Goal: Task Accomplishment & Management: Manage account settings

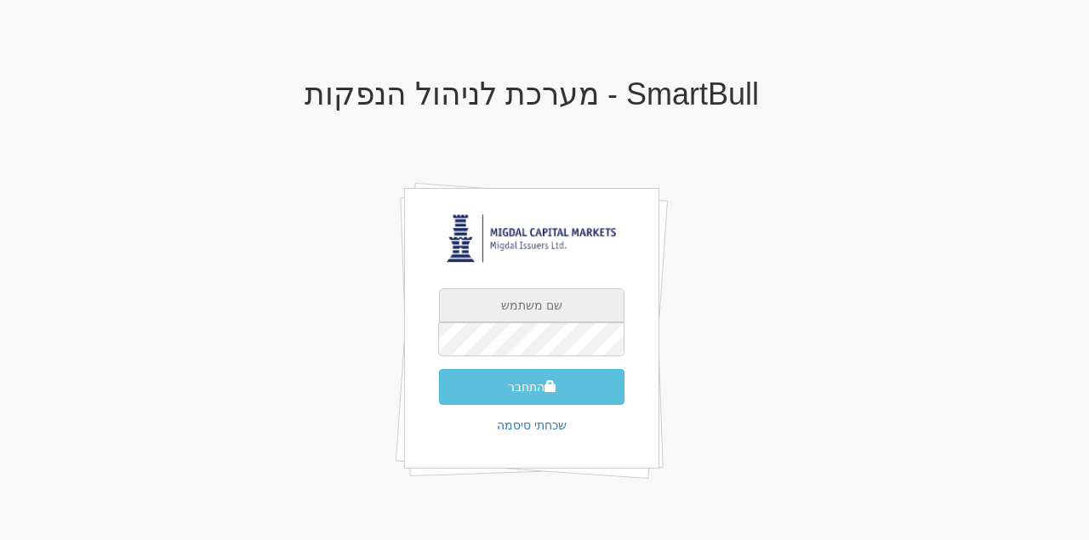
type input "[EMAIL_ADDRESS][DOMAIN_NAME]"
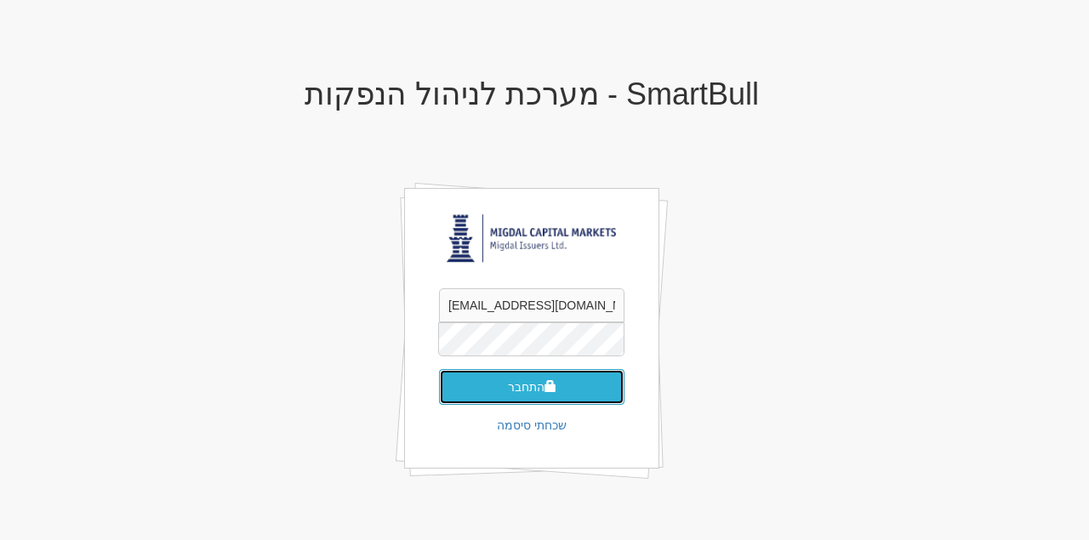
click at [451, 384] on button "התחבר" at bounding box center [531, 387] width 185 height 36
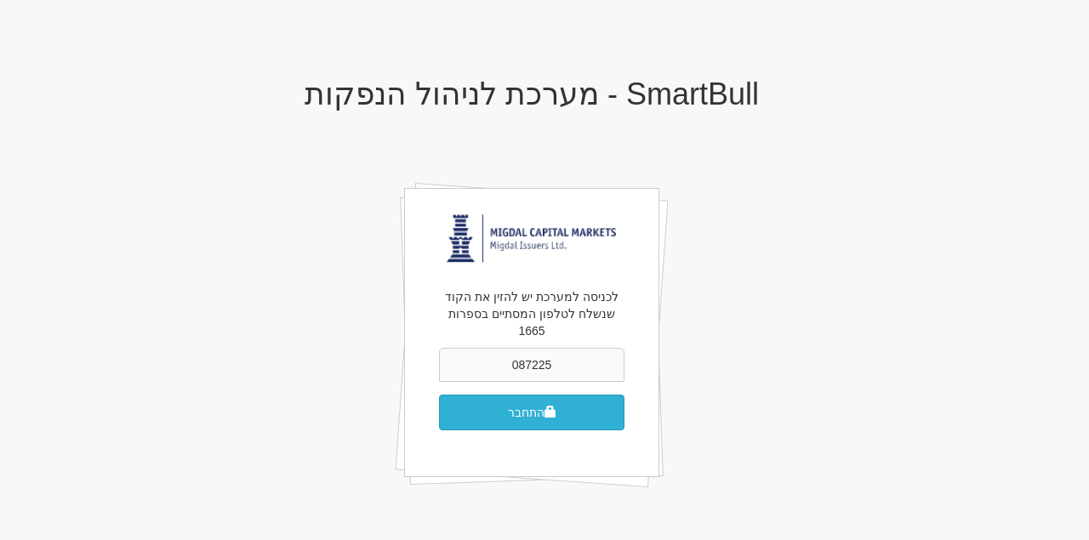
type input "087225"
click at [606, 399] on button "התחבר" at bounding box center [531, 413] width 185 height 36
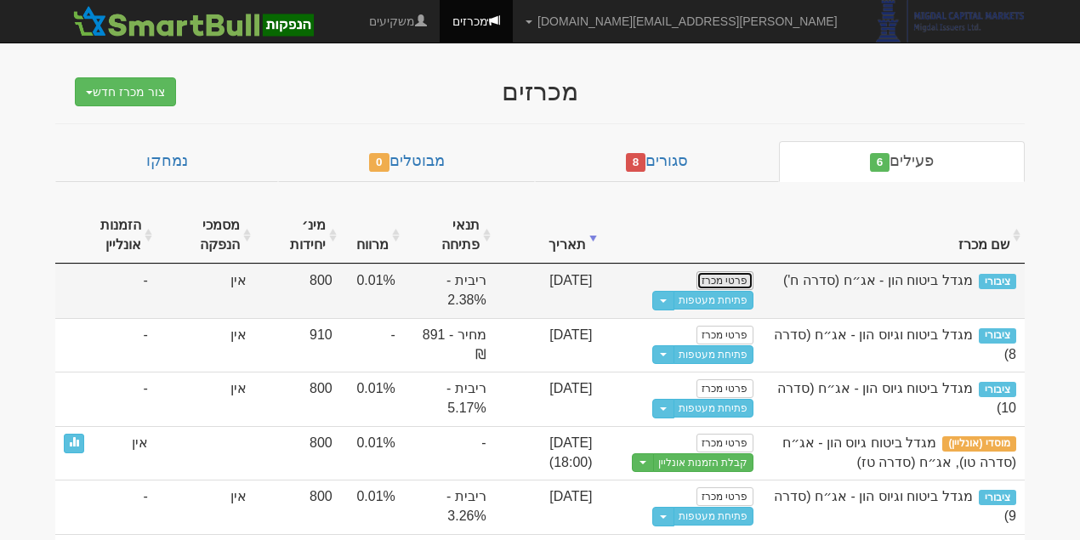
click at [738, 279] on link "פרטי מכרז" at bounding box center [725, 280] width 56 height 19
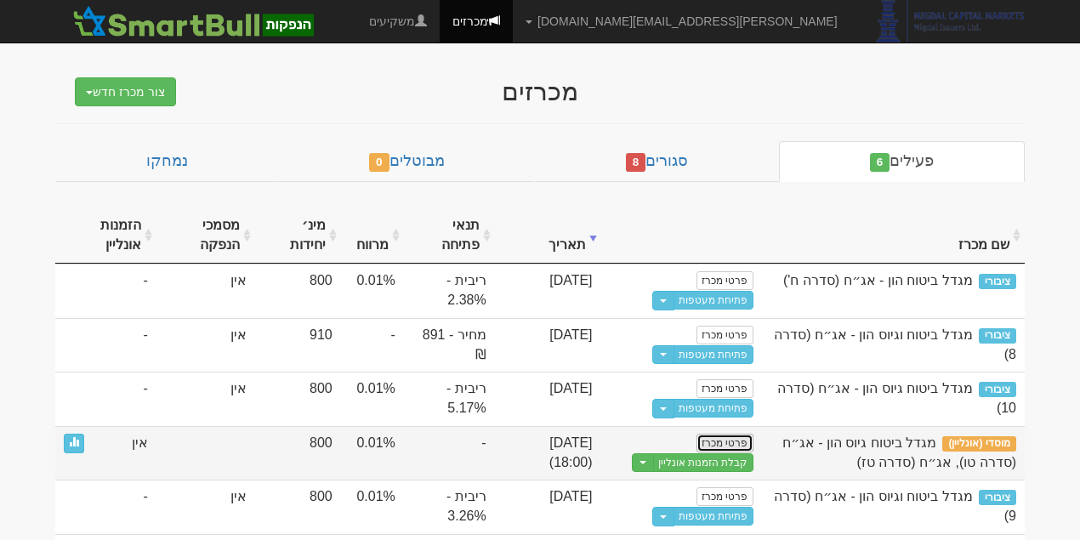
click at [733, 439] on link "פרטי מכרז" at bounding box center [725, 443] width 56 height 19
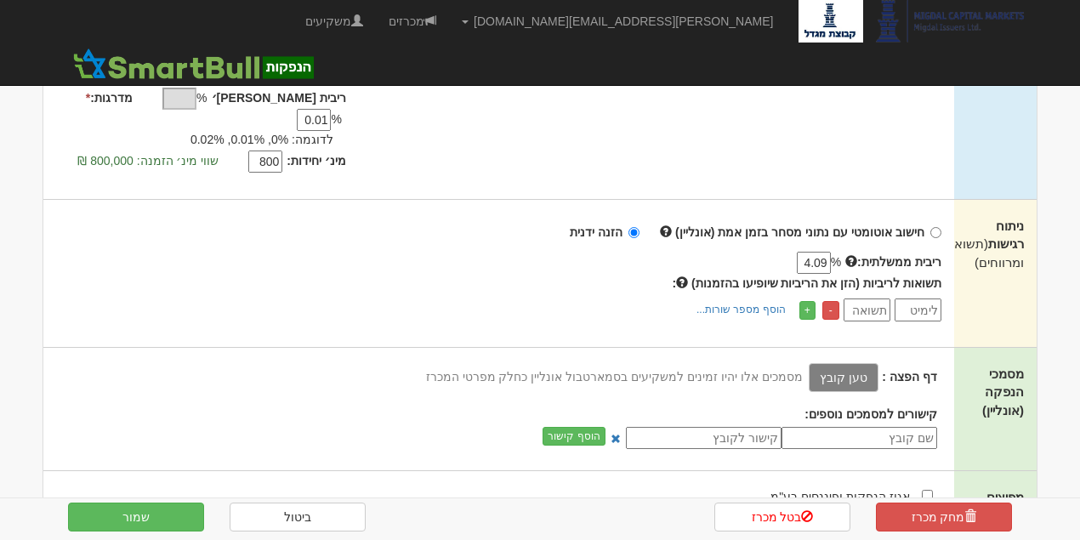
scroll to position [453, 0]
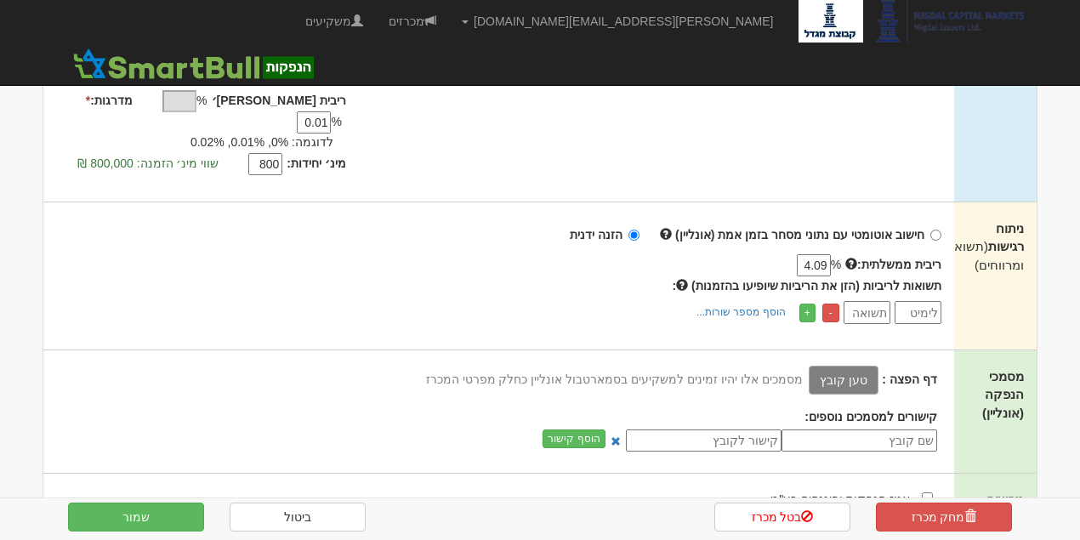
click at [855, 366] on label "טען קובץ" at bounding box center [844, 380] width 70 height 29
click at [807, 370] on input "טען קובץ" at bounding box center [807, 379] width 0 height 19
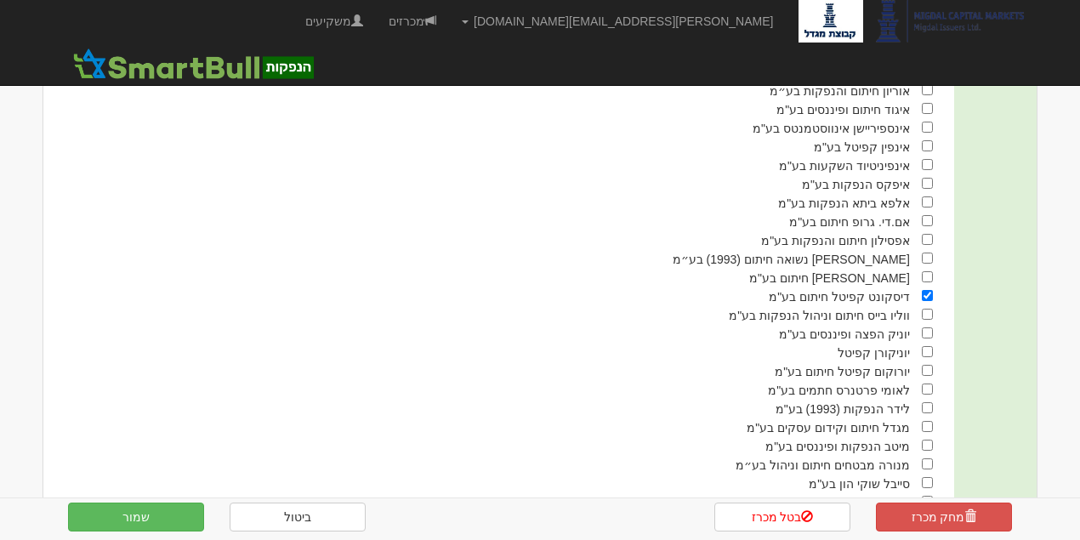
scroll to position [997, 0]
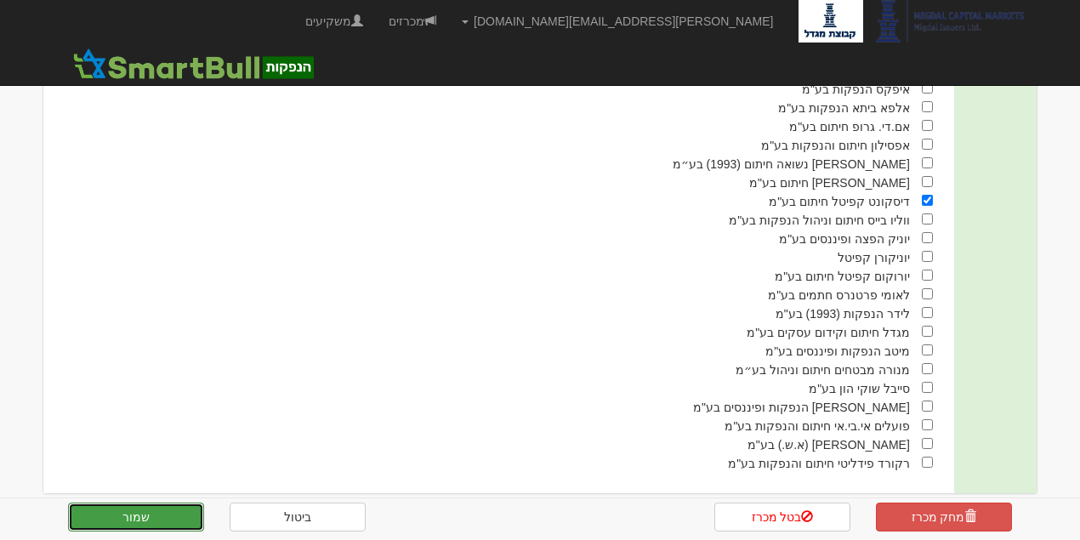
click at [160, 523] on button "שמור" at bounding box center [136, 517] width 136 height 29
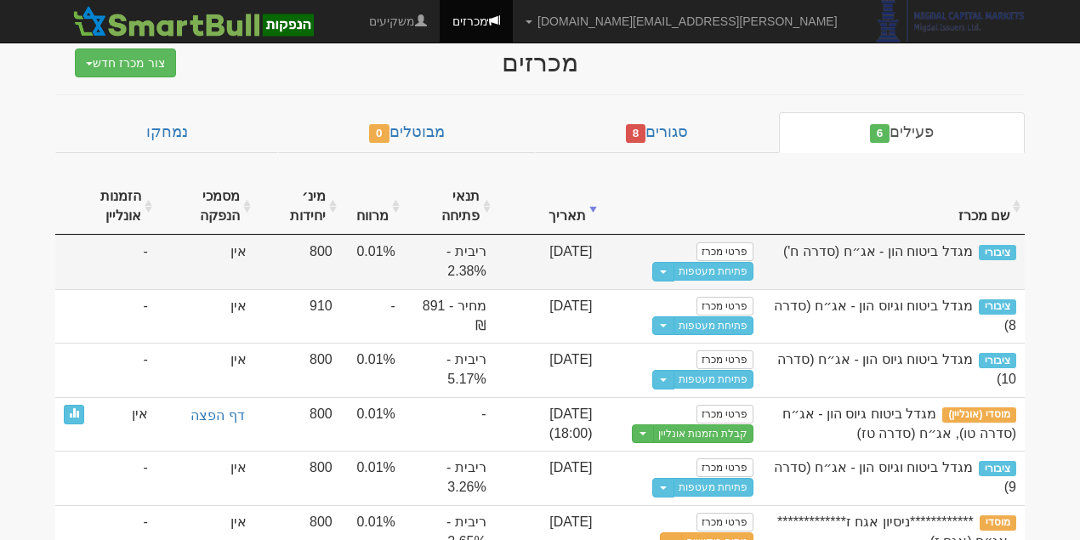
scroll to position [41, 0]
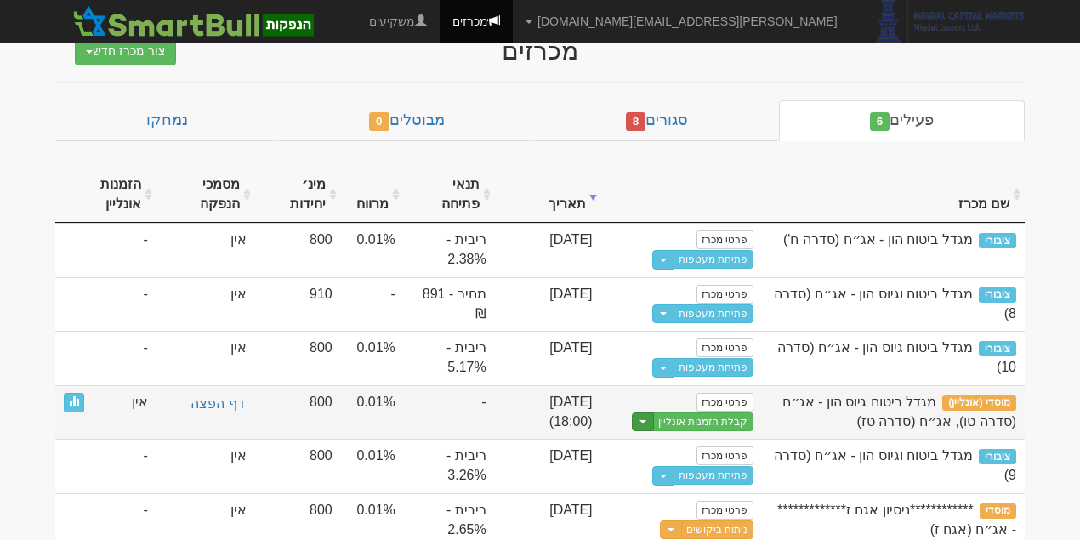
click at [652, 413] on button "Toggle Dropdown" at bounding box center [643, 423] width 22 height 20
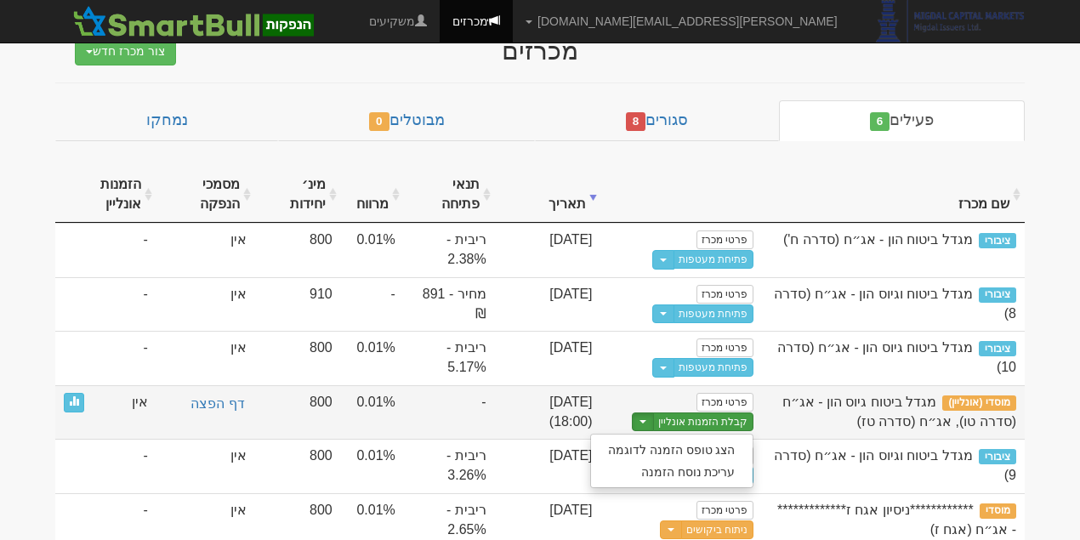
click at [710, 413] on link "קבלת הזמנות אונליין" at bounding box center [703, 423] width 100 height 20
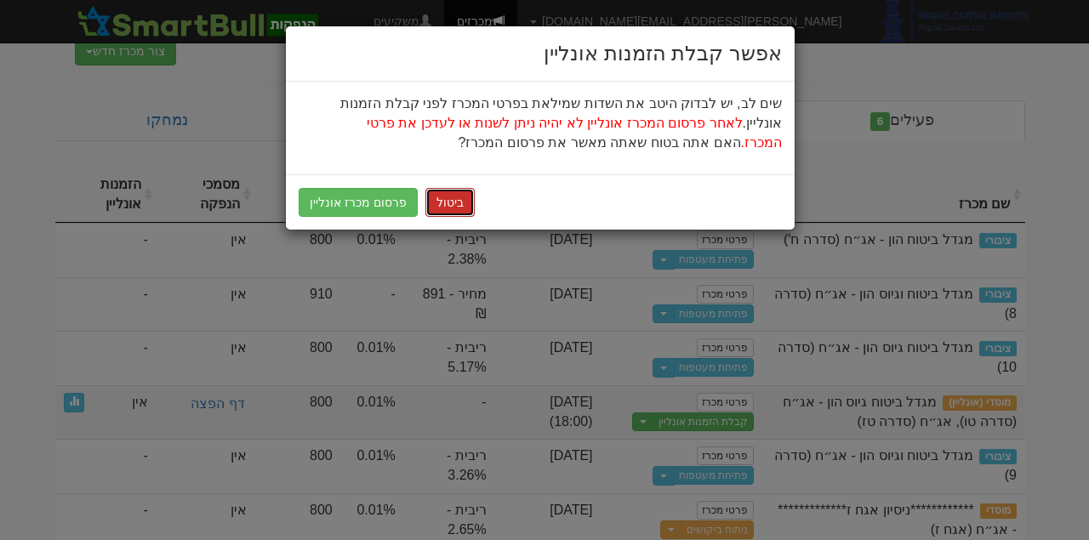
click at [429, 204] on button "ביטול" at bounding box center [449, 202] width 49 height 29
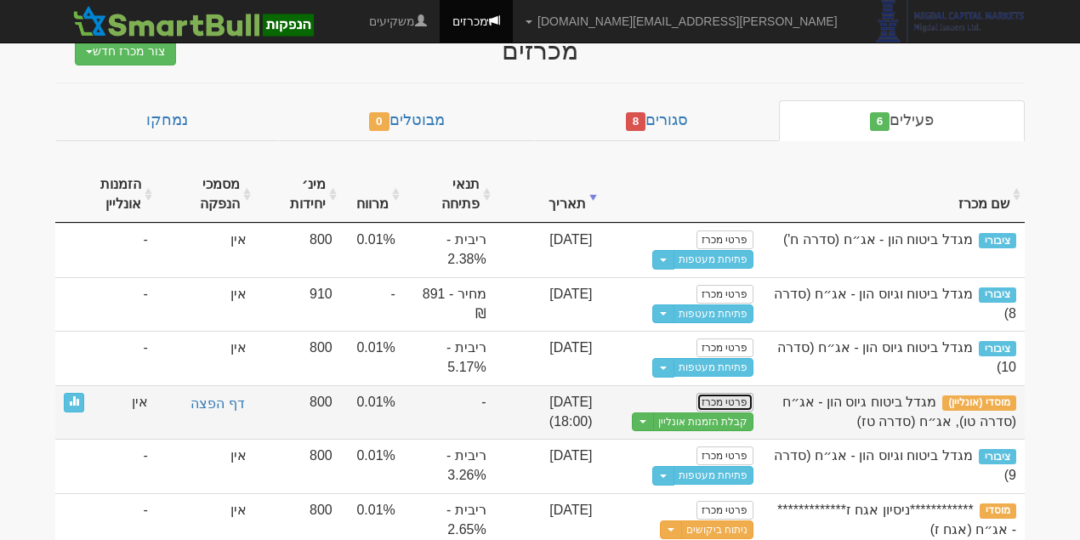
click at [727, 401] on link "פרטי מכרז" at bounding box center [725, 402] width 56 height 19
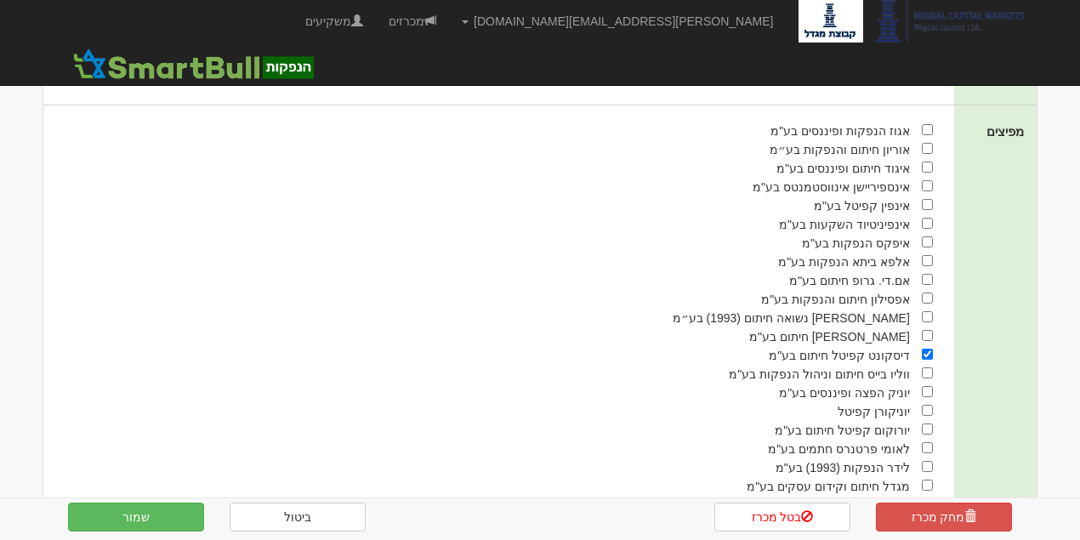
scroll to position [997, 0]
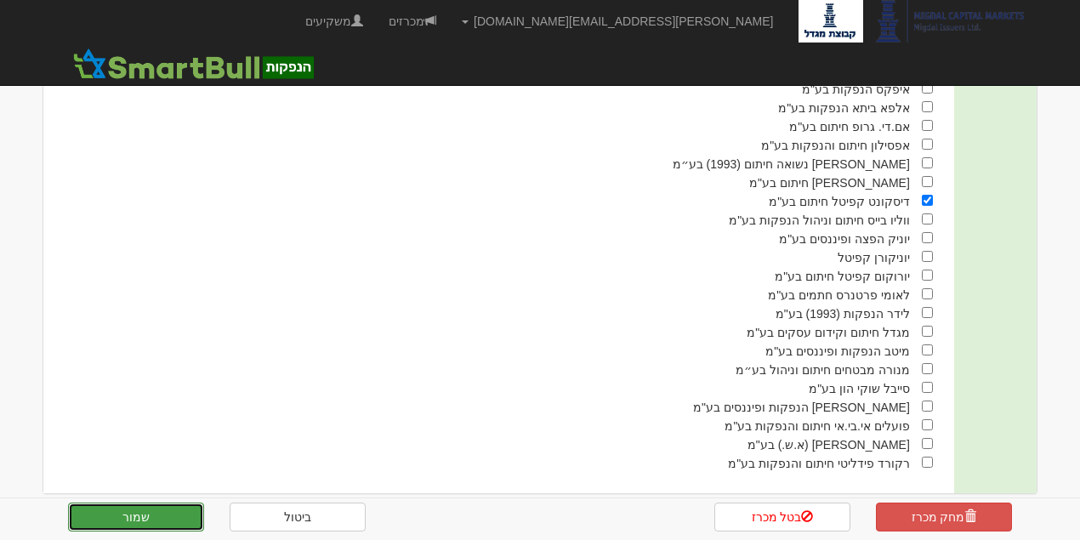
click at [135, 522] on button "שמור" at bounding box center [136, 517] width 136 height 29
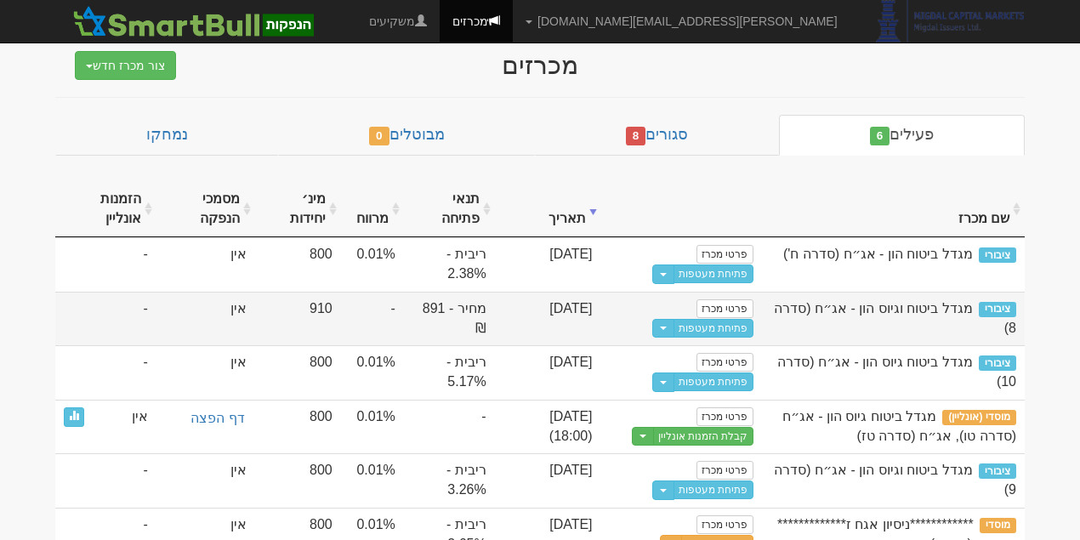
scroll to position [41, 0]
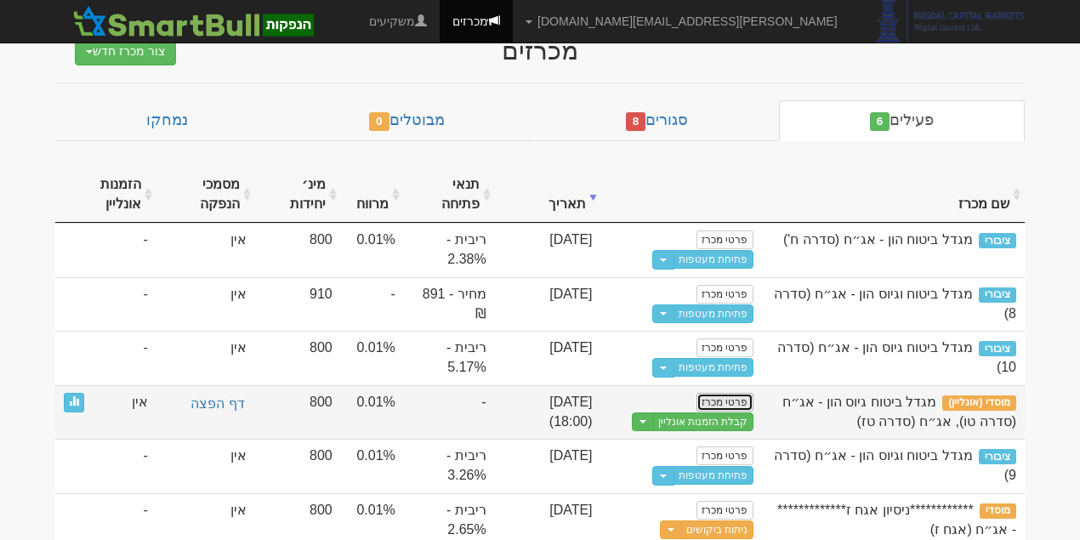
click at [730, 396] on link "פרטי מכרז" at bounding box center [725, 402] width 56 height 19
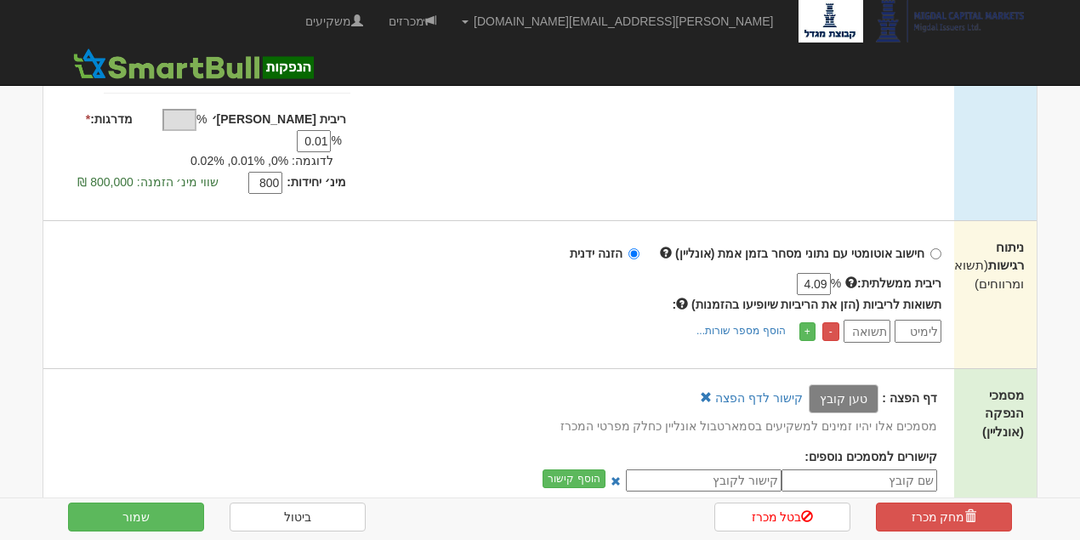
scroll to position [453, 0]
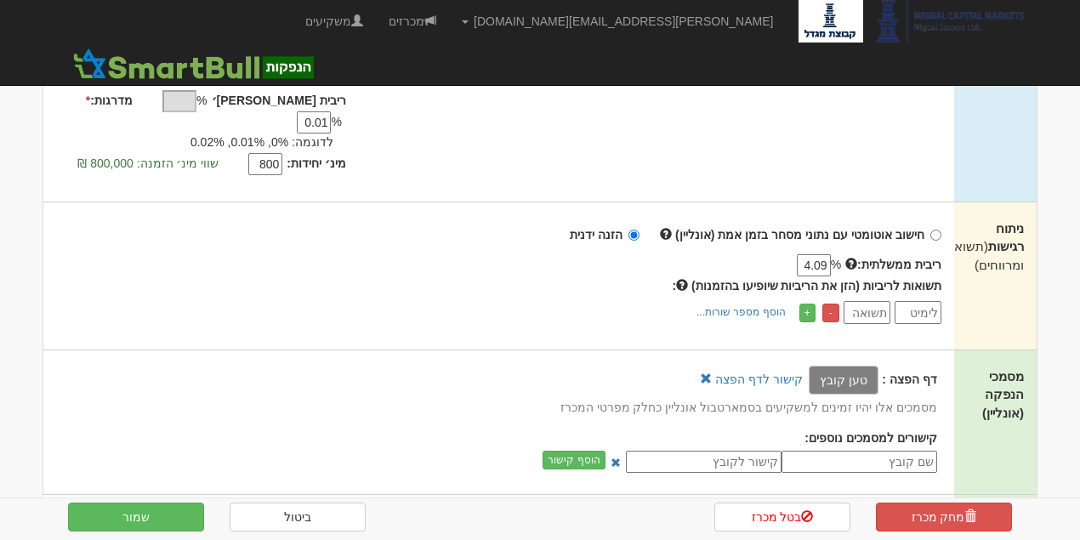
drag, startPoint x: 801, startPoint y: 244, endPoint x: 822, endPoint y: 244, distance: 20.4
click at [822, 254] on input "4.09" at bounding box center [814, 265] width 34 height 22
click at [807, 254] on input "4.09" at bounding box center [814, 265] width 34 height 22
drag, startPoint x: 795, startPoint y: 241, endPoint x: 832, endPoint y: 242, distance: 37.4
click at [832, 256] on div "% 4.09" at bounding box center [661, 266] width 369 height 20
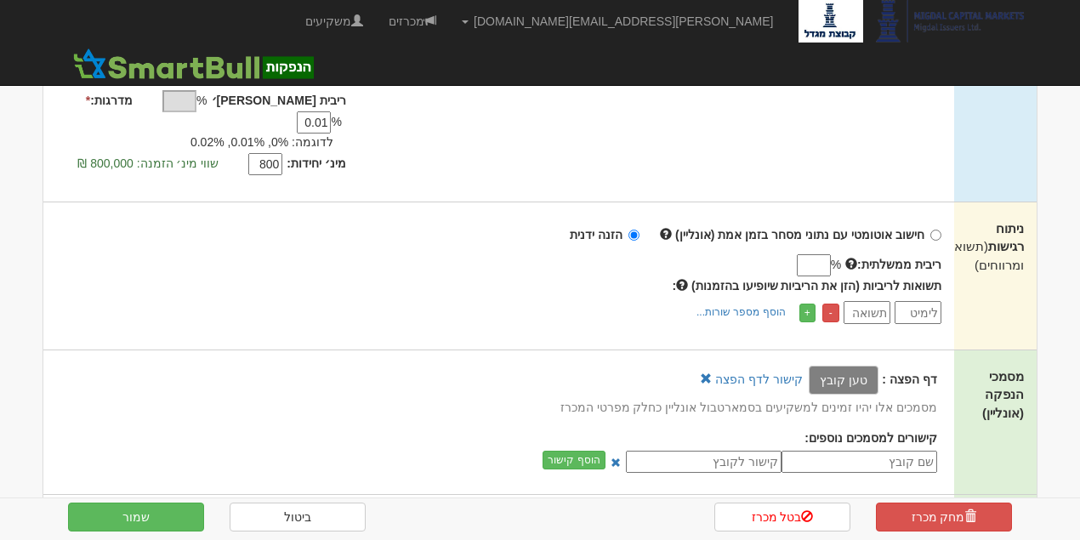
click at [719, 256] on div "%" at bounding box center [661, 266] width 369 height 20
drag, startPoint x: 173, startPoint y: 521, endPoint x: 134, endPoint y: 519, distance: 38.3
click at [134, 519] on button "שמור" at bounding box center [136, 517] width 136 height 29
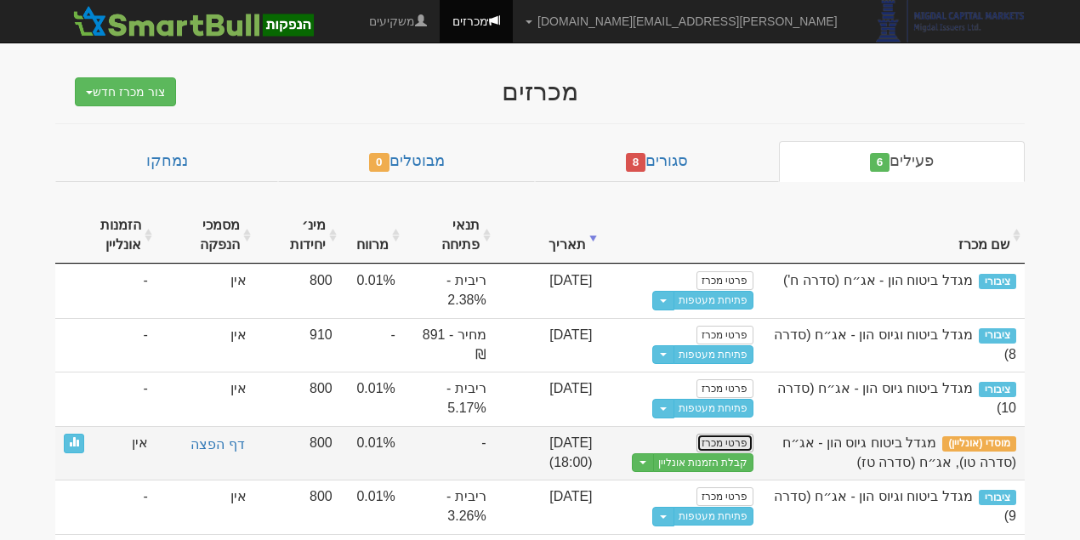
click at [745, 437] on link "פרטי מכרז" at bounding box center [725, 443] width 56 height 19
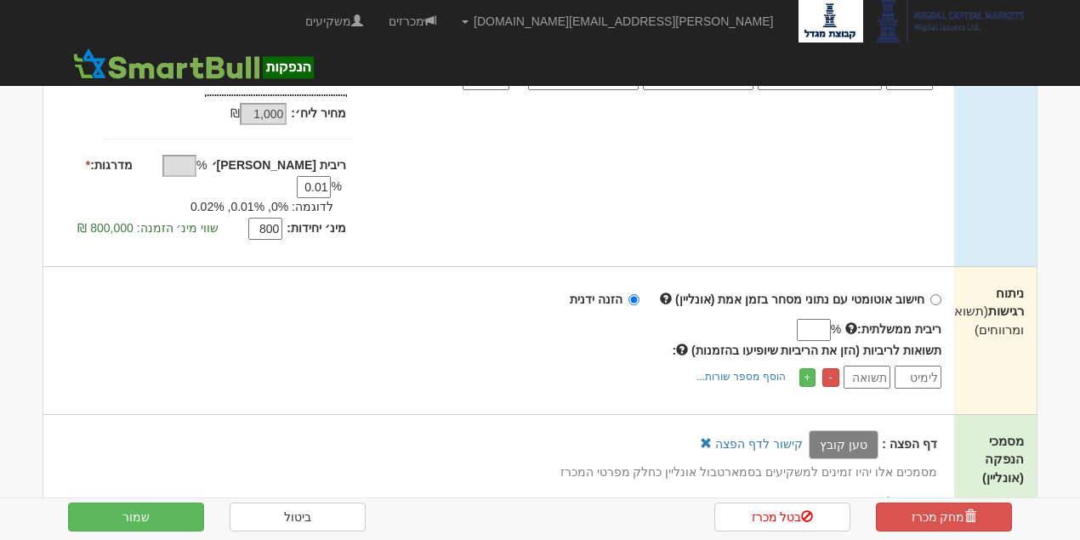
scroll to position [373, 0]
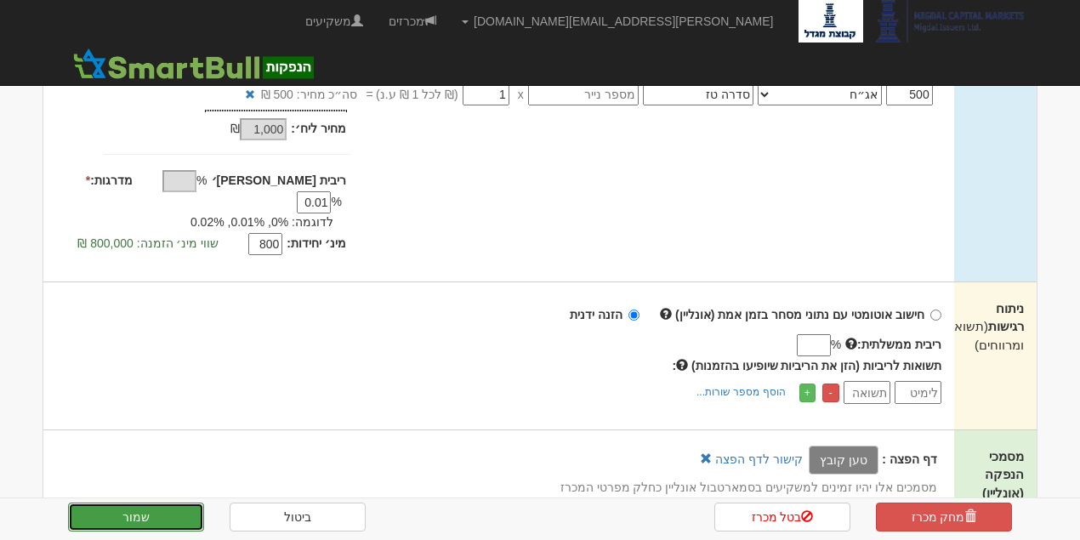
click at [165, 514] on button "שמור" at bounding box center [136, 517] width 136 height 29
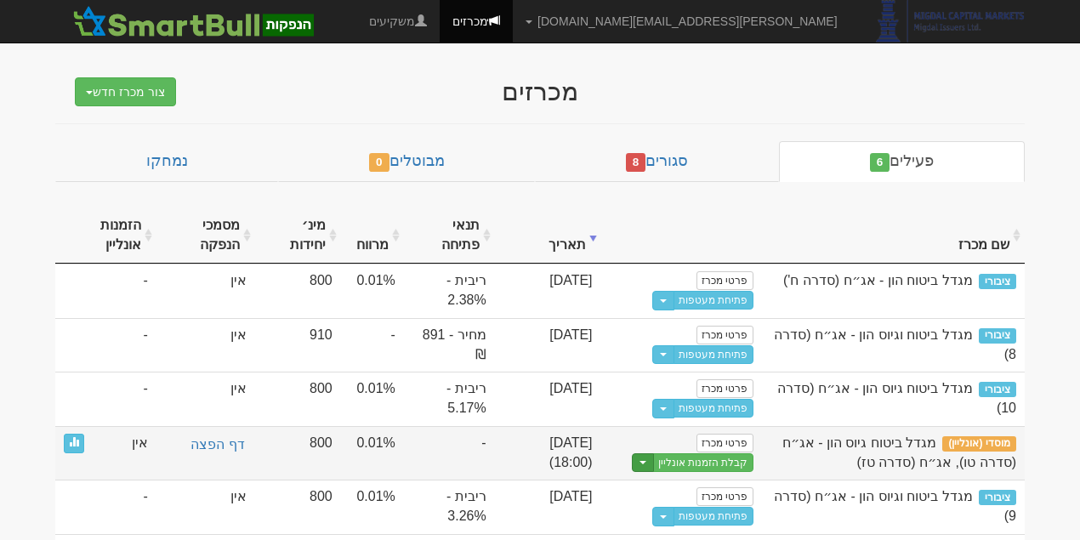
click at [653, 453] on button "Toggle Dropdown" at bounding box center [643, 463] width 22 height 20
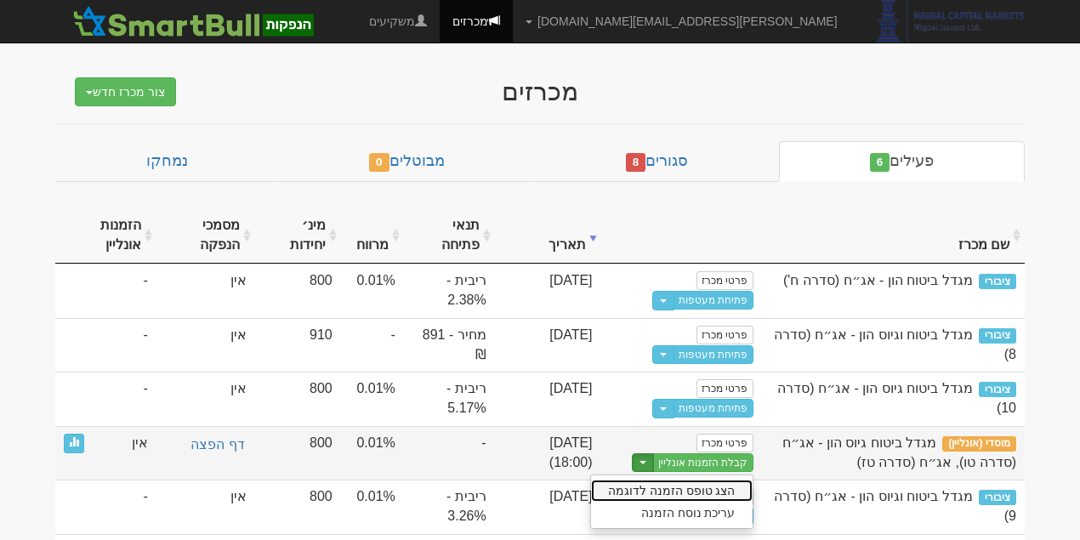
click at [721, 490] on link "הצג טופס הזמנה לדוגמה" at bounding box center [672, 491] width 162 height 22
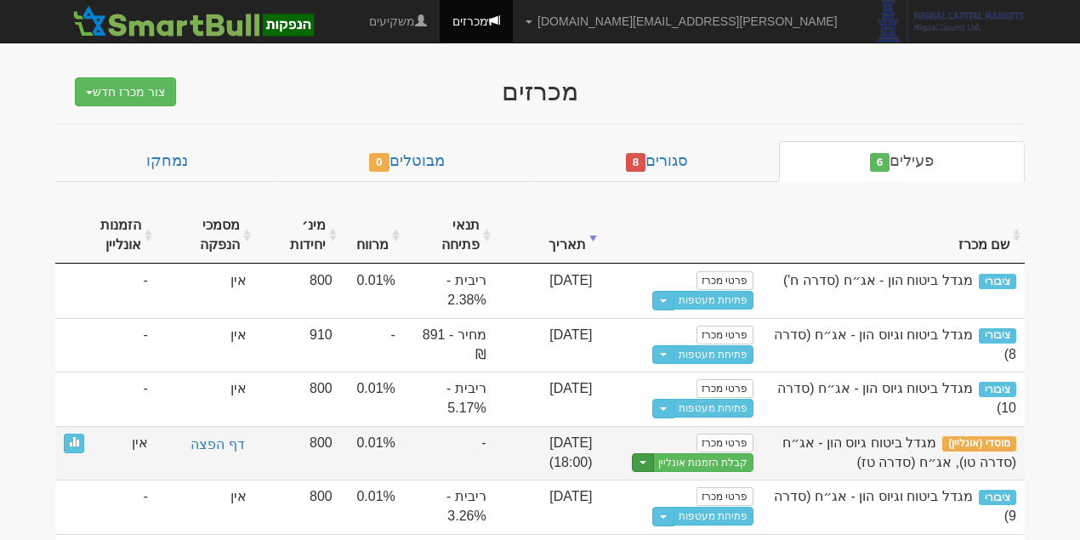
click at [647, 454] on button "Toggle Dropdown" at bounding box center [643, 463] width 22 height 20
click at [670, 505] on link "עריכת נוסח הזמנה" at bounding box center [672, 513] width 162 height 22
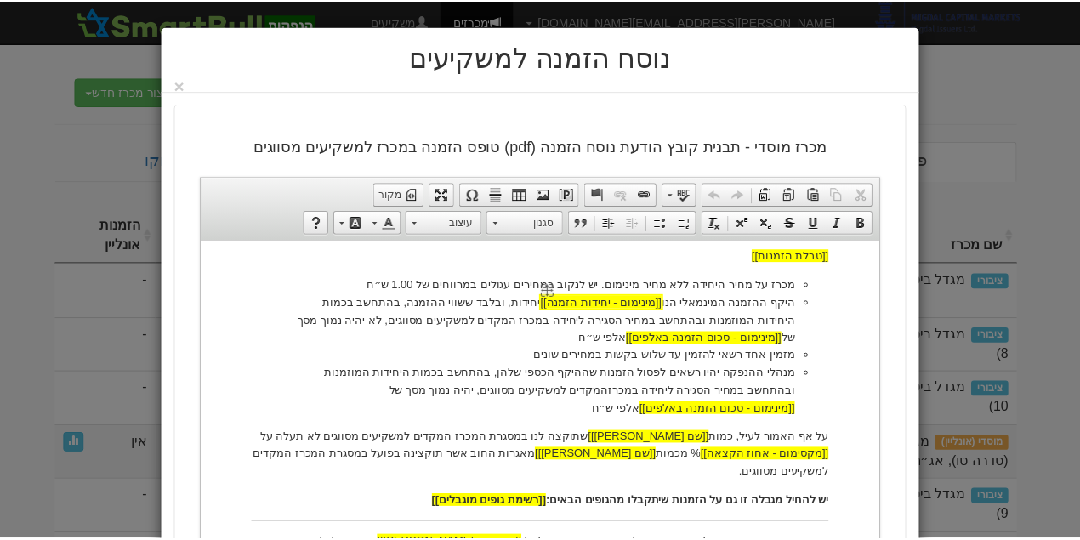
scroll to position [510, 0]
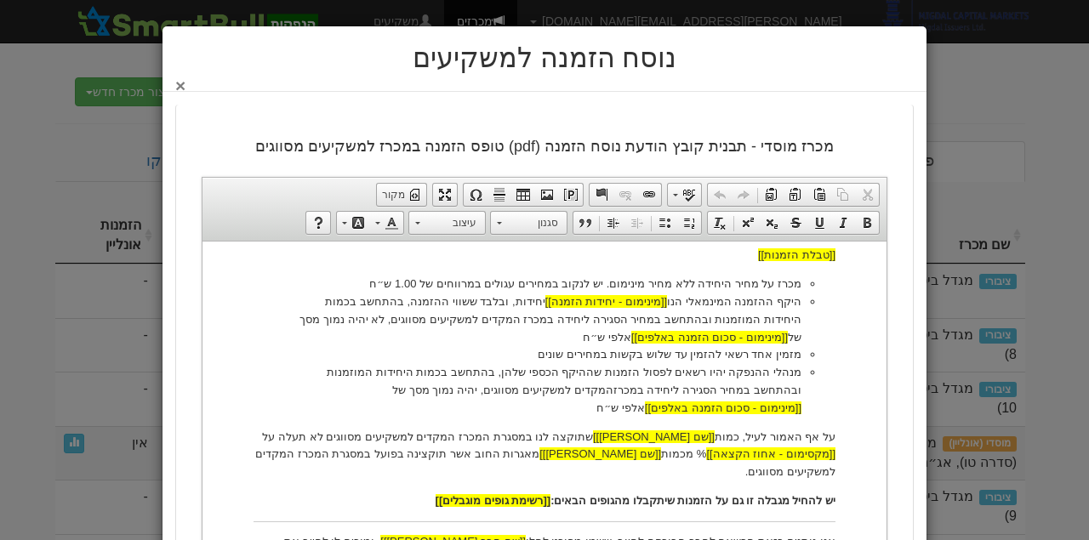
click at [180, 85] on button "×" at bounding box center [180, 86] width 10 height 18
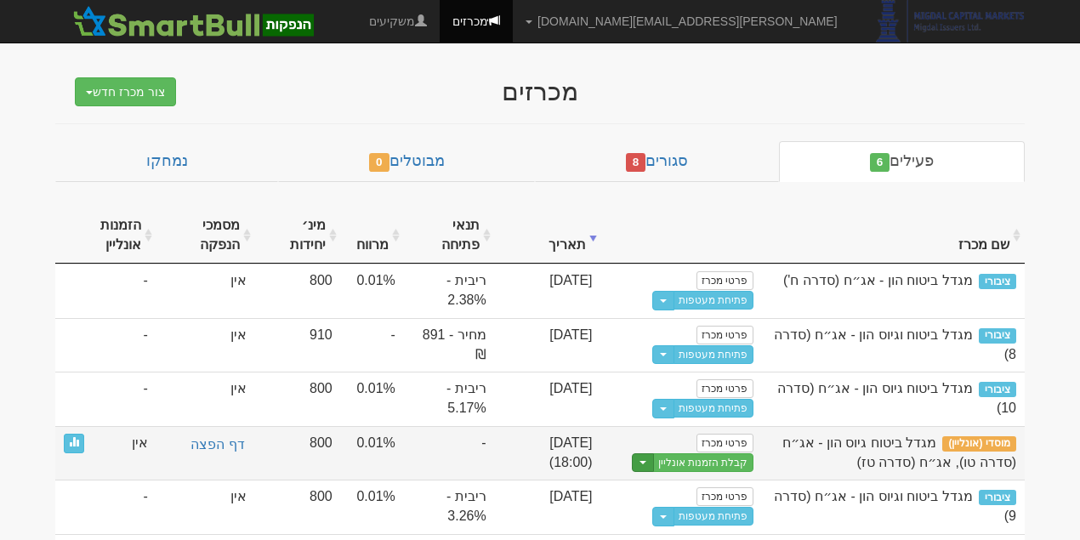
click at [647, 461] on span "button" at bounding box center [643, 462] width 7 height 3
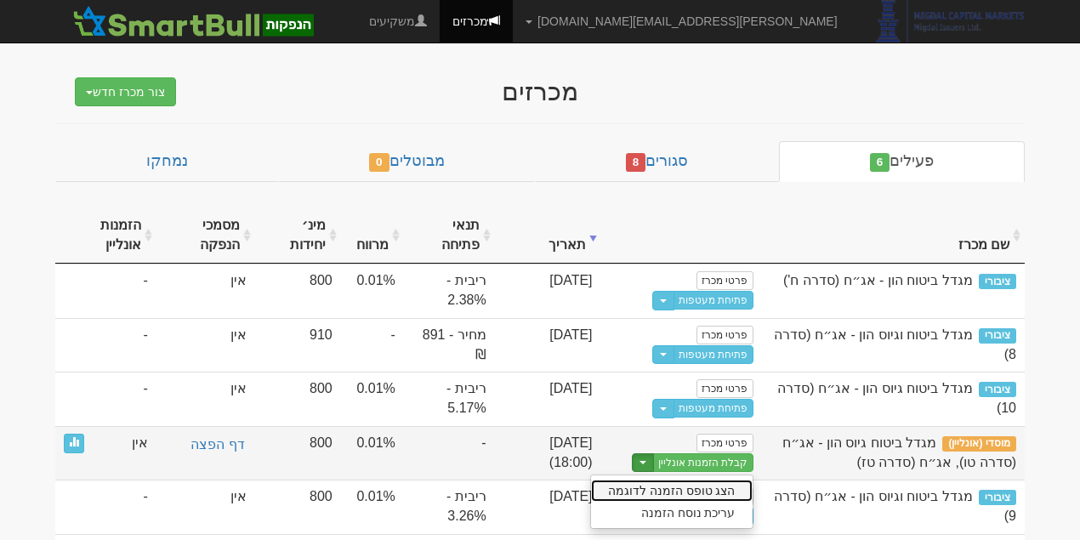
click at [684, 480] on link "הצג טופס הזמנה לדוגמה" at bounding box center [672, 491] width 162 height 22
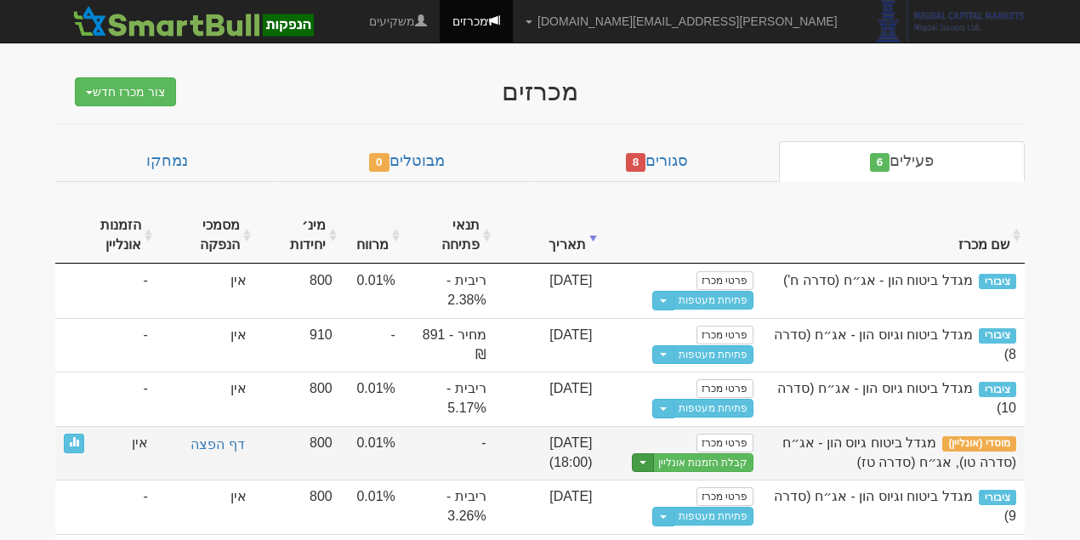
click at [654, 456] on button "Toggle Dropdown" at bounding box center [643, 463] width 22 height 20
click at [699, 510] on link "עריכת נוסח הזמנה" at bounding box center [672, 513] width 162 height 22
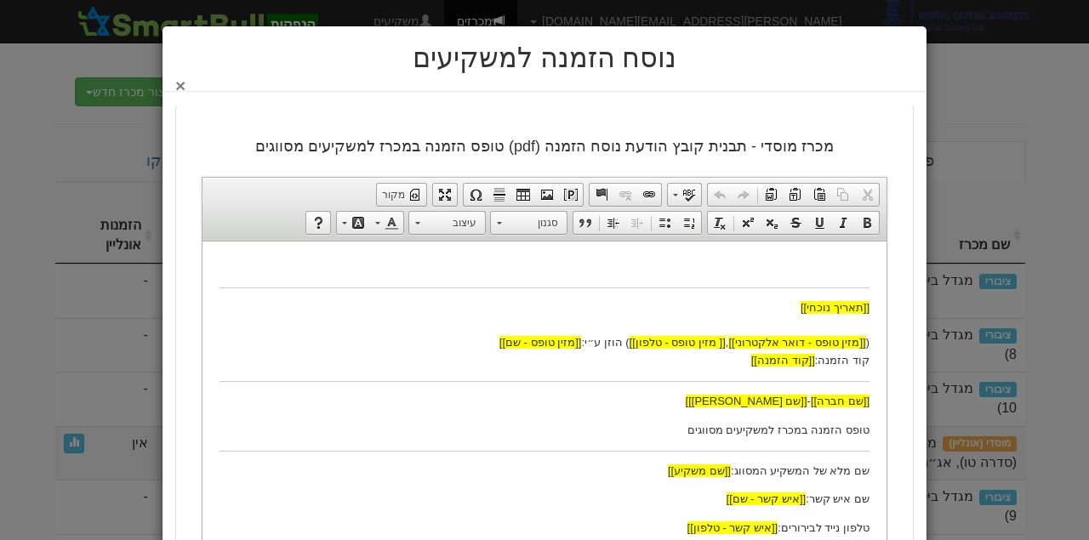
drag, startPoint x: 196, startPoint y: 80, endPoint x: 187, endPoint y: 84, distance: 9.5
click at [190, 83] on div "נוסח הזמנה למשקיעים ×" at bounding box center [544, 59] width 764 height 66
click at [185, 84] on button "×" at bounding box center [180, 86] width 10 height 18
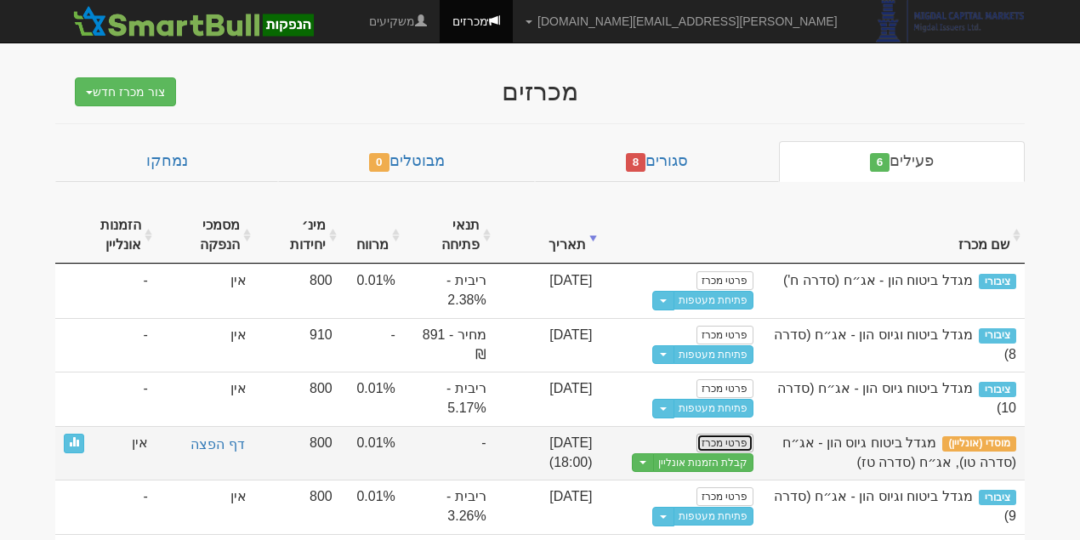
click at [744, 435] on link "פרטי מכרז" at bounding box center [725, 443] width 56 height 19
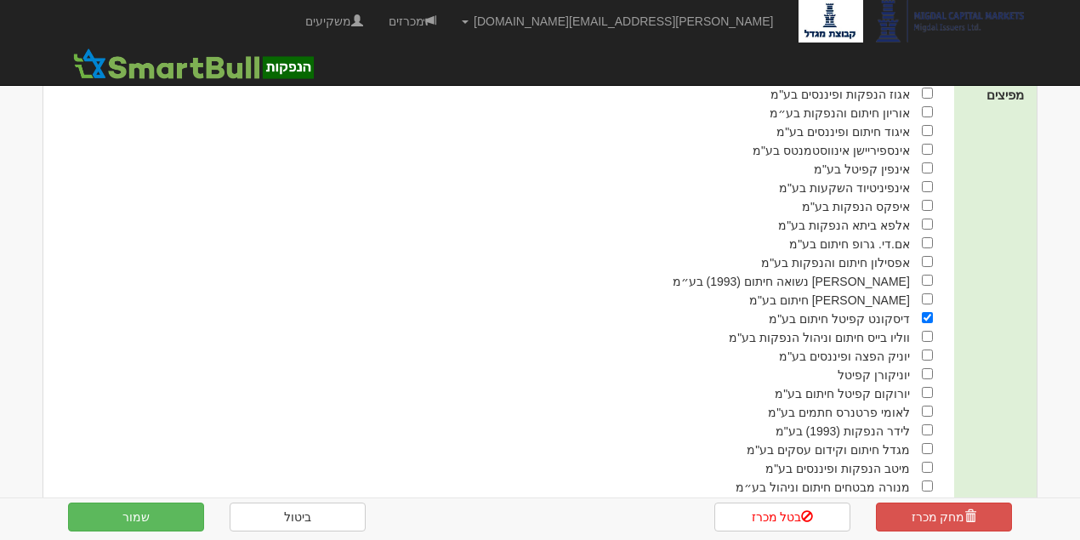
scroll to position [997, 0]
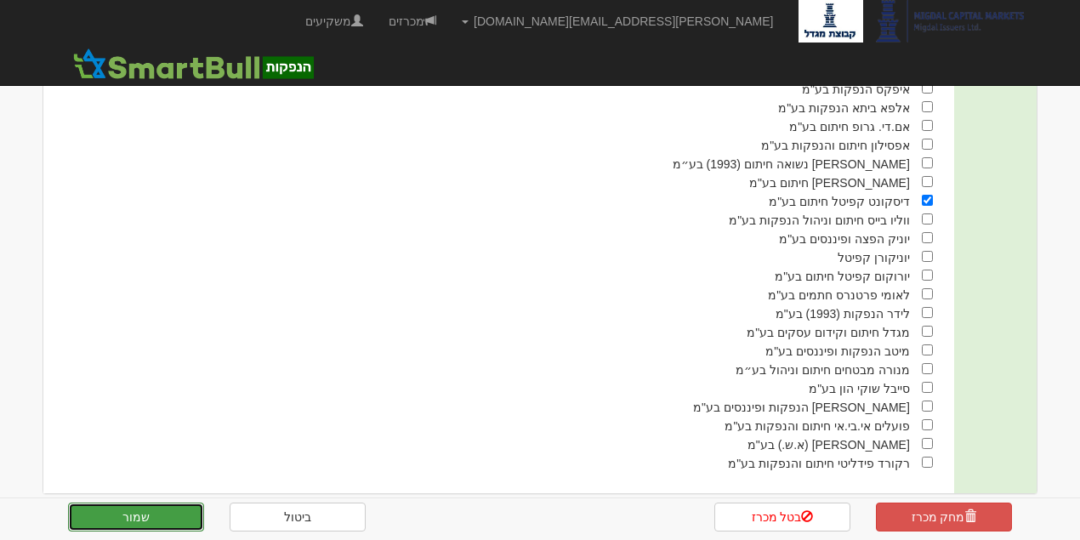
click at [177, 504] on button "שמור" at bounding box center [136, 517] width 136 height 29
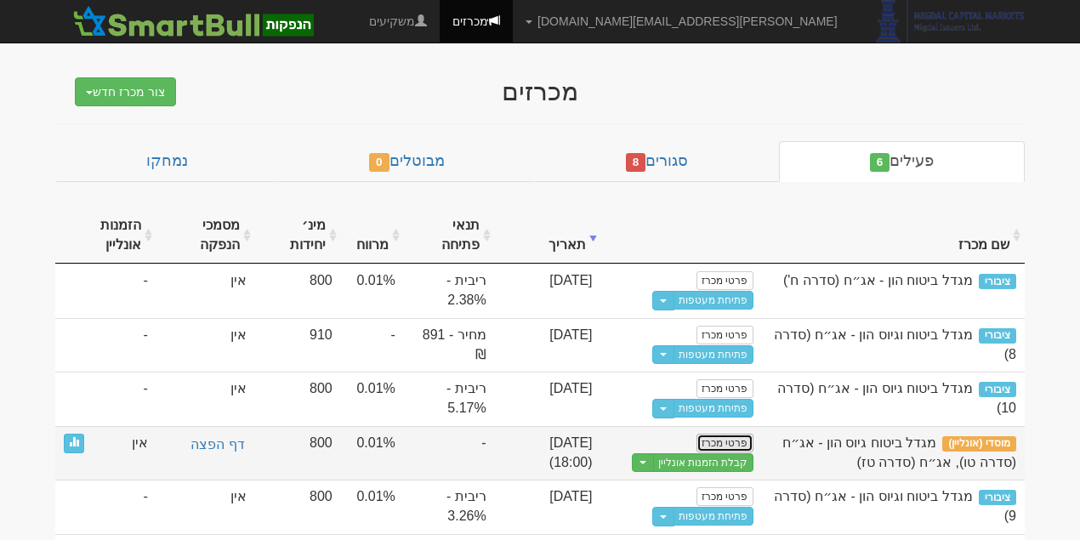
click at [727, 441] on link "פרטי מכרז" at bounding box center [725, 443] width 56 height 19
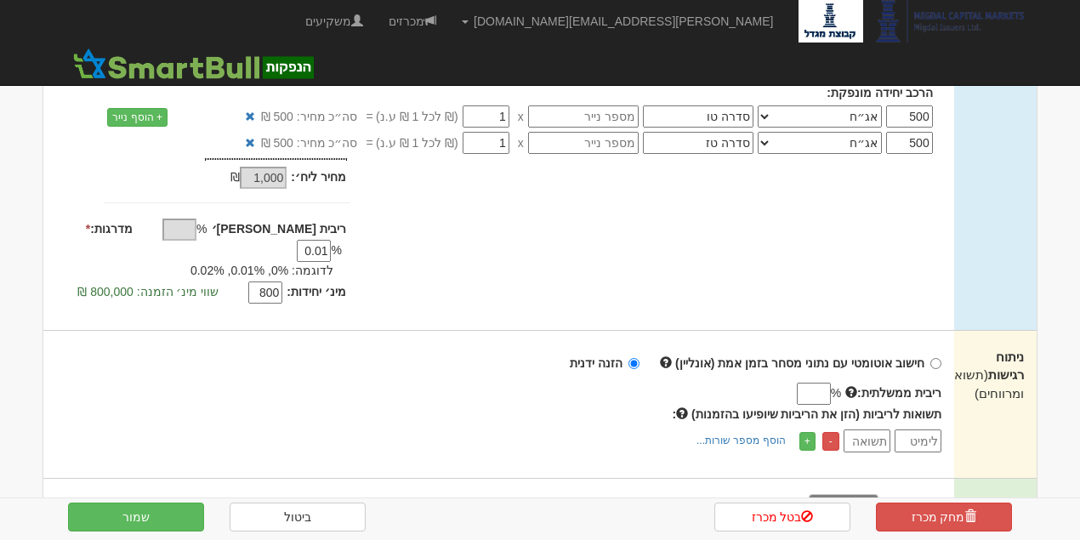
scroll to position [226, 0]
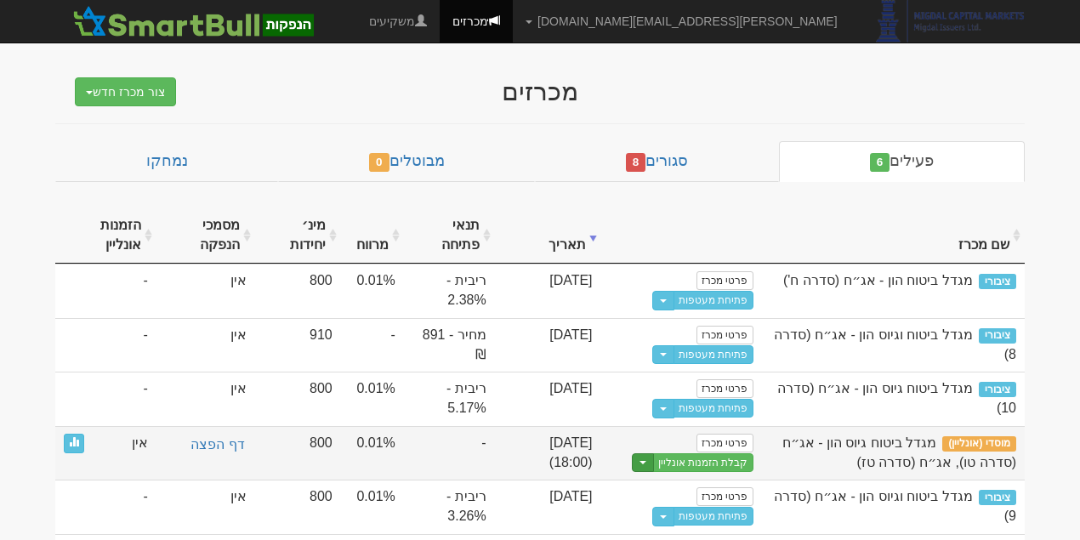
click at [654, 458] on button "Toggle Dropdown" at bounding box center [643, 463] width 22 height 20
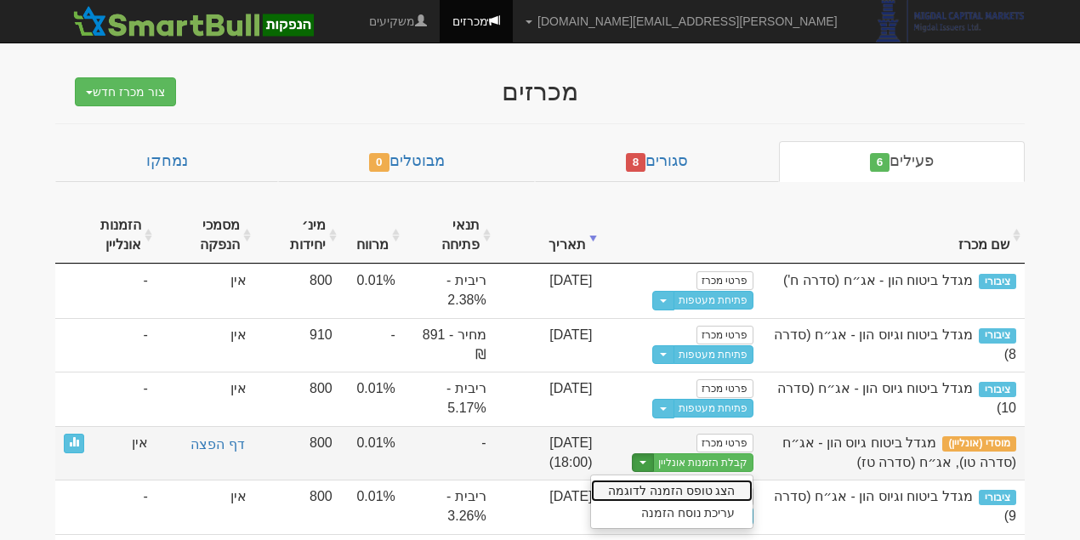
click at [669, 486] on link "הצג טופס הזמנה לדוגמה" at bounding box center [672, 491] width 162 height 22
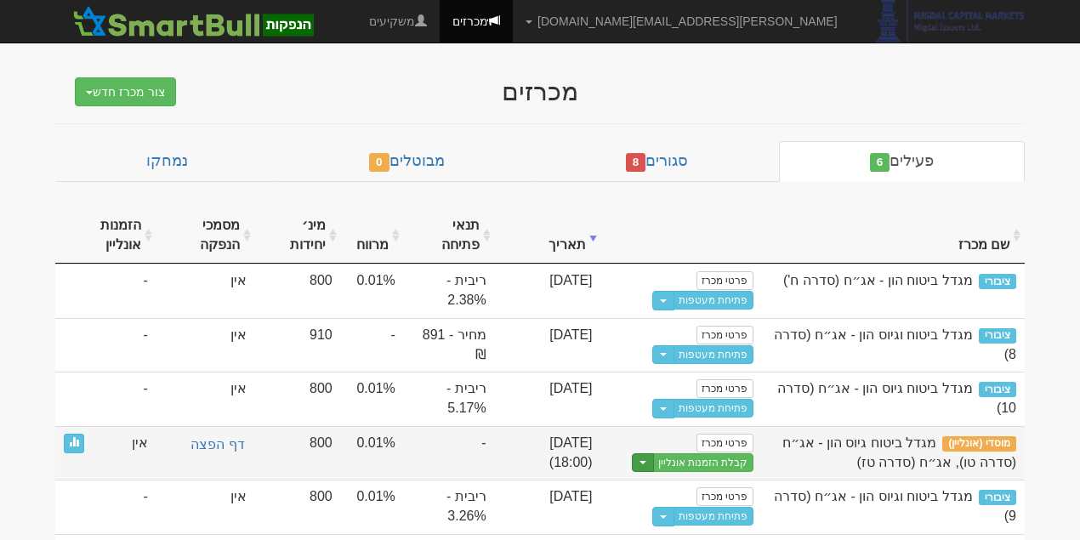
click at [647, 461] on span "button" at bounding box center [643, 462] width 7 height 3
click at [686, 507] on link "עריכת נוסח הזמנה" at bounding box center [672, 513] width 162 height 22
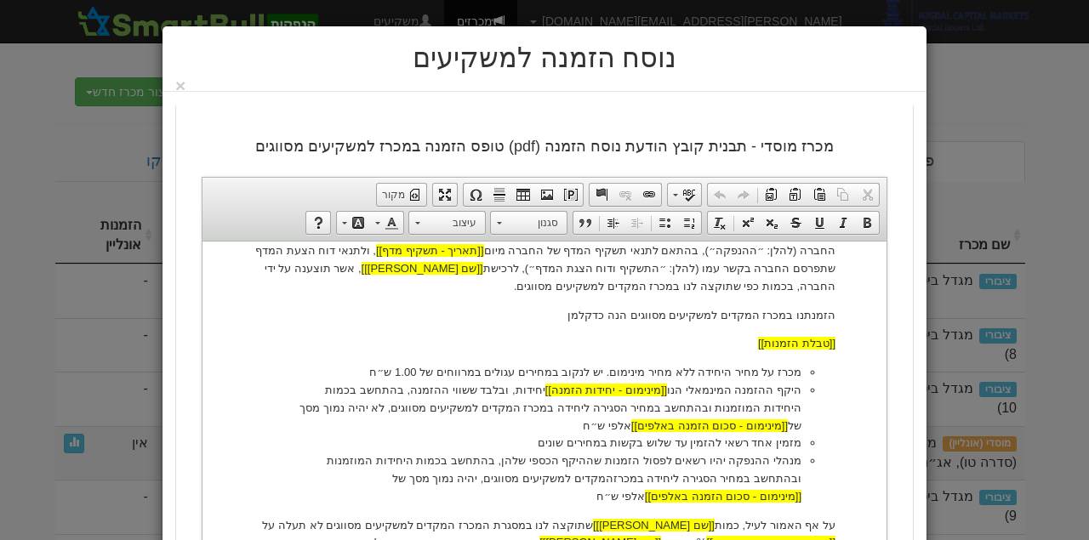
scroll to position [453, 0]
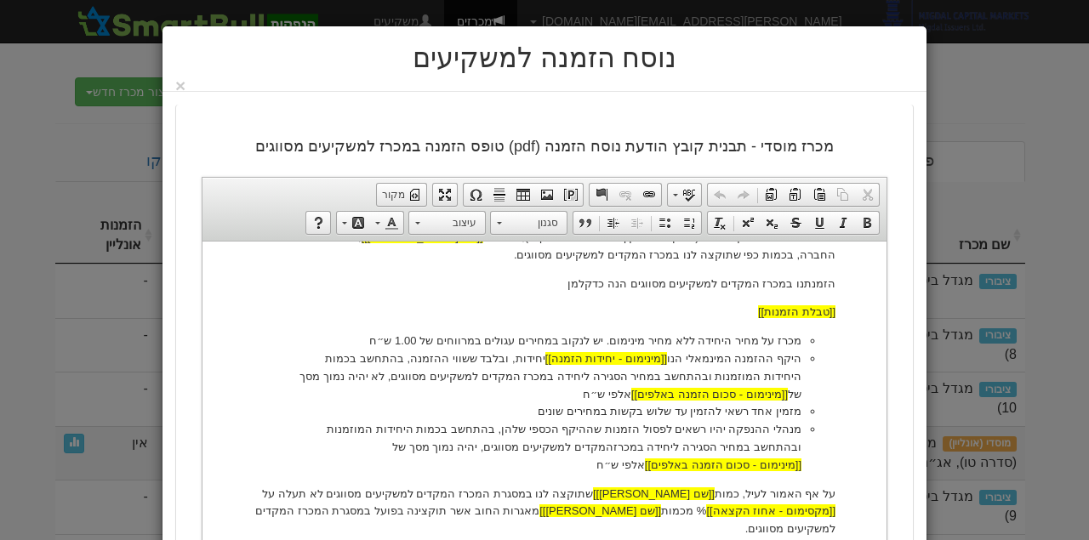
click at [417, 350] on li "היקף ההזמנה המינמאלי הנו [[מינימום - יחידות הזמנה]] יחידות, ובלבד ששווי ההזמנה,…" at bounding box center [545, 376] width 514 height 53
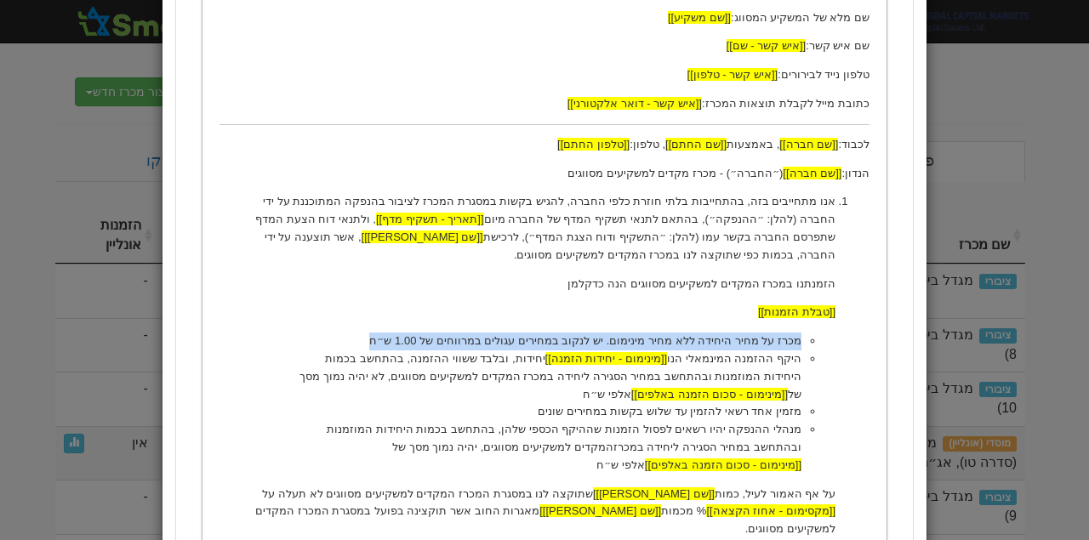
drag, startPoint x: 402, startPoint y: 341, endPoint x: 802, endPoint y: 341, distance: 400.7
click at [801, 341] on li "מכרז על מחיר היחידה ללא מחיר מינימום. יש לנקוב במחירים עגולים במרווחים של 1.00 …" at bounding box center [545, 342] width 514 height 18
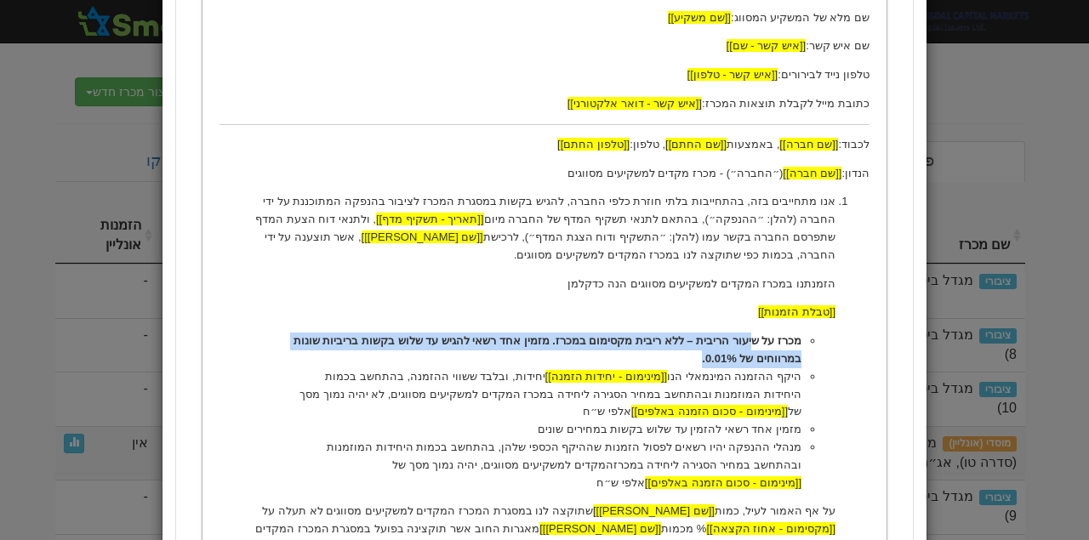
drag, startPoint x: 701, startPoint y: 354, endPoint x: 758, endPoint y: 348, distance: 57.3
click at [758, 348] on li "מכרז על שיעור הריבית – ללא ריבית מקסימום במכרז. מזמין אחד רשאי להגיש עד שלוש בק…" at bounding box center [545, 351] width 514 height 36
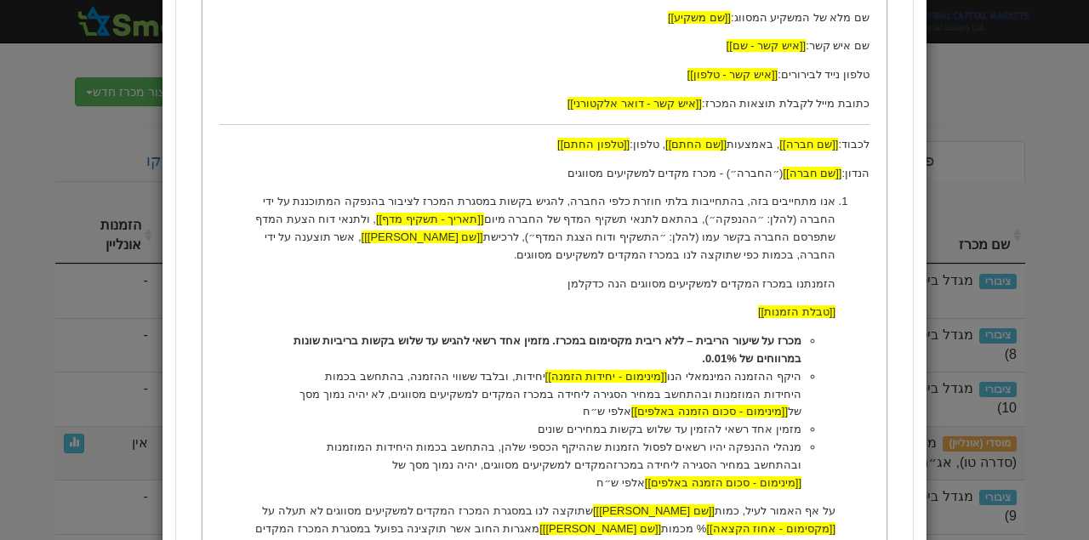
click at [778, 341] on strong "מכרז על שיעור הריבית – ללא ריבית מקסימום במכרז. מזמין אחד רשאי להגיש עד שלוש בק…" at bounding box center [548, 349] width 508 height 31
click at [805, 339] on ul "מכרז על שיעור הריבית – ללא ריבית מקסימום במכרז. מזמין אחד רשאי להגיש עד שלוש בק…" at bounding box center [545, 412] width 582 height 159
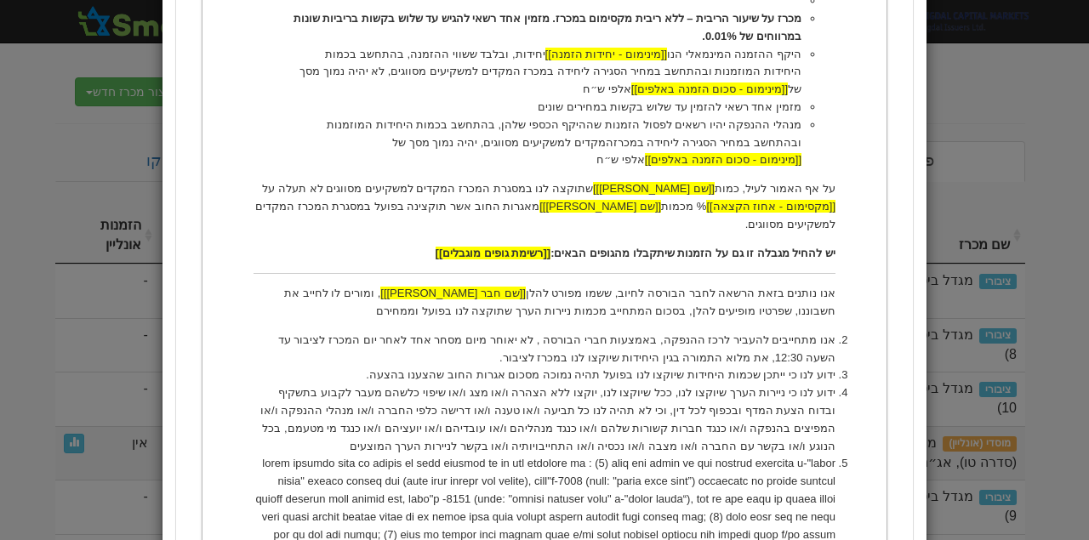
scroll to position [396, 0]
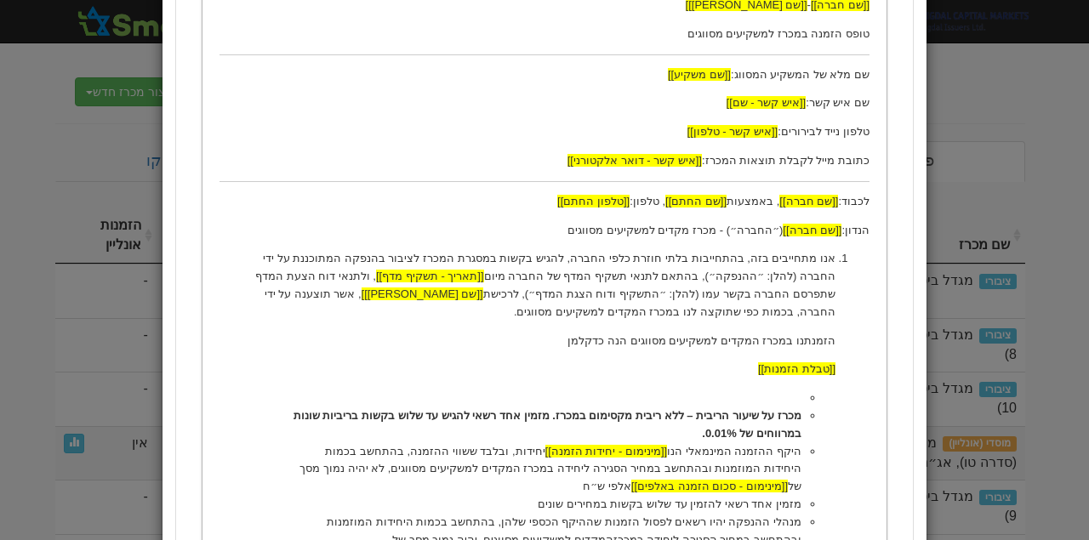
click at [783, 396] on li at bounding box center [545, 399] width 514 height 18
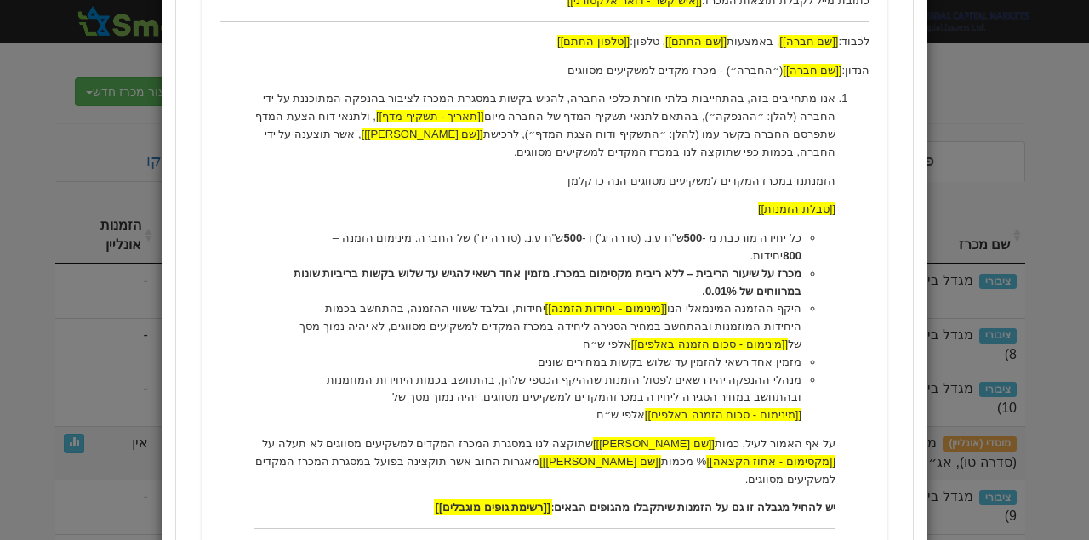
scroll to position [567, 0]
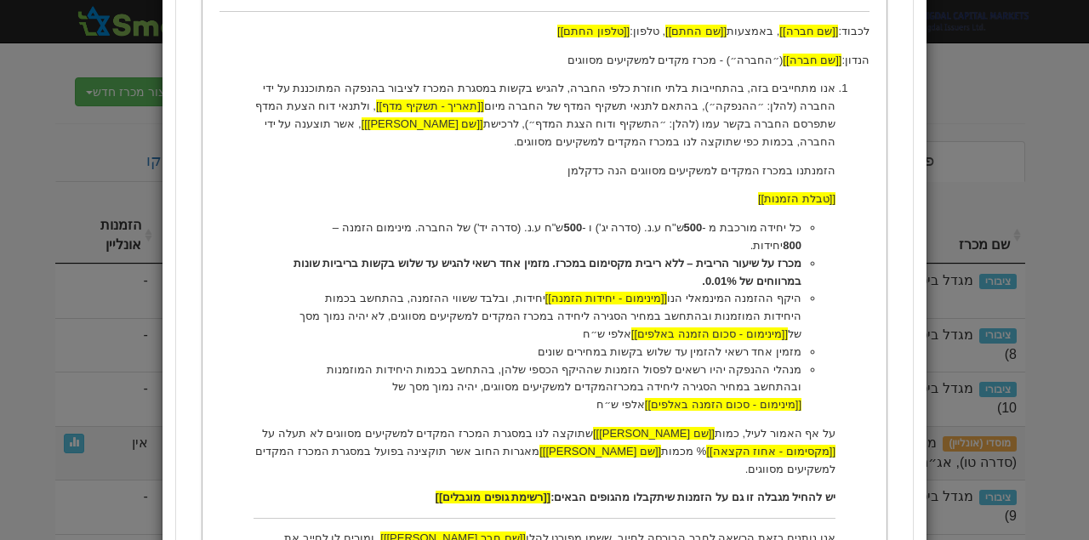
click at [562, 344] on li "מזמין אחד רשאי להזמין עד שלוש בקשות במחירים שונים" at bounding box center [545, 353] width 514 height 18
click at [616, 226] on li "כל יחידה מורכבת מ - 500 ש"ח ע.נ. (סדרה יג') ו - 500 ש"ח ע.נ. (סדרה יד') של החבר…" at bounding box center [545, 237] width 514 height 36
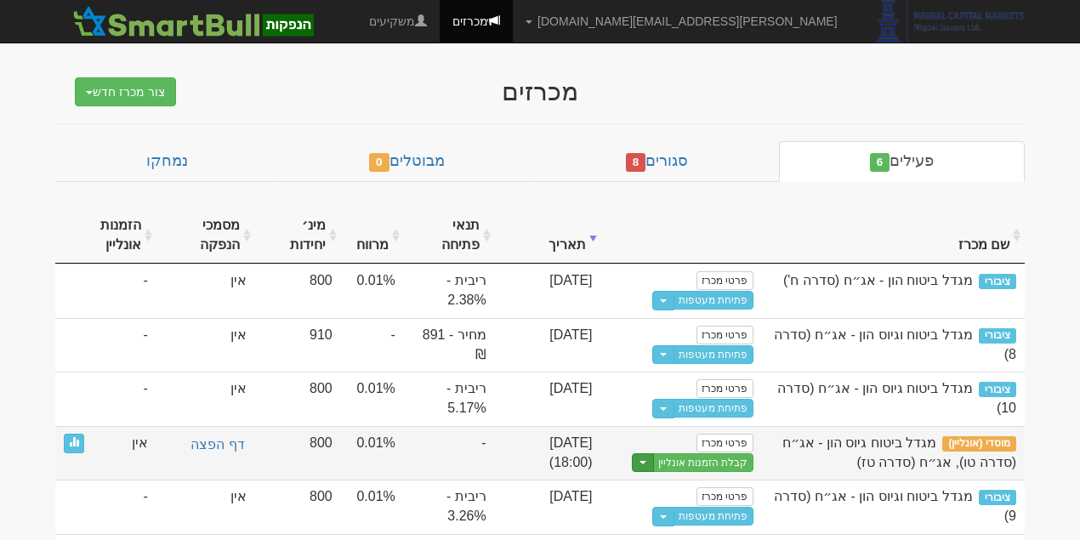
click at [654, 455] on button "Toggle Dropdown" at bounding box center [643, 463] width 22 height 20
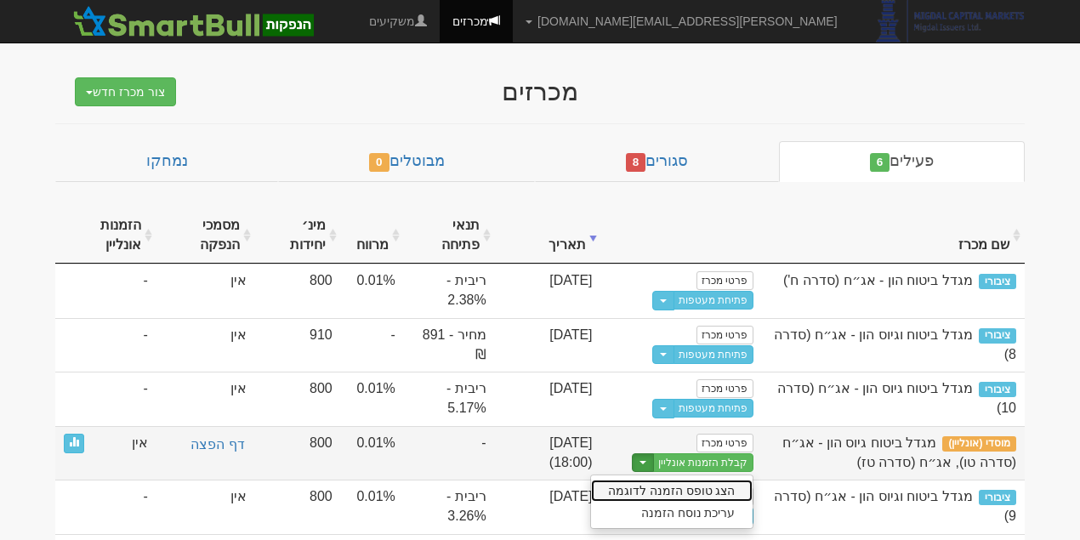
click at [677, 483] on link "הצג טופס הזמנה לדוגמה" at bounding box center [672, 491] width 162 height 22
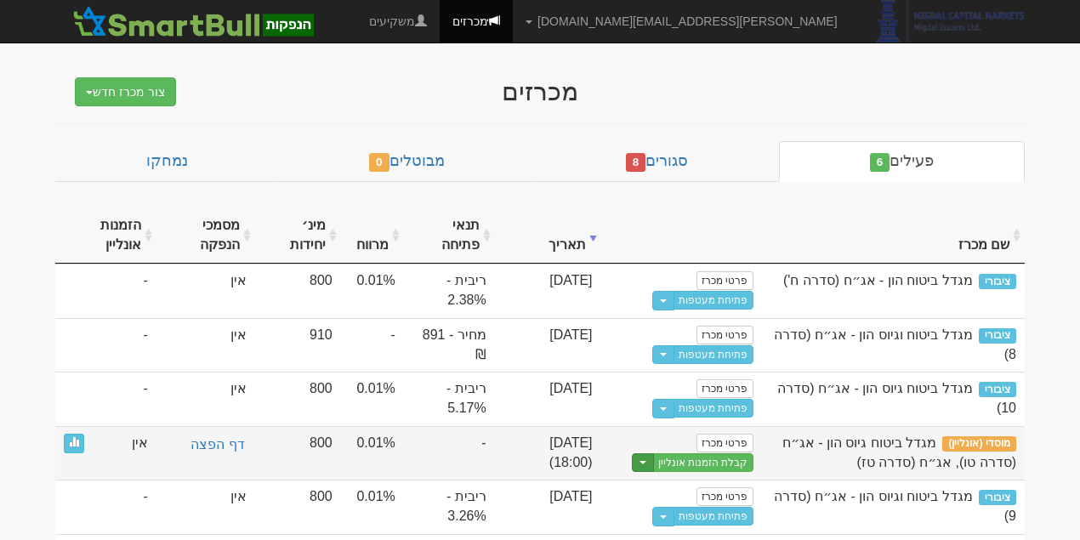
click at [647, 453] on button "Toggle Dropdown" at bounding box center [643, 463] width 22 height 20
click at [738, 510] on link "עריכת נוסח הזמנה" at bounding box center [672, 513] width 162 height 22
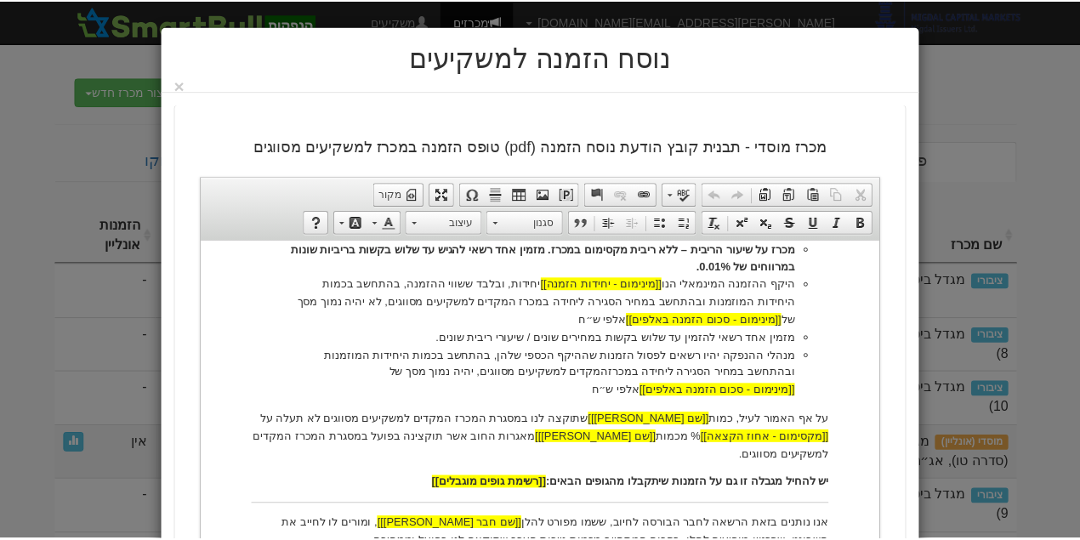
scroll to position [510, 0]
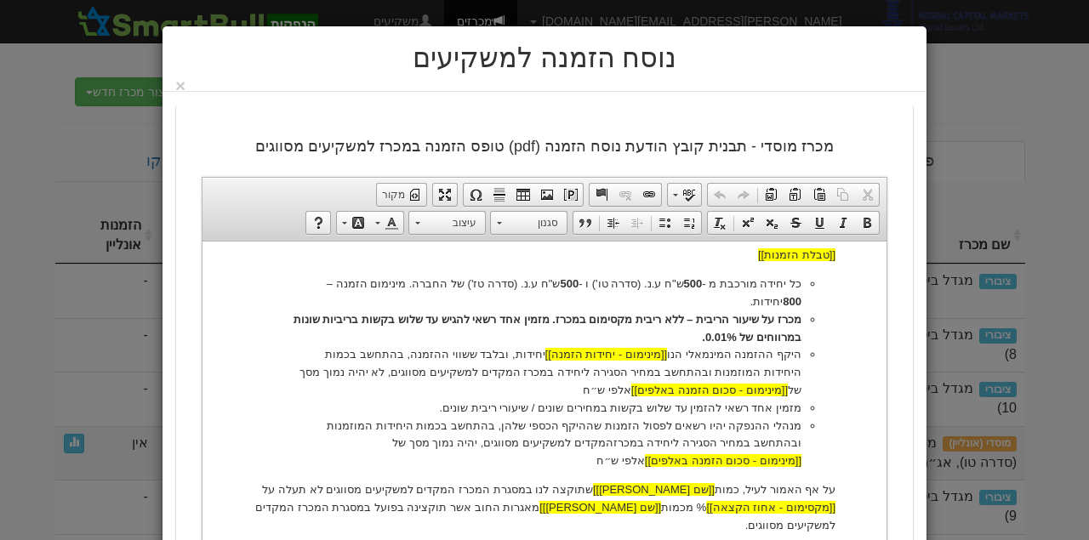
click at [190, 80] on div "נוסח הזמנה למשקיעים ×" at bounding box center [544, 59] width 764 height 66
click at [185, 83] on button "×" at bounding box center [180, 86] width 10 height 18
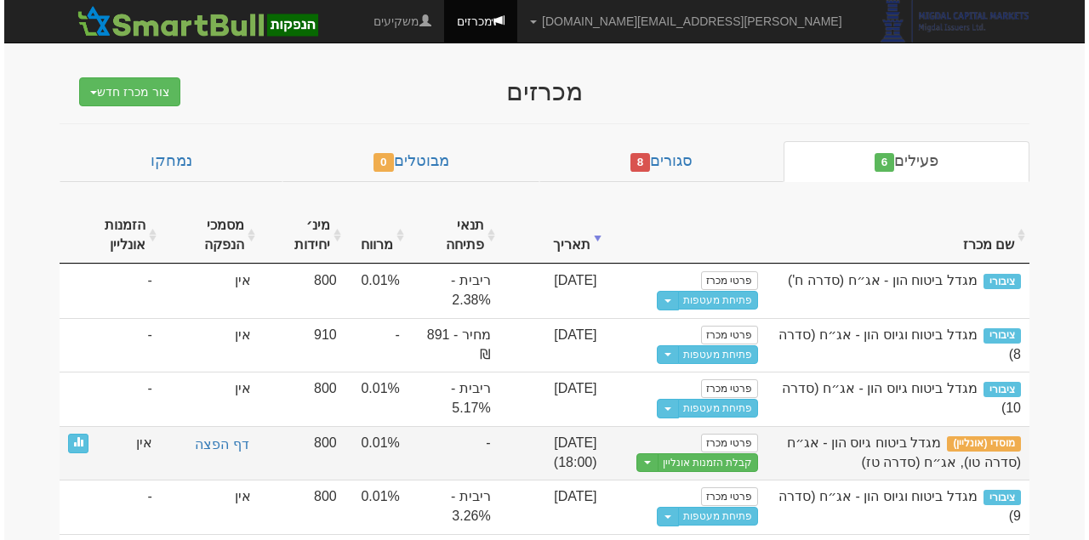
scroll to position [0, 0]
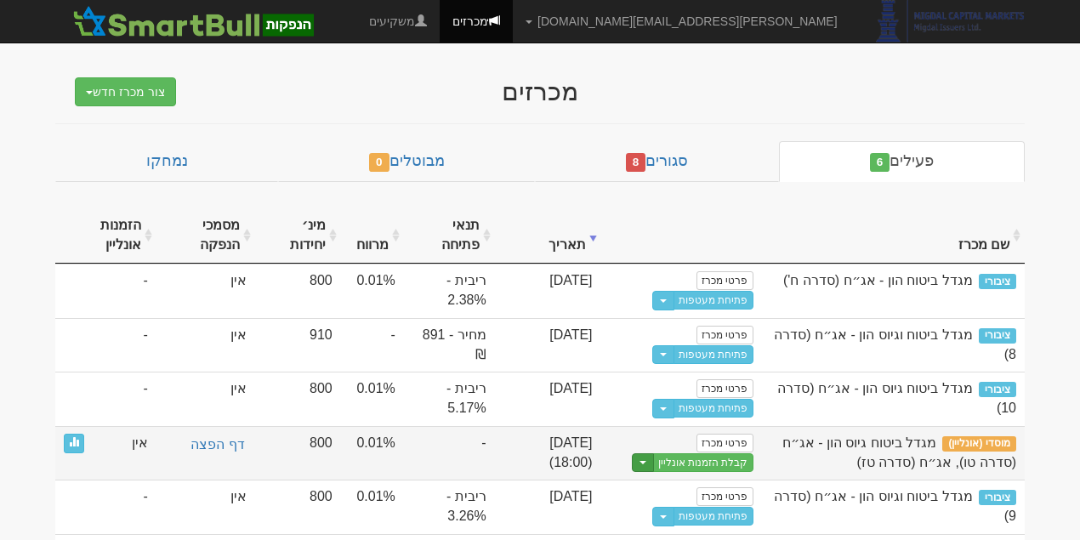
click at [653, 453] on button "Toggle Dropdown" at bounding box center [643, 463] width 22 height 20
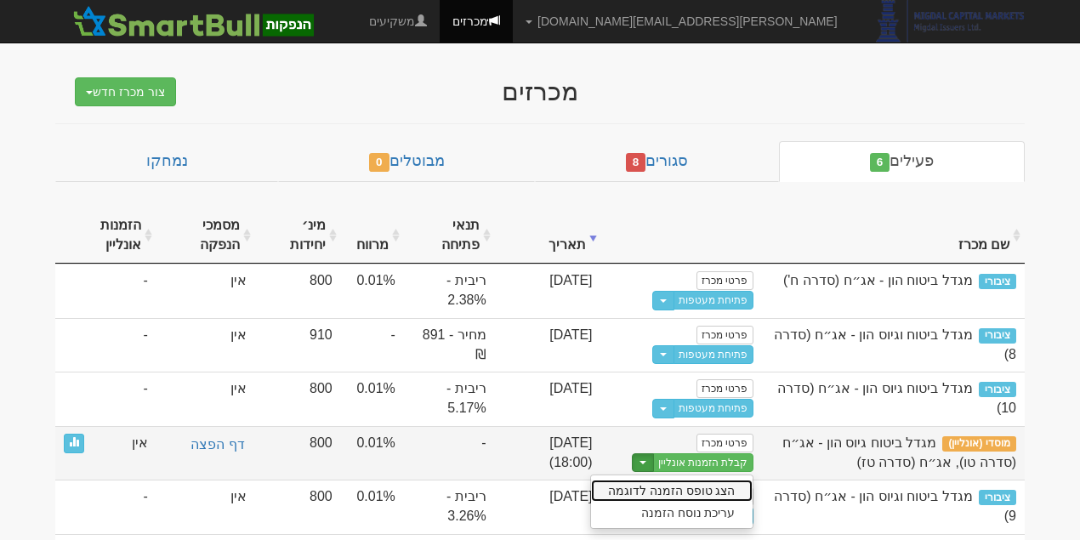
click at [666, 486] on link "הצג טופס הזמנה לדוגמה" at bounding box center [672, 491] width 162 height 22
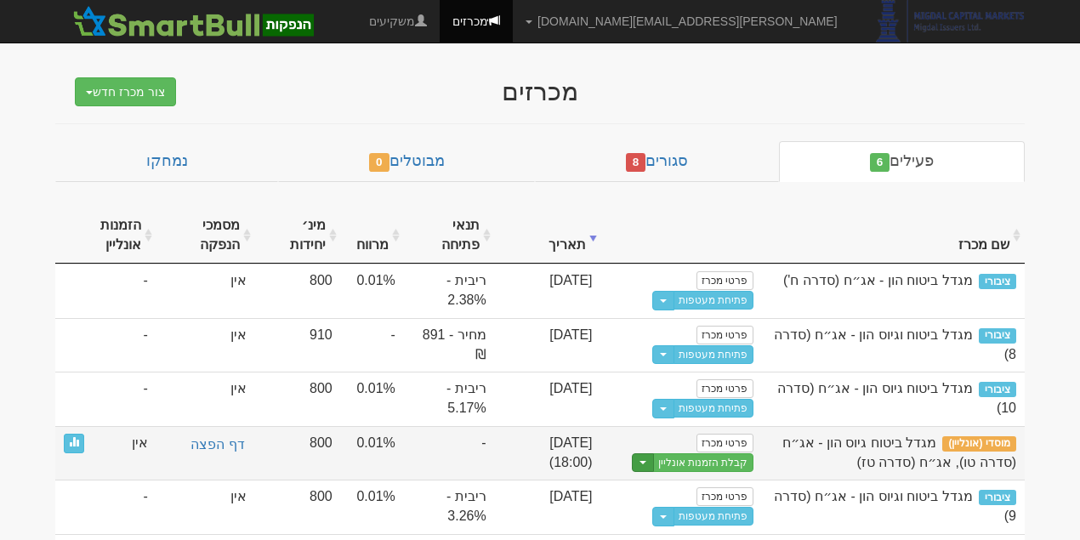
click at [648, 463] on button "Toggle Dropdown" at bounding box center [643, 463] width 22 height 20
click at [680, 503] on link "עריכת נוסח הזמנה" at bounding box center [672, 513] width 162 height 22
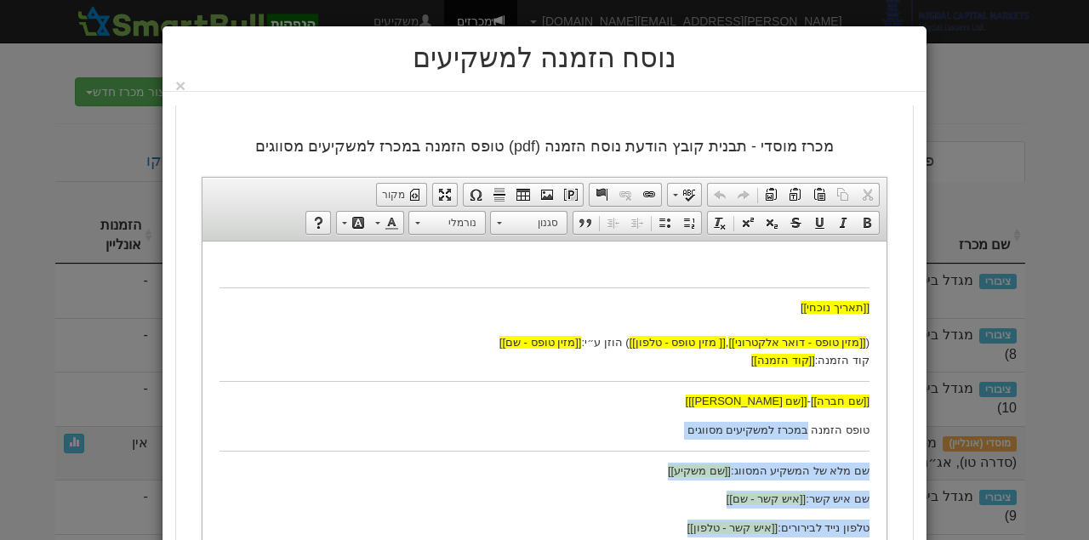
drag, startPoint x: 459, startPoint y: 403, endPoint x: 810, endPoint y: 409, distance: 351.4
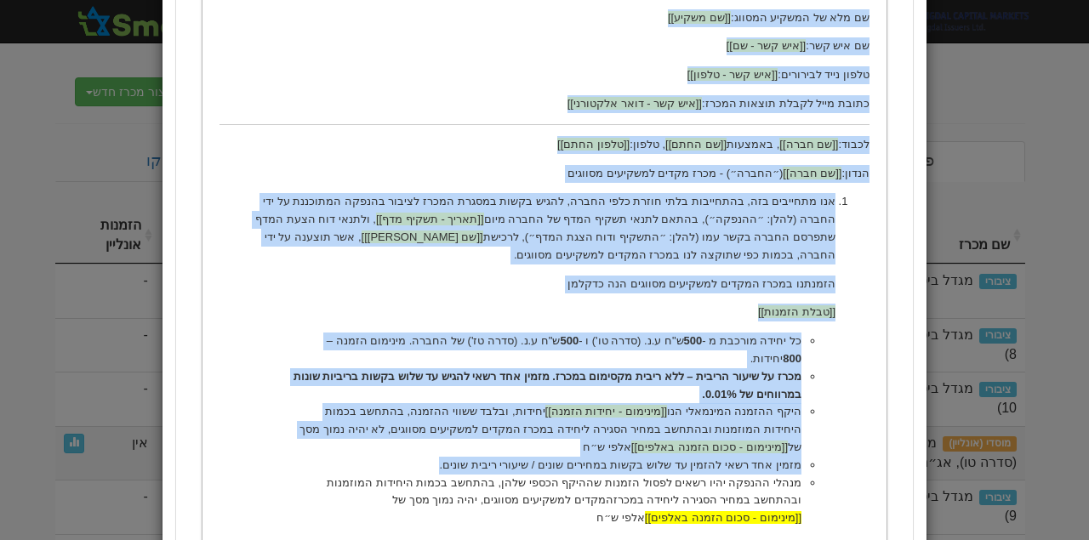
scroll to position [510, 0]
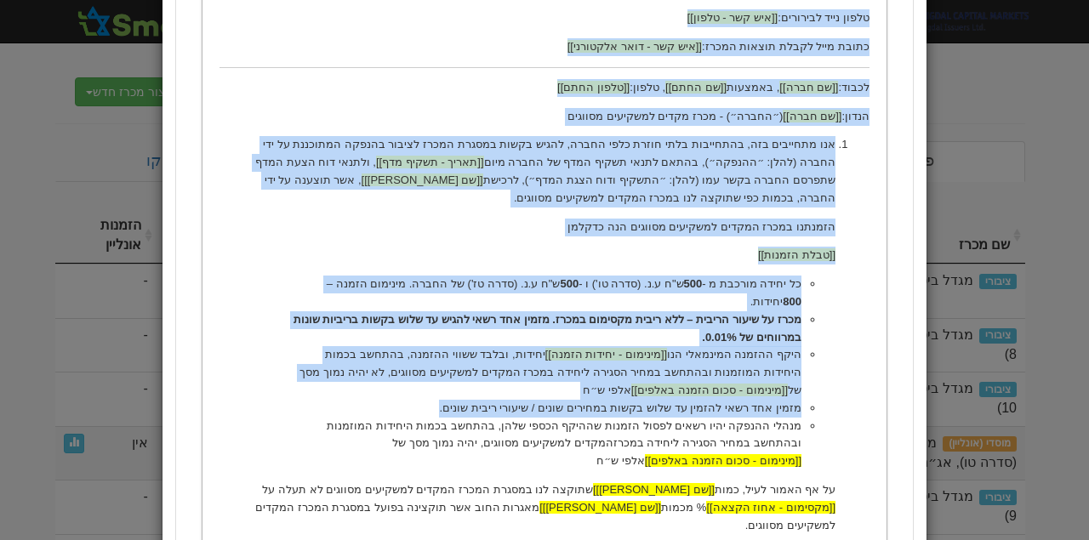
click at [531, 375] on li "היקף ההזמנה המינמאלי הנו [[מינימום - יחידות הזמנה]] יחידות, ובלבד ששווי ההזמנה,…" at bounding box center [545, 372] width 514 height 53
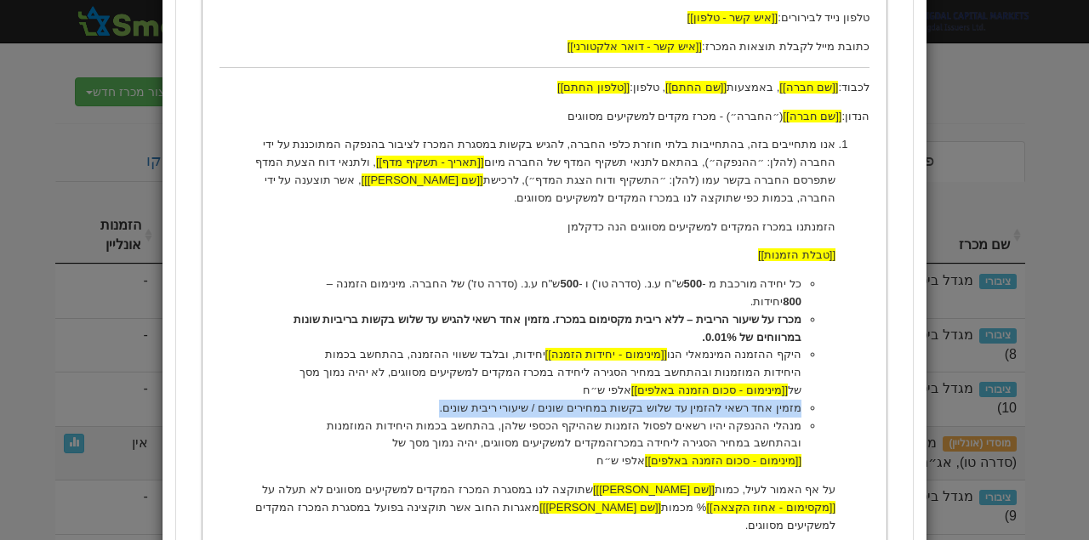
drag, startPoint x: 456, startPoint y: 389, endPoint x: 815, endPoint y: 391, distance: 359.0
click at [815, 391] on ul "כל יחידה מורכבת מ - 500 ש"ח ע.נ. (סדרה טו') ו - 500 ש"ח ע.נ. (סדרה טז') של החבר…" at bounding box center [545, 373] width 582 height 195
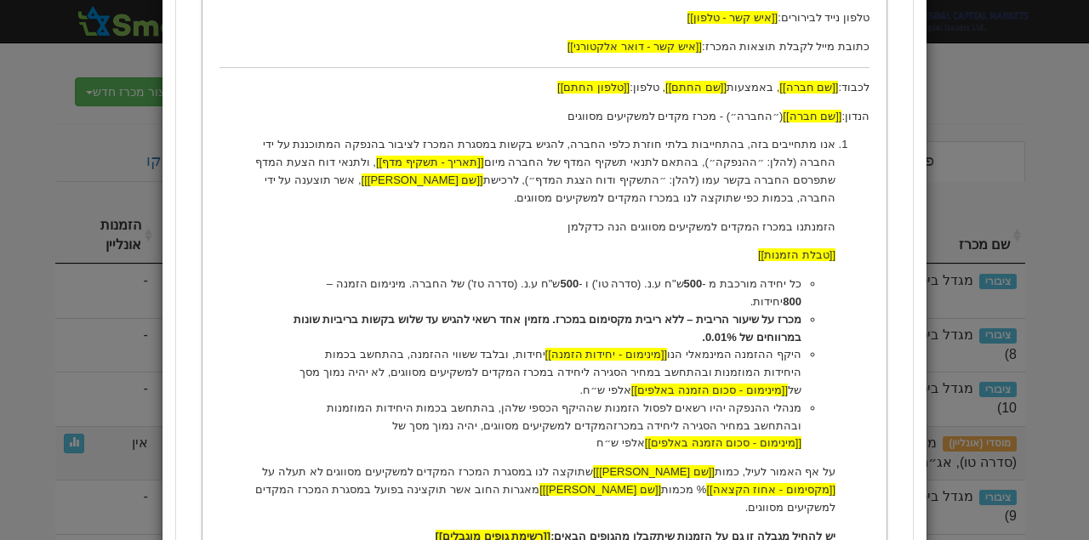
click at [706, 407] on li "מנהלי ההנפקה יהיו רשאים לפסול הזמנות שההיקף הכספי שלהן, בהתחשב בכמות היחידות המ…" at bounding box center [545, 426] width 514 height 53
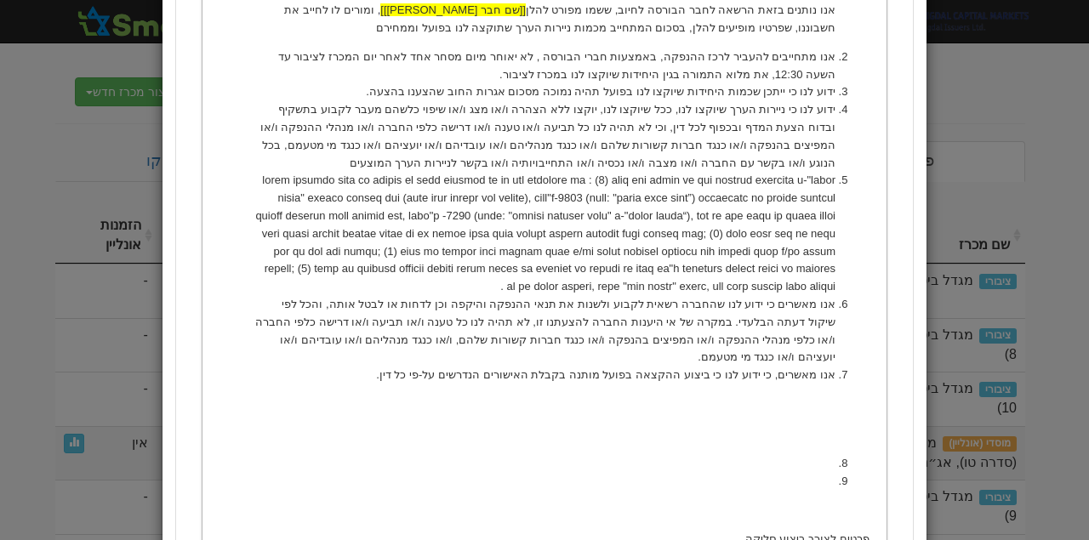
scroll to position [1268, 0]
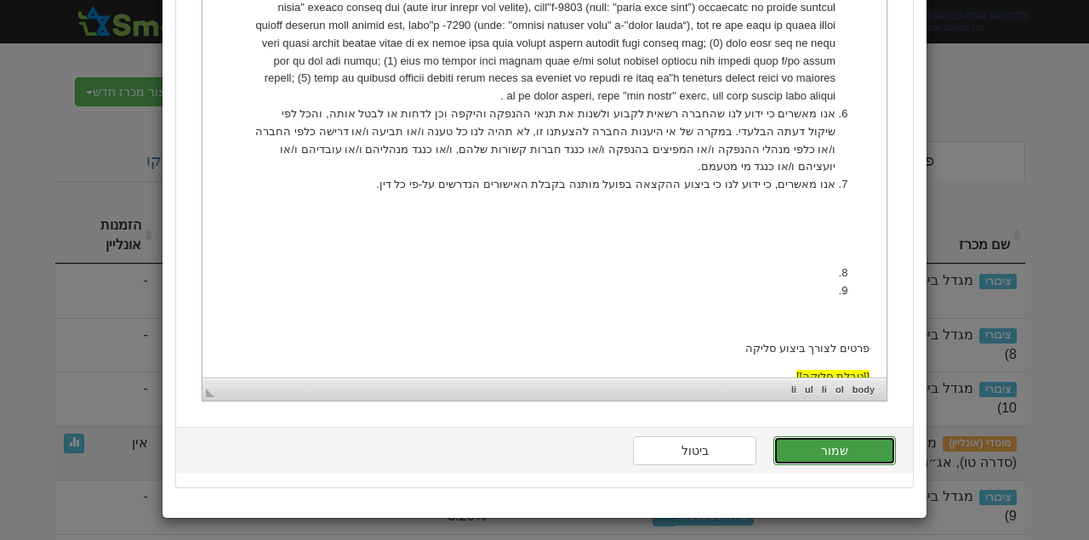
click at [829, 442] on button "שמור" at bounding box center [834, 450] width 123 height 29
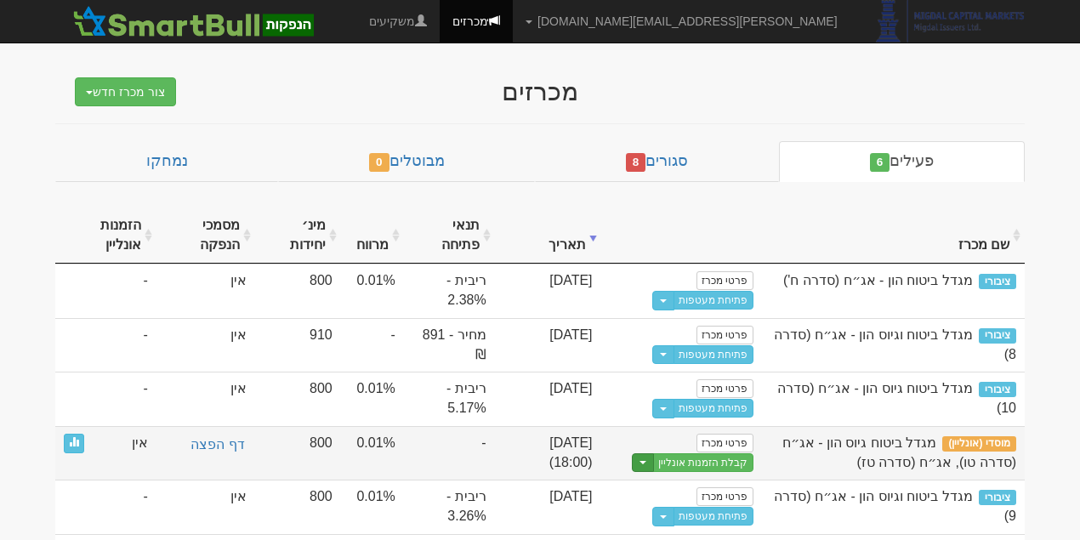
click at [651, 463] on button "Toggle Dropdown" at bounding box center [643, 463] width 22 height 20
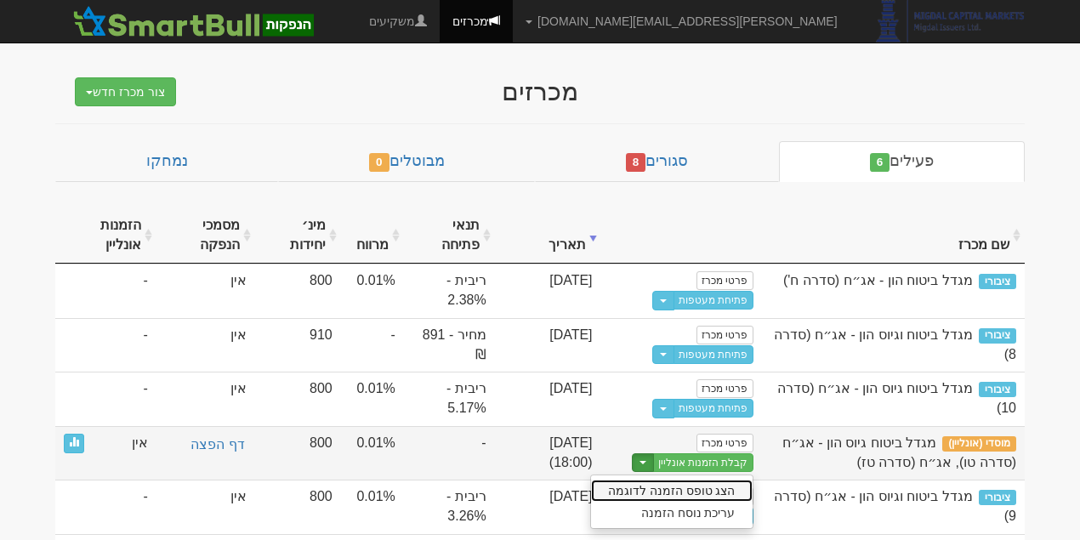
click at [686, 481] on link "הצג טופס הזמנה לדוגמה" at bounding box center [672, 491] width 162 height 22
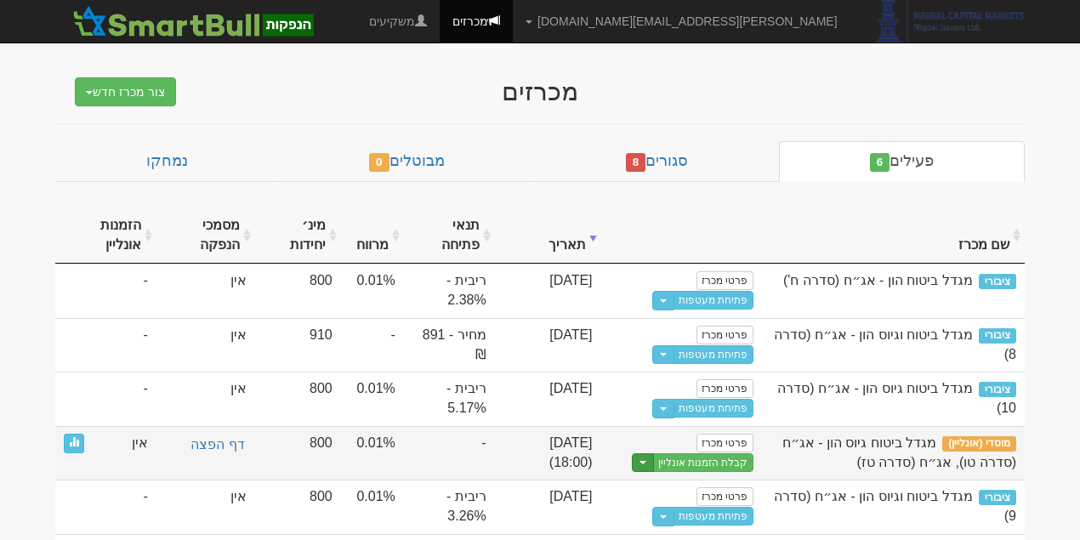
click at [654, 460] on button "Toggle Dropdown" at bounding box center [643, 463] width 22 height 20
click at [691, 510] on link "עריכת נוסח הזמנה" at bounding box center [672, 513] width 162 height 22
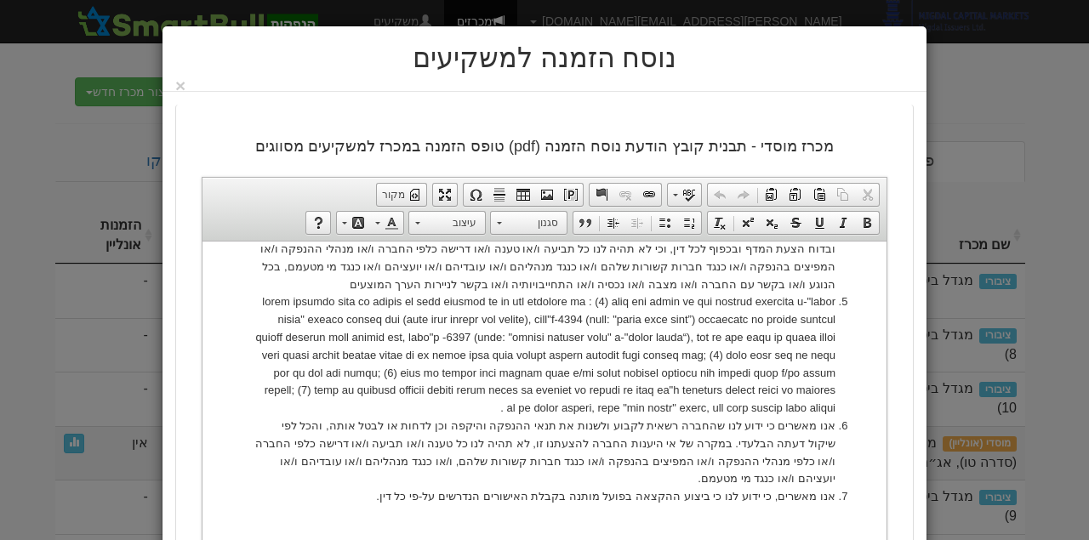
scroll to position [1116, 0]
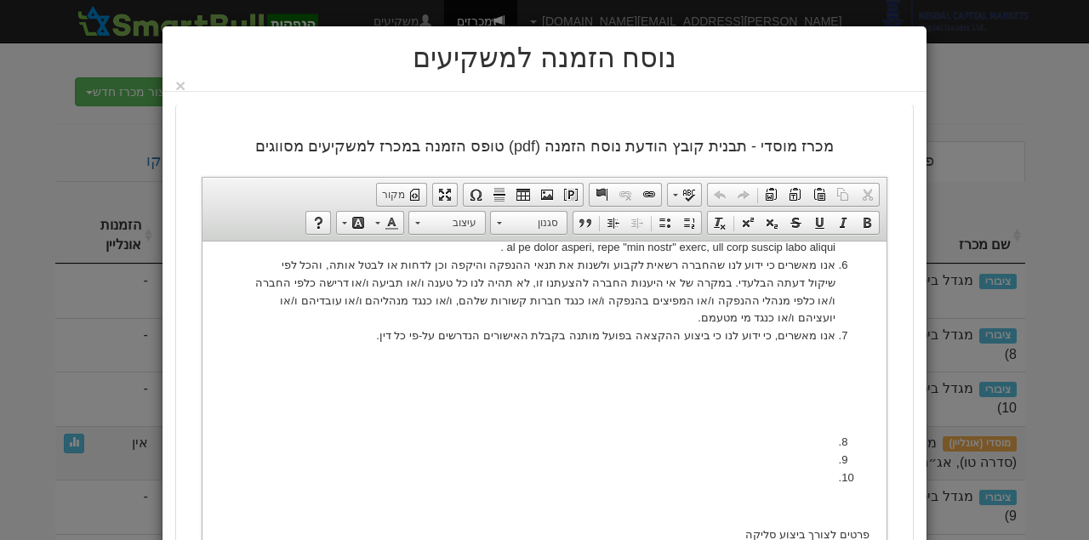
click at [835, 469] on li at bounding box center [545, 478] width 582 height 18
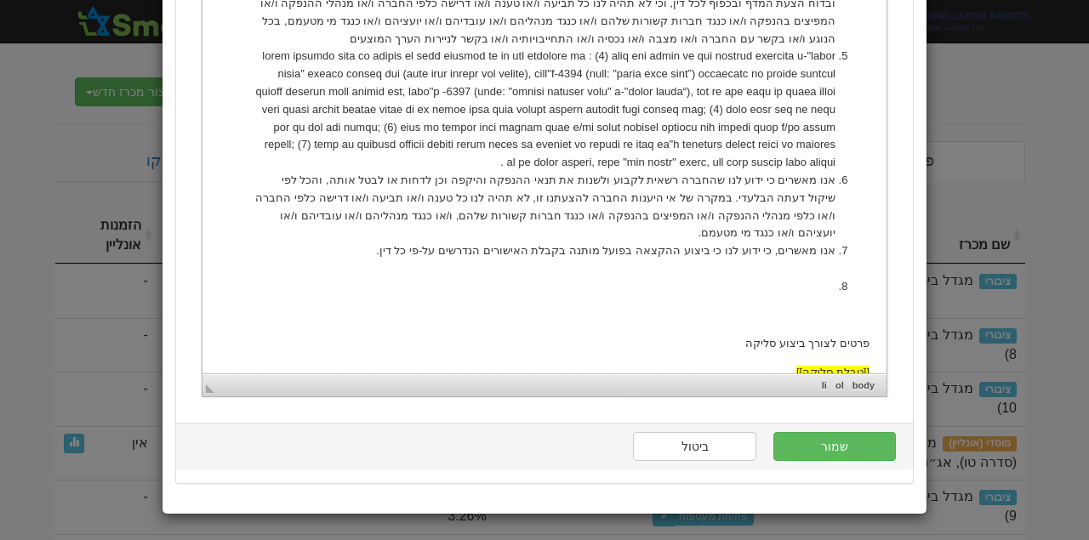
scroll to position [1197, 0]
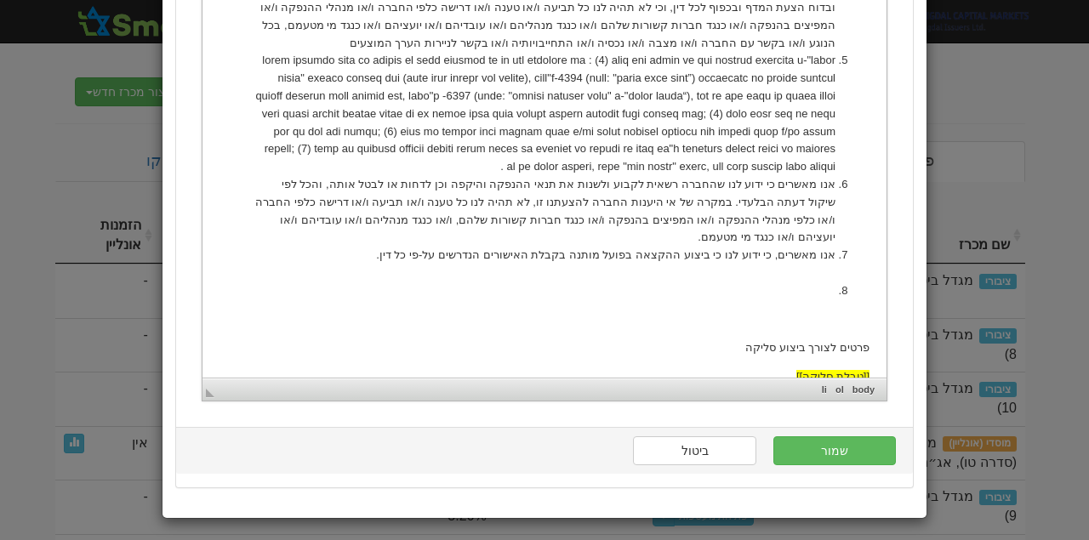
drag, startPoint x: 830, startPoint y: 219, endPoint x: 858, endPoint y: 217, distance: 27.3
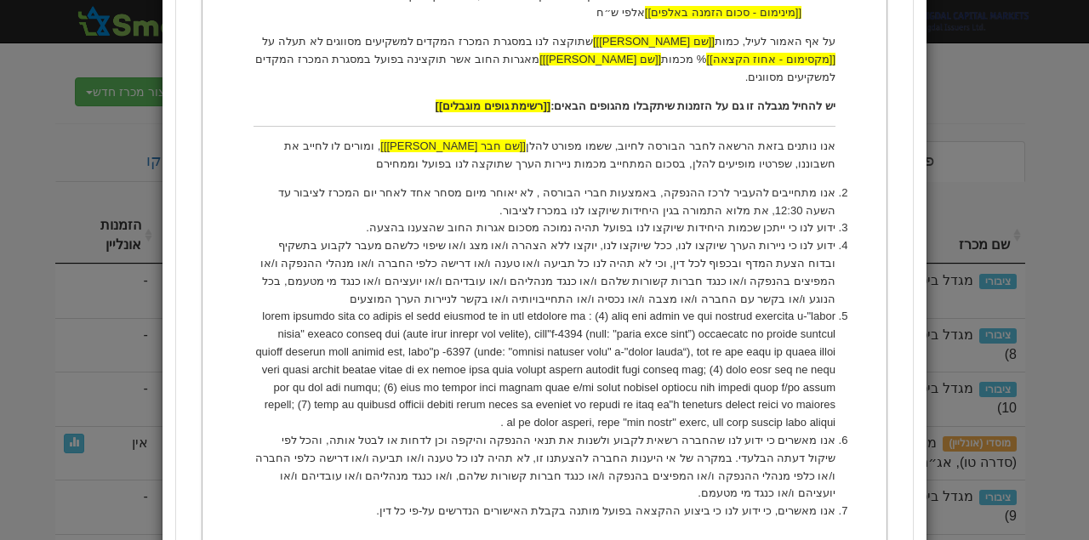
scroll to position [998, 0]
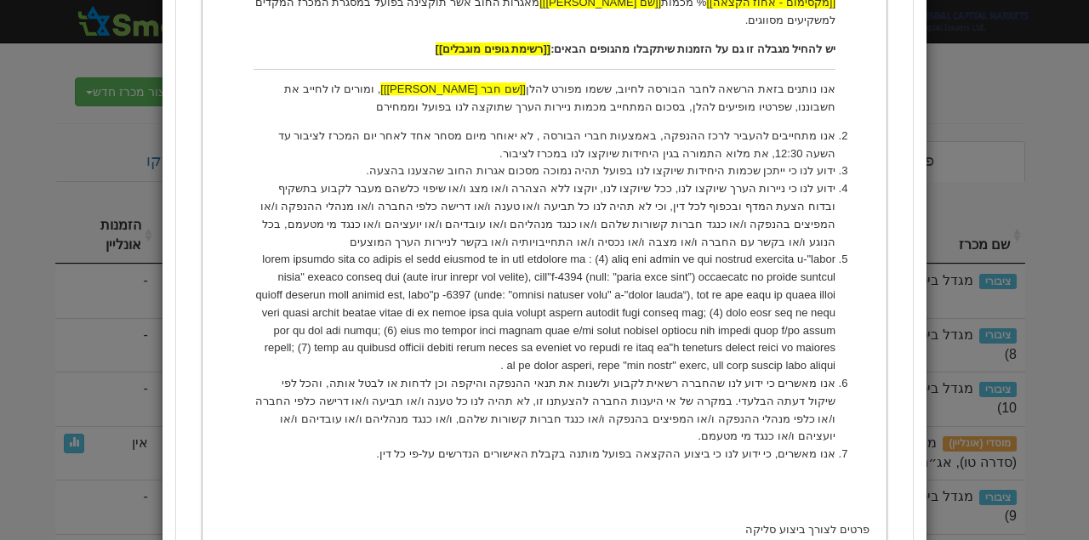
click at [664, 395] on ol "אנו מתחייבים בזה, בהתחייבות בלתי חוזרת כלפי החברה, להגיש בקשות במסגרת המכרז לצי…" at bounding box center [544, 65] width 650 height 832
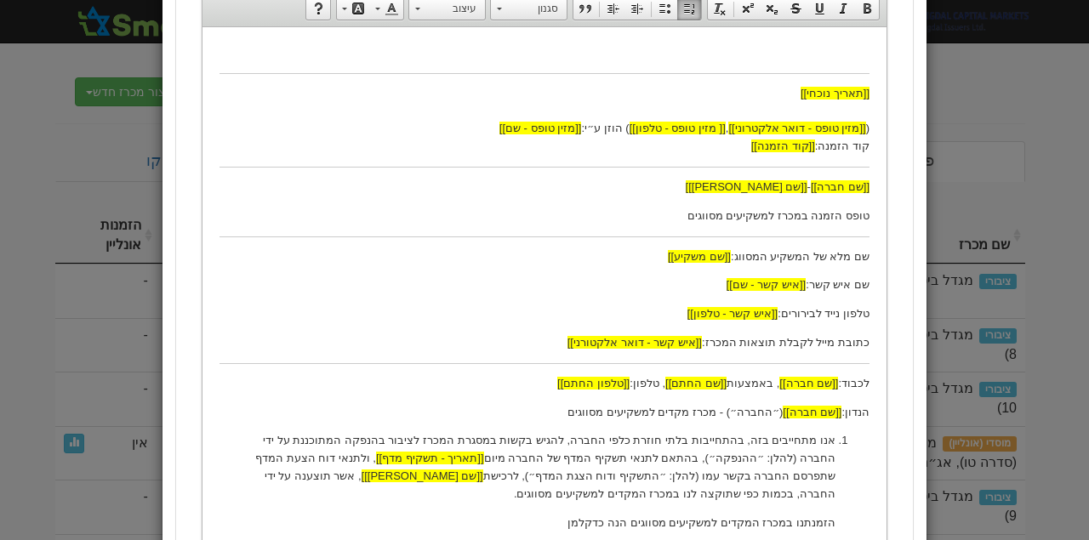
scroll to position [0, 0]
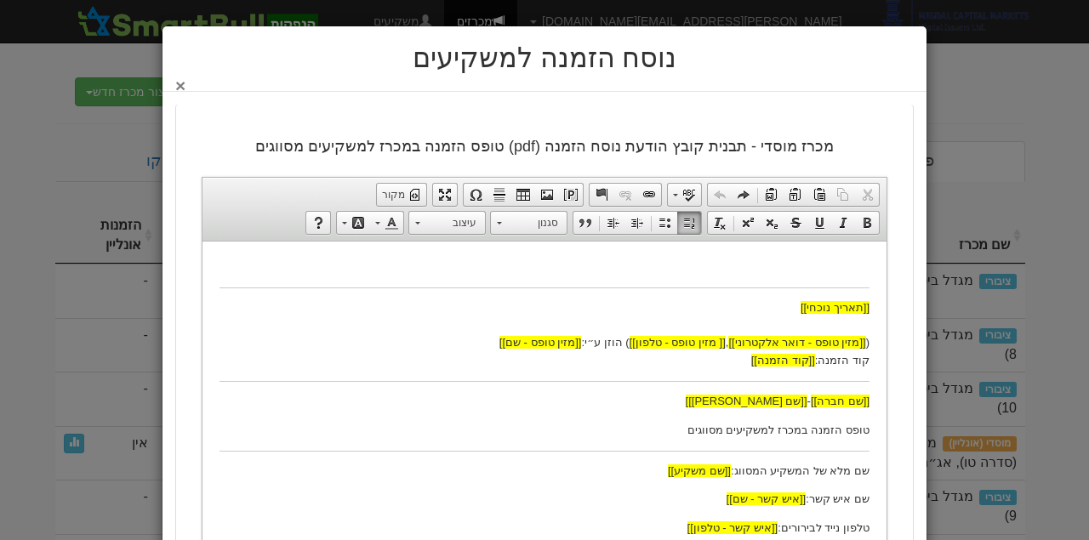
click at [185, 80] on button "×" at bounding box center [180, 86] width 10 height 18
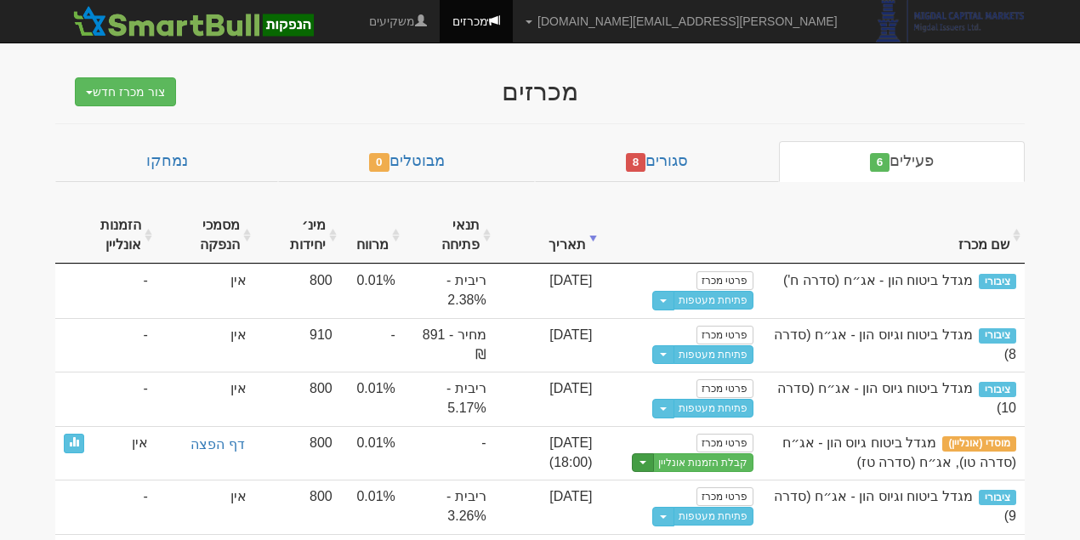
click at [654, 454] on button "Toggle Dropdown" at bounding box center [643, 463] width 22 height 20
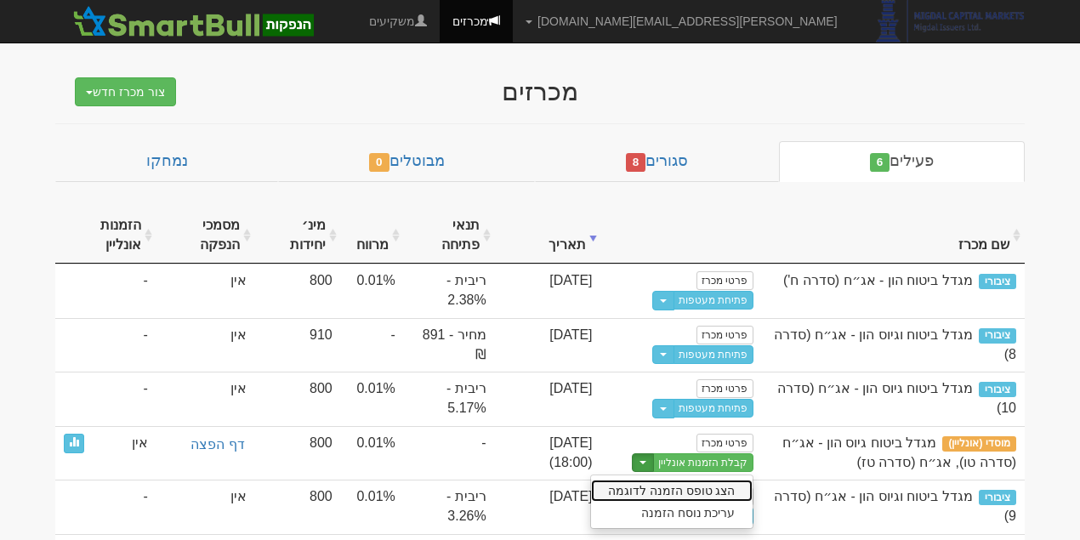
click at [694, 487] on link "הצג טופס הזמנה לדוגמה" at bounding box center [672, 491] width 162 height 22
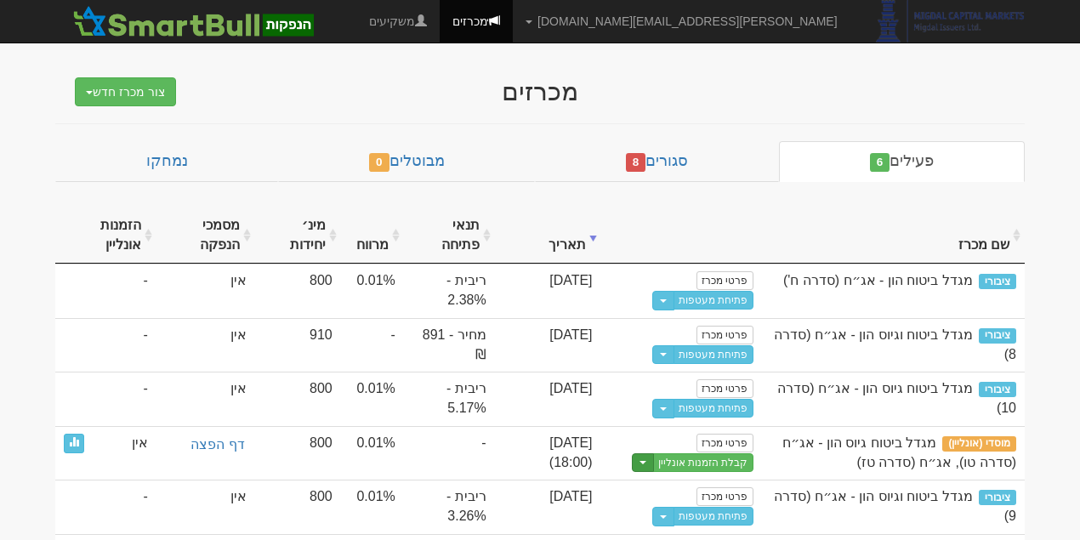
click at [654, 464] on button "Toggle Dropdown" at bounding box center [643, 463] width 22 height 20
click at [676, 507] on link "עריכת נוסח הזמנה" at bounding box center [672, 513] width 162 height 22
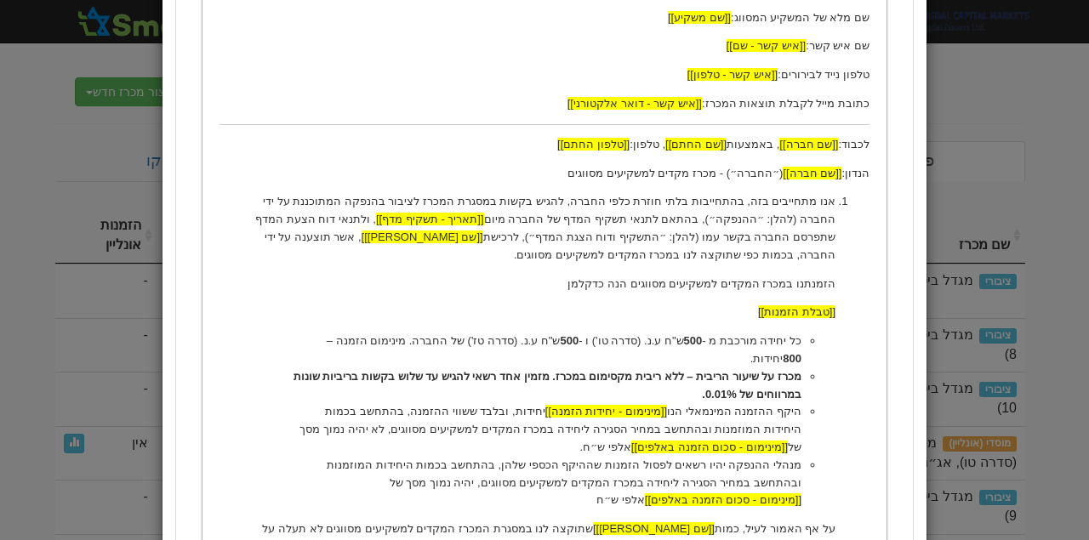
scroll to position [964, 0]
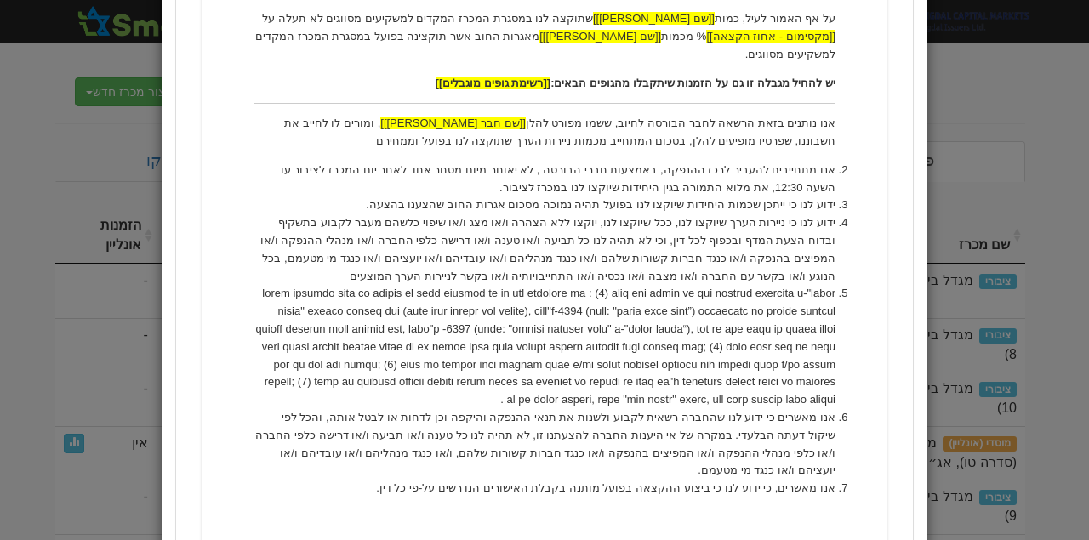
click at [410, 480] on li "אנו מאשרים, כי ידוע לנו כי ביצוע ההקצאה בפועל מותנה בקבלת האישורים הנדרשים על-פ…" at bounding box center [545, 489] width 582 height 18
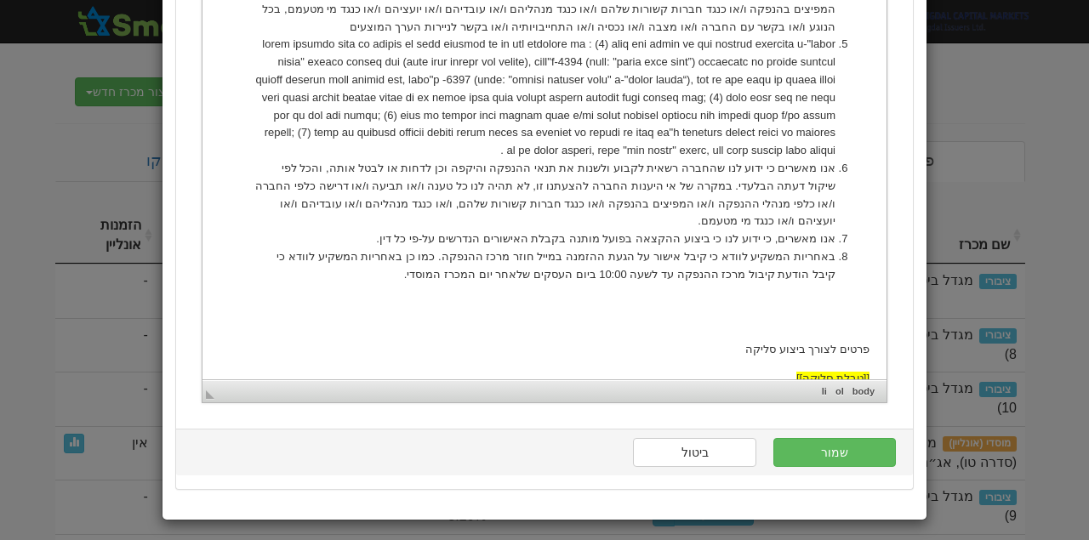
scroll to position [1215, 0]
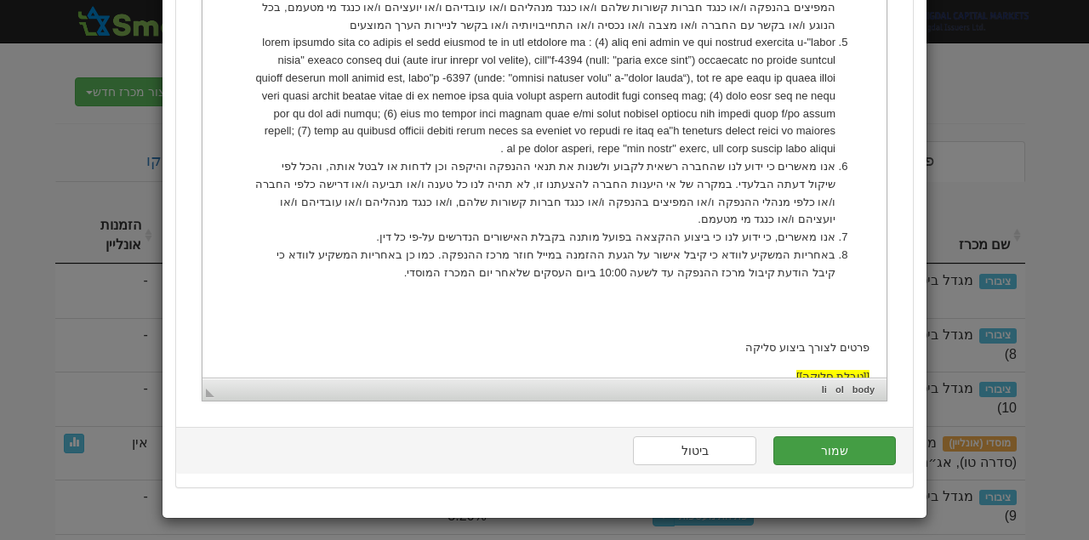
click at [839, 449] on button "שמור" at bounding box center [834, 450] width 123 height 29
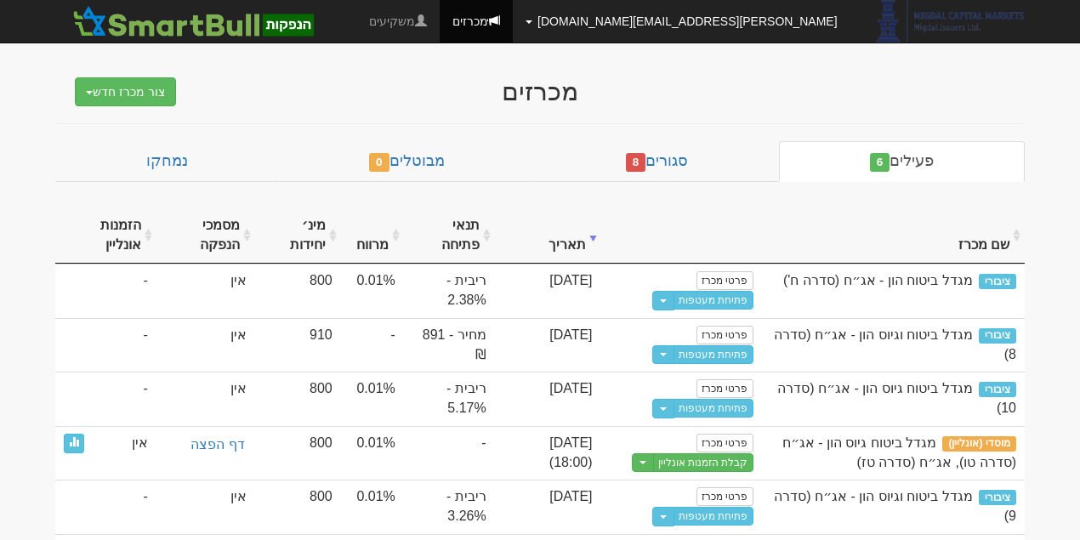
click at [744, 32] on link "[PERSON_NAME][EMAIL_ADDRESS][DOMAIN_NAME]" at bounding box center [681, 21] width 337 height 43
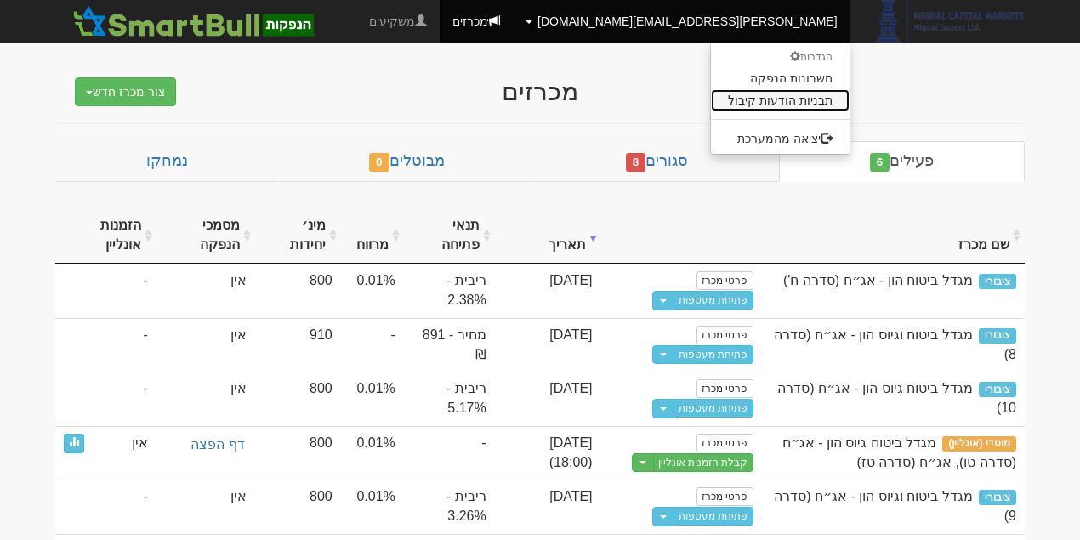
click at [811, 105] on link "תבניות הודעות קיבול" at bounding box center [780, 100] width 139 height 22
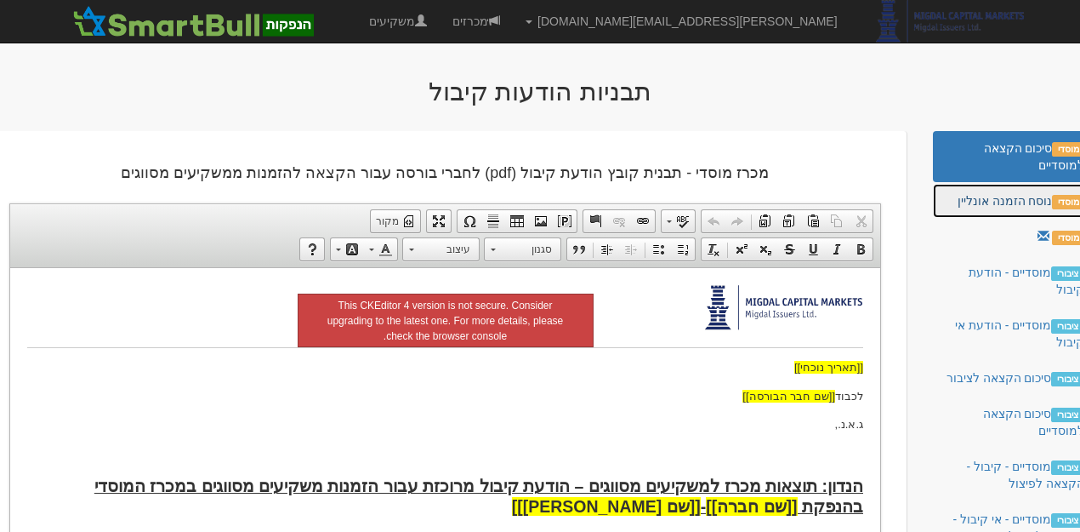
click at [1045, 202] on link "מוסדי נוסח הזמנה אונליין" at bounding box center [1015, 201] width 164 height 34
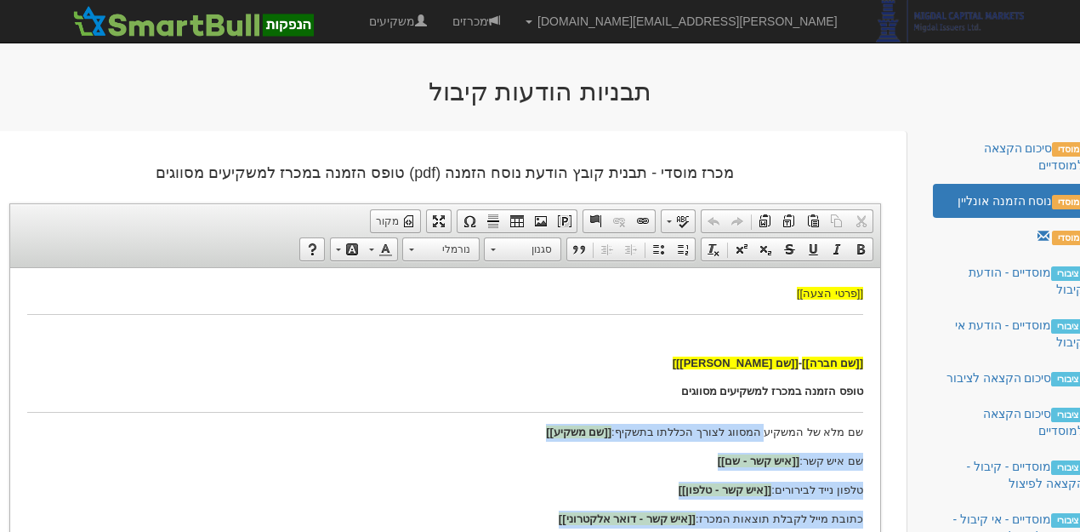
drag, startPoint x: 662, startPoint y: 446, endPoint x: 775, endPoint y: 430, distance: 114.2
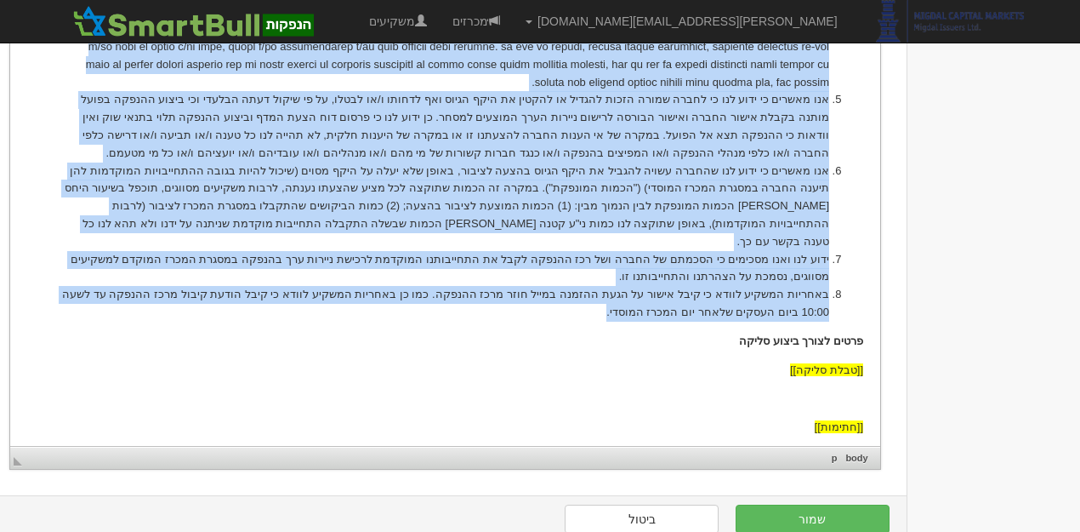
scroll to position [1053, 0]
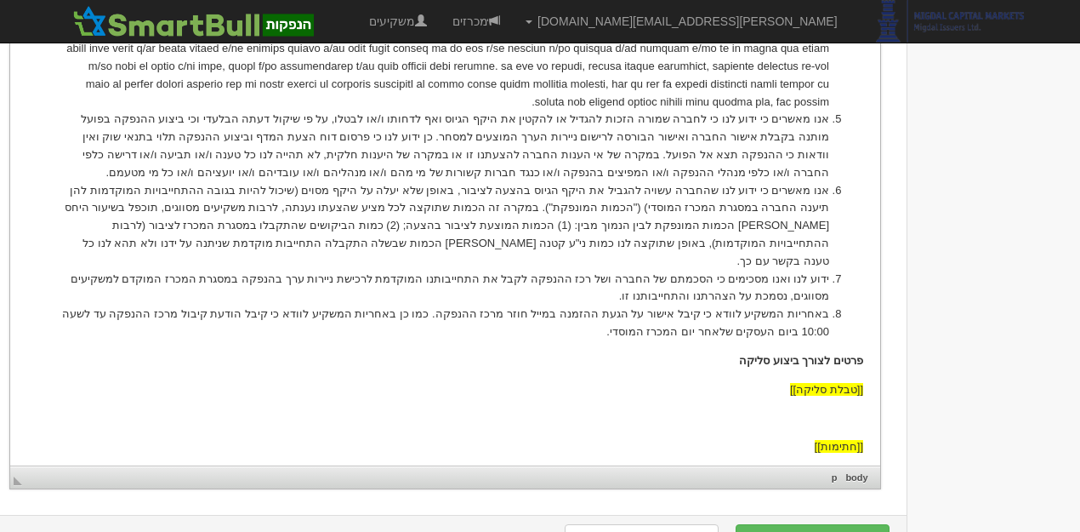
click at [772, 354] on strong "פרטים לצורך ביצוע סליקה" at bounding box center [801, 360] width 124 height 13
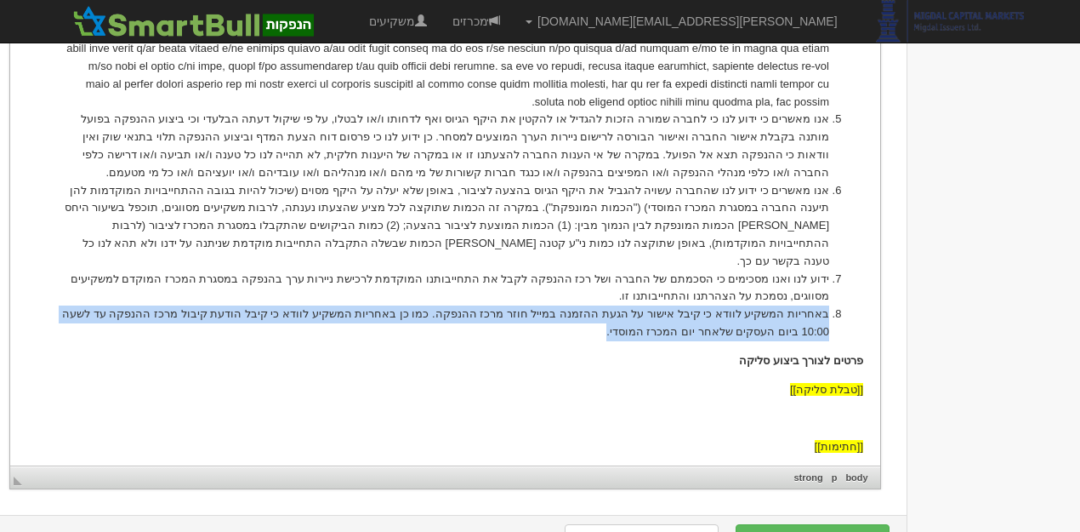
drag, startPoint x: 832, startPoint y: 276, endPoint x: 478, endPoint y: 296, distance: 354.5
click at [478, 305] on li "באחריות המשקיע לוודא כי קיבל אישור על הגעת ההזמנה במייל חוזר מרכז ההנפקה. כמו כ…" at bounding box center [445, 323] width 768 height 36
click at [666, 305] on li "באחריות המשקיע לוודא כי קיבל אישור על הגעת ההזמנה במייל חוזר מרכז ההנפקה. כמו כ…" at bounding box center [445, 323] width 768 height 36
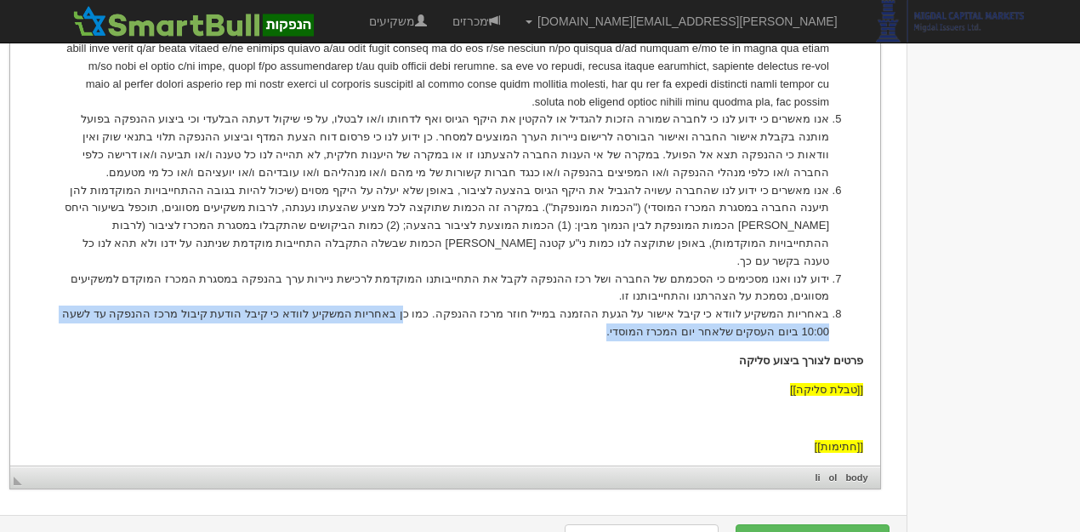
drag, startPoint x: 670, startPoint y: 291, endPoint x: 446, endPoint y: 277, distance: 225.0
click at [446, 305] on li "באחריות המשקיע לוודא כי קיבל אישור על הגעת ההזמנה במייל חוזר מרכז ההנפקה. כמו כ…" at bounding box center [445, 323] width 768 height 36
click at [669, 305] on li "באחריות המשקיע לוודא כי קיבל אישור על הגעת ההזמנה במייל חוזר מרכז ההנפקה. כמו כ…" at bounding box center [445, 323] width 768 height 36
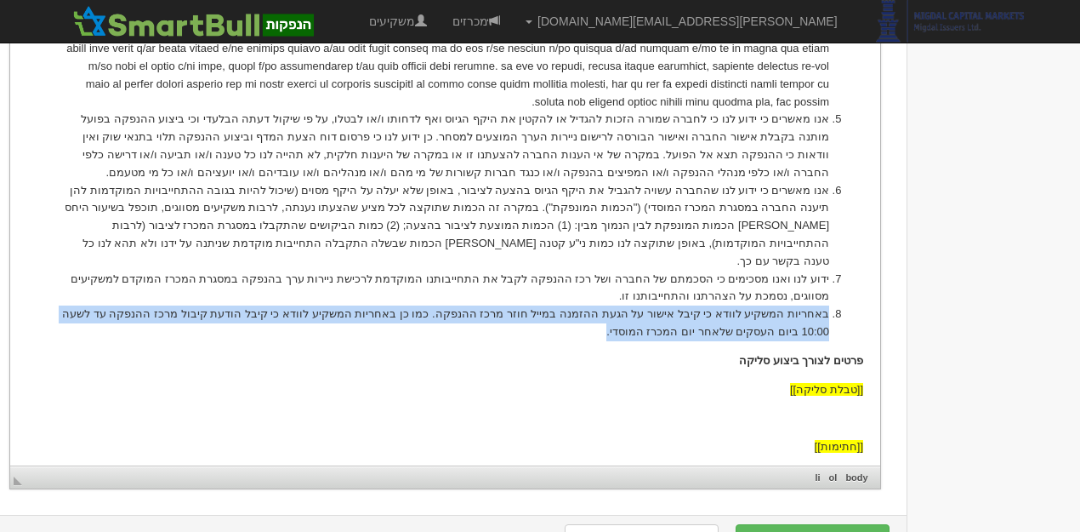
drag, startPoint x: 670, startPoint y: 290, endPoint x: 832, endPoint y: 277, distance: 162.1
click at [829, 305] on li "באחריות המשקיע לוודא כי קיבל אישור על הגעת ההזמנה במייל חוזר מרכז ההנפקה. כמו כ…" at bounding box center [445, 323] width 768 height 36
copy li "באחריות המשקיע לוודא כי קיבל אישור על הגעת ההזמנה במייל חוזר מרכז ההנפקה. כמו כ…"
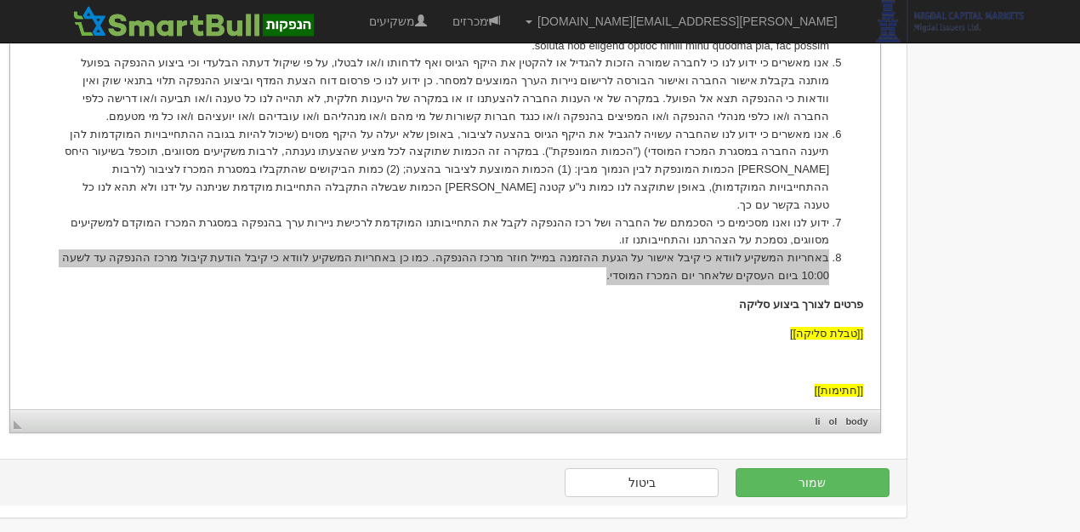
scroll to position [996, 0]
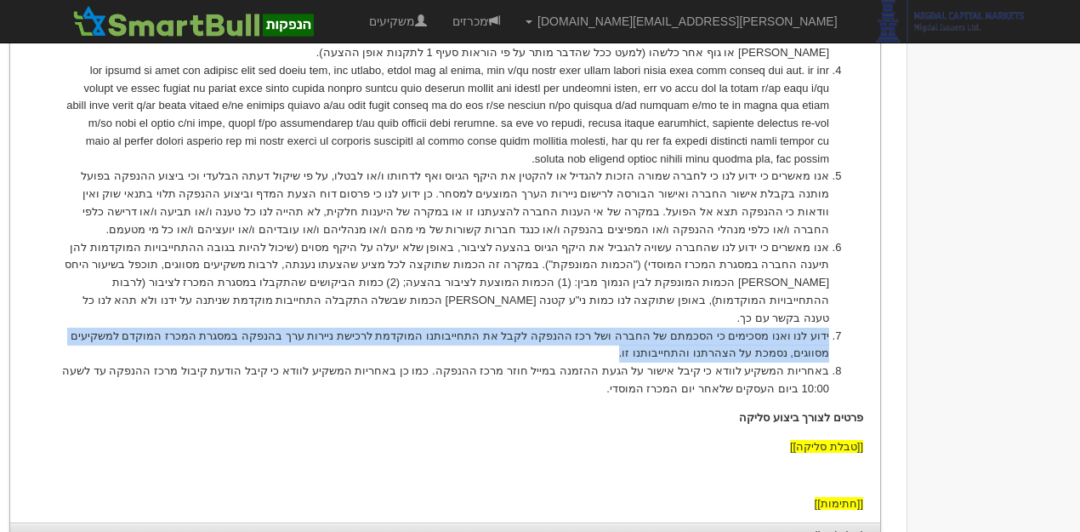
drag, startPoint x: 716, startPoint y: 315, endPoint x: 838, endPoint y: 304, distance: 122.2
click at [829, 328] on li "ידוע לנו ואנו מסכימים כי הסכמתם של החברה ושל רכז ההנפקה לקבל את התחייבותנו המוק…" at bounding box center [445, 346] width 768 height 36
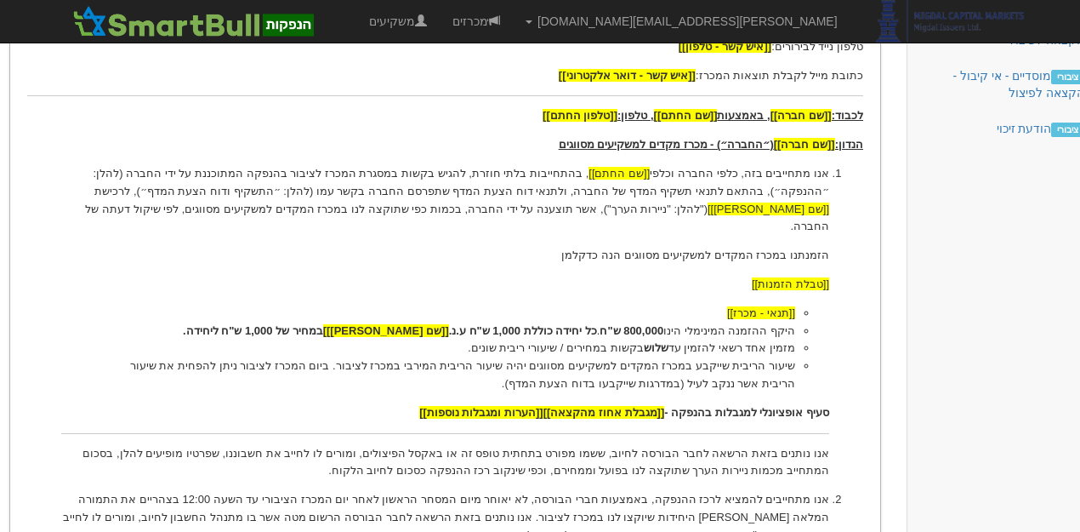
scroll to position [486, 0]
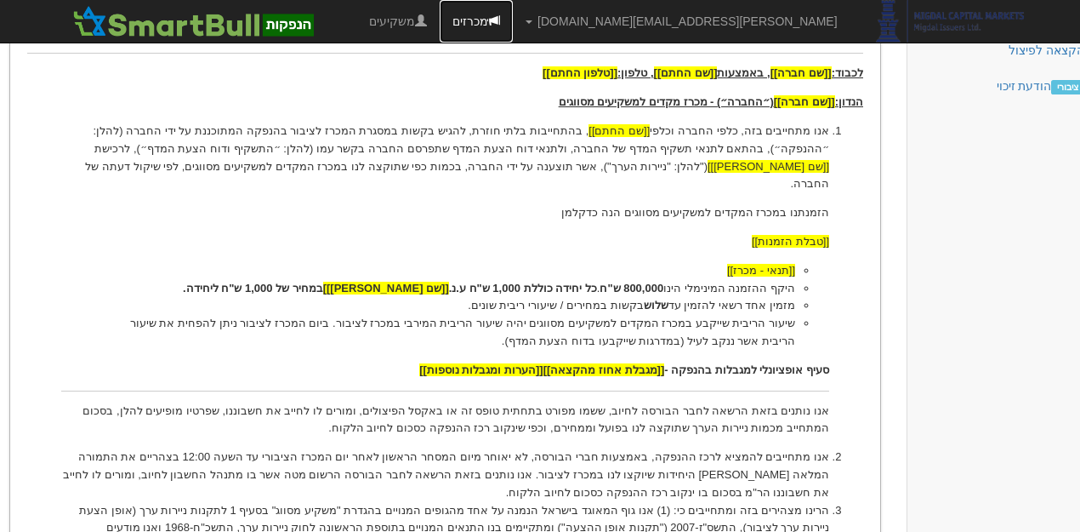
click at [513, 20] on link "מכרזים" at bounding box center [476, 21] width 73 height 43
click at [513, 22] on link "מכרזים" at bounding box center [476, 21] width 73 height 43
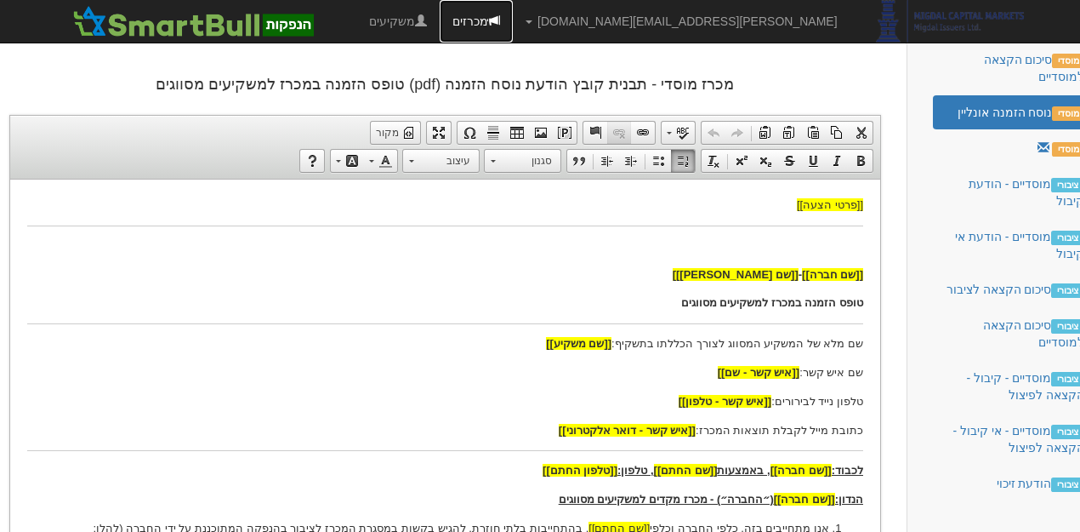
scroll to position [0, 0]
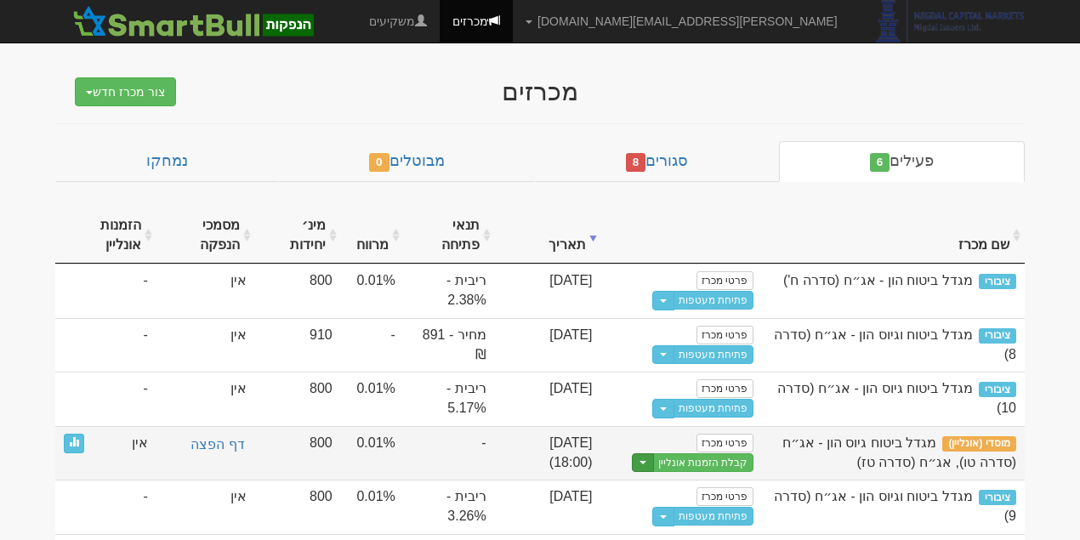
click at [651, 461] on button "Toggle Dropdown" at bounding box center [643, 463] width 22 height 20
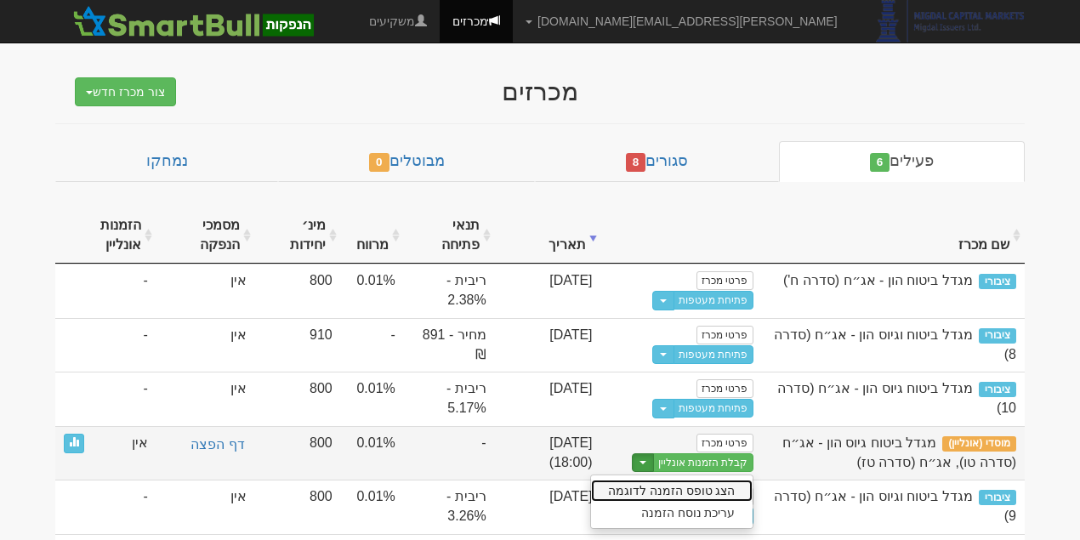
click at [693, 484] on link "הצג טופס הזמנה לדוגמה" at bounding box center [672, 491] width 162 height 22
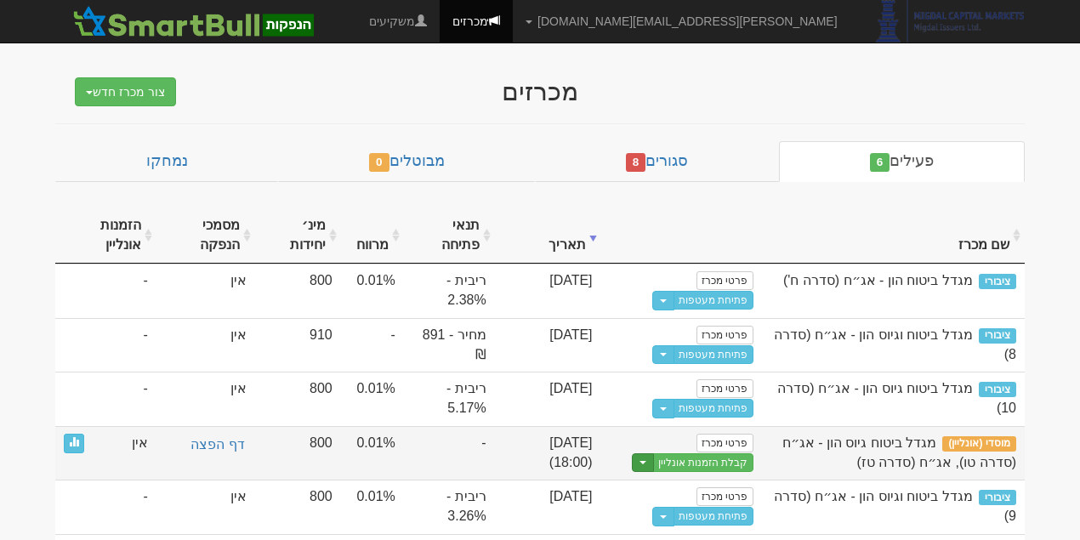
click at [647, 461] on span "button" at bounding box center [643, 462] width 7 height 3
click at [701, 508] on link "עריכת נוסח הזמנה" at bounding box center [672, 513] width 162 height 22
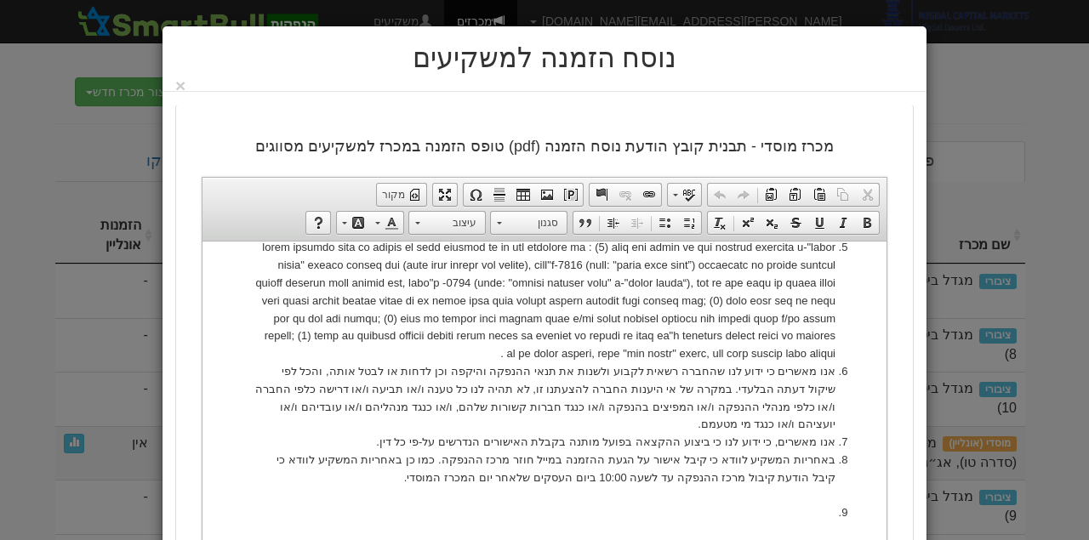
scroll to position [1045, 0]
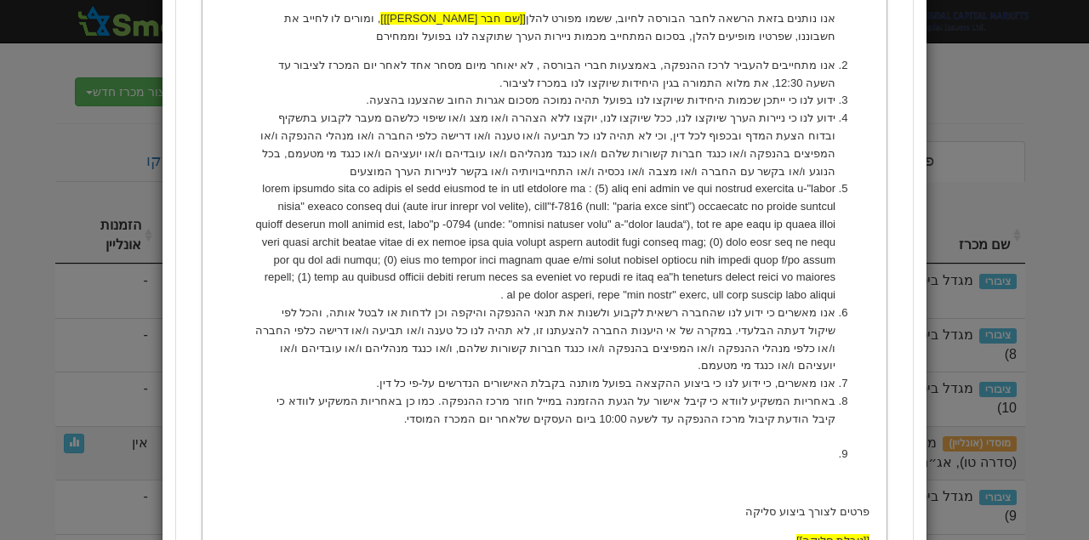
scroll to position [1232, 0]
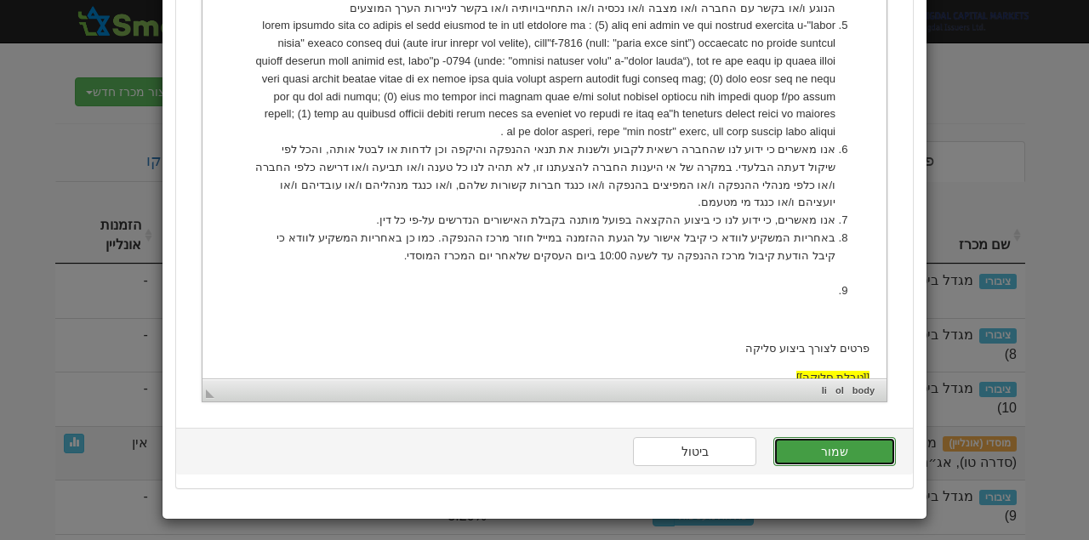
click at [875, 455] on button "שמור" at bounding box center [834, 451] width 123 height 29
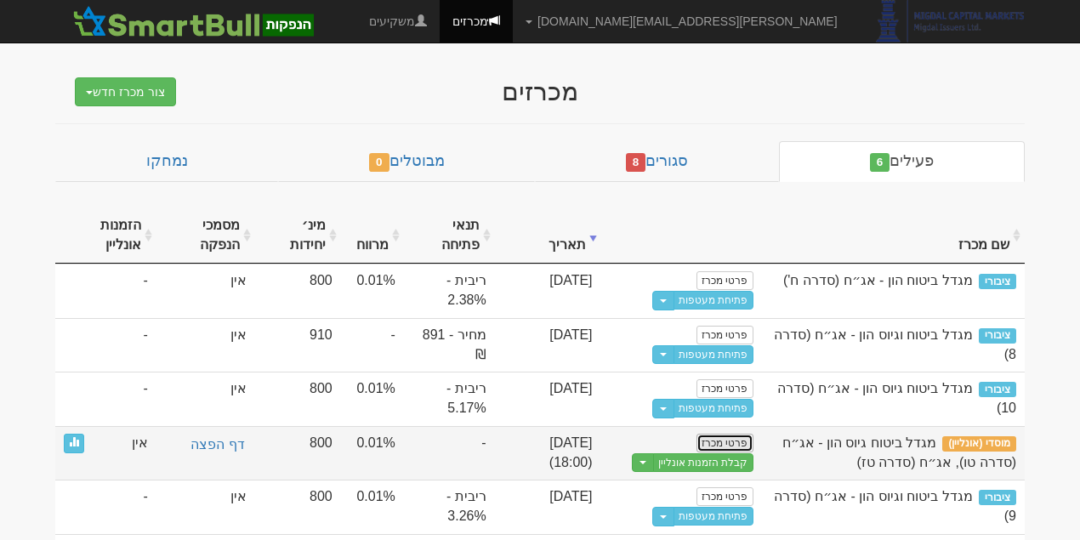
click at [714, 439] on link "פרטי מכרז" at bounding box center [725, 443] width 56 height 19
click at [653, 453] on button "Toggle Dropdown" at bounding box center [643, 463] width 22 height 20
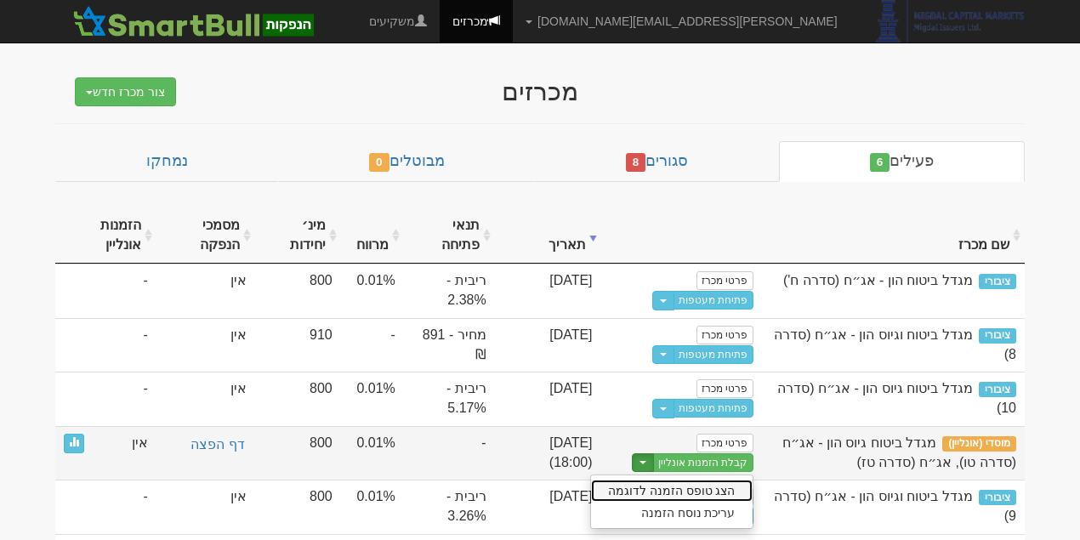
click at [683, 484] on link "הצג טופס הזמנה לדוגמה" at bounding box center [672, 491] width 162 height 22
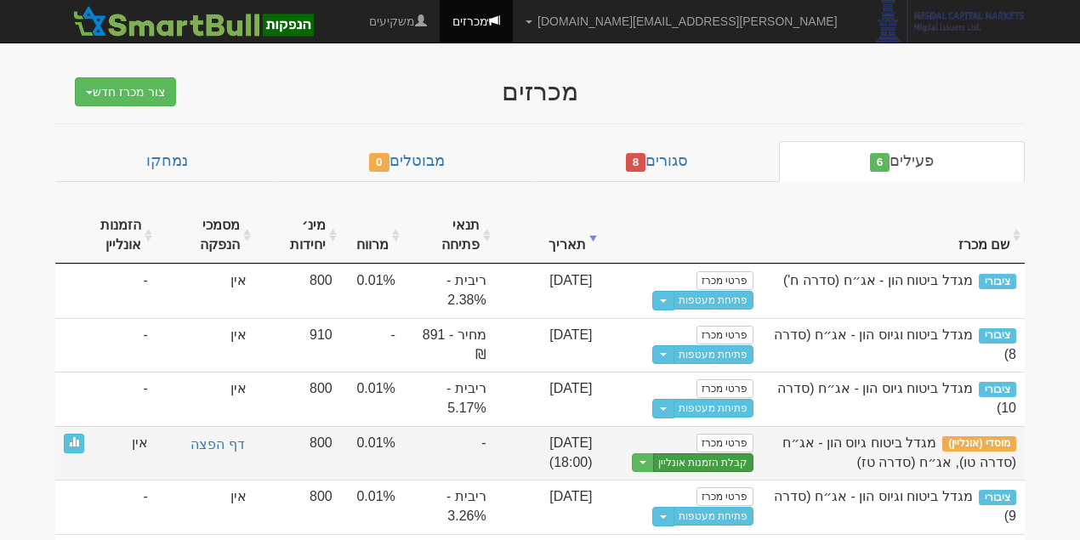
click at [737, 455] on link "קבלת הזמנות אונליין" at bounding box center [703, 463] width 100 height 20
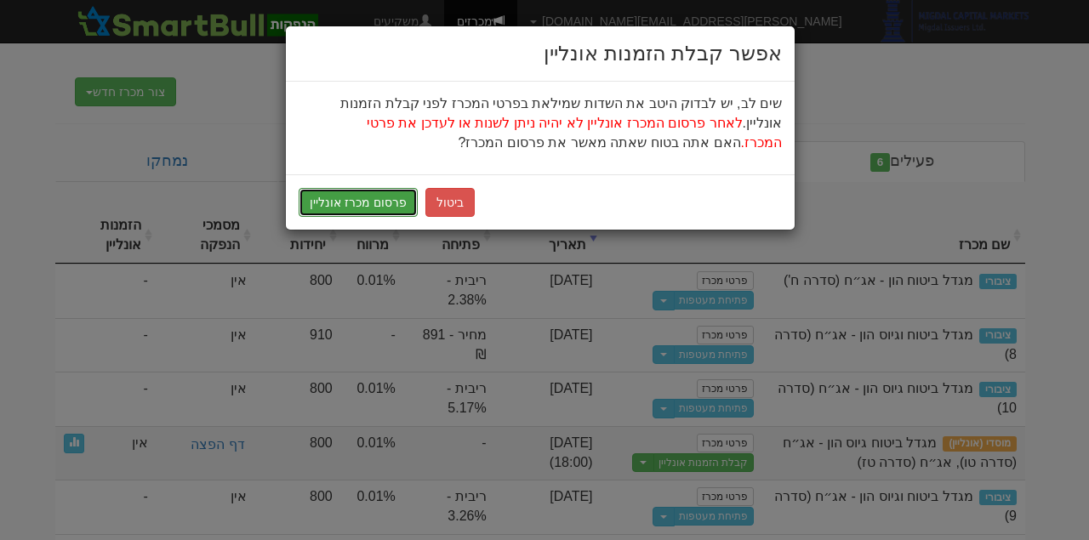
click at [381, 202] on button "פרסום מכרז אונליין" at bounding box center [358, 202] width 119 height 29
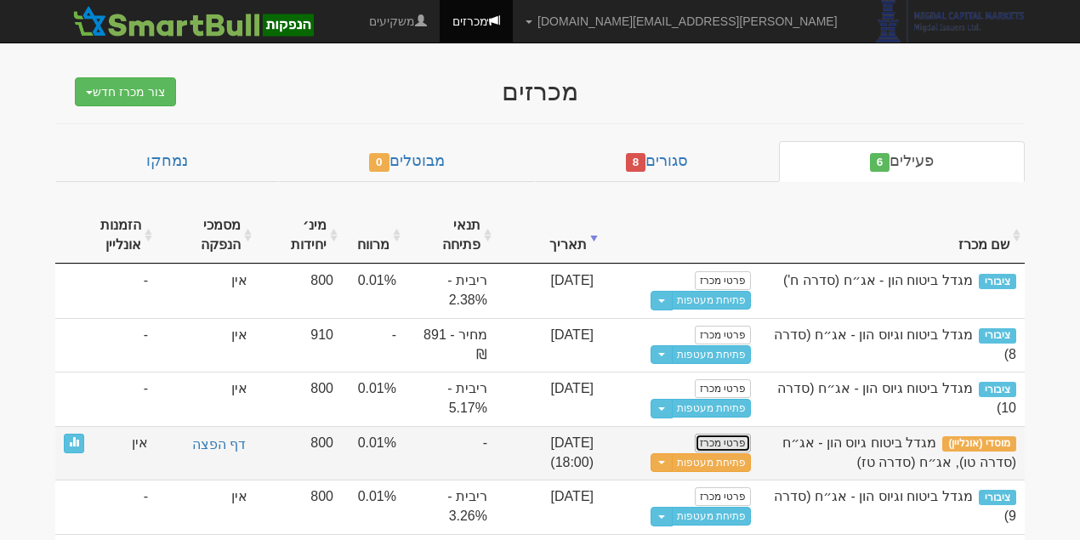
click at [738, 440] on link "פרטי מכרז" at bounding box center [723, 443] width 56 height 19
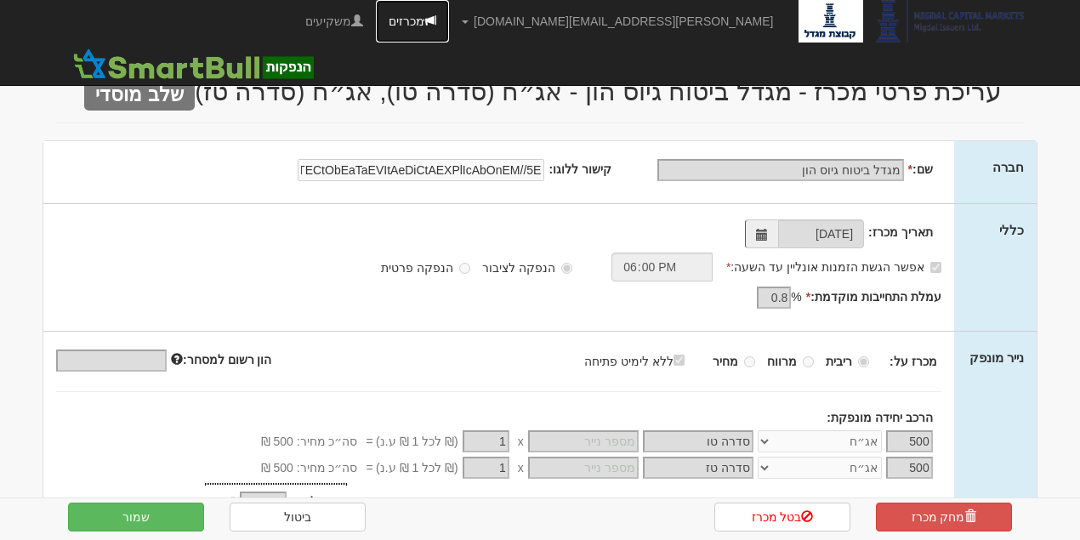
click at [449, 25] on link "מכרזים" at bounding box center [412, 21] width 73 height 43
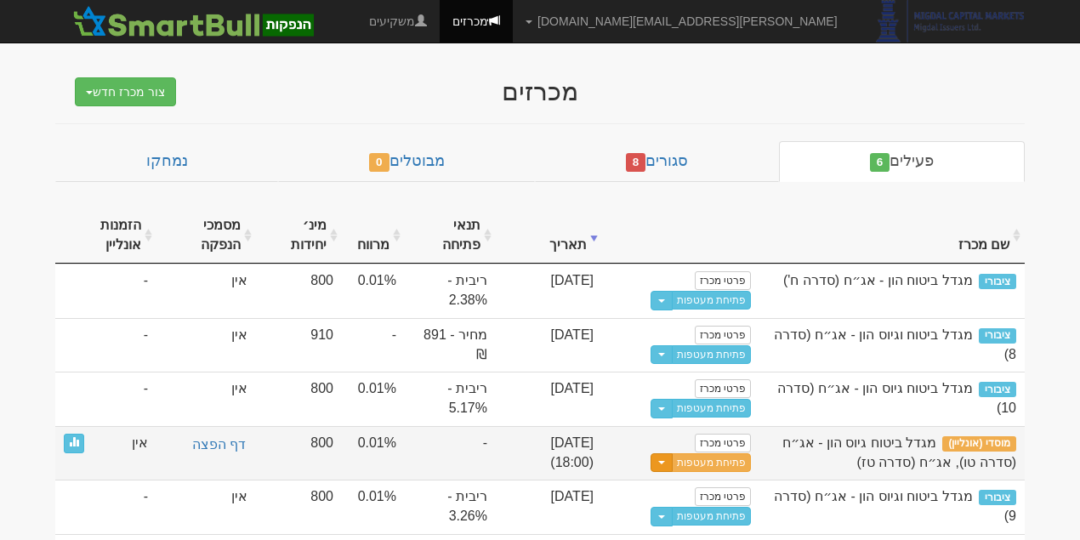
click at [663, 461] on button "Toggle Dropdown" at bounding box center [662, 463] width 22 height 20
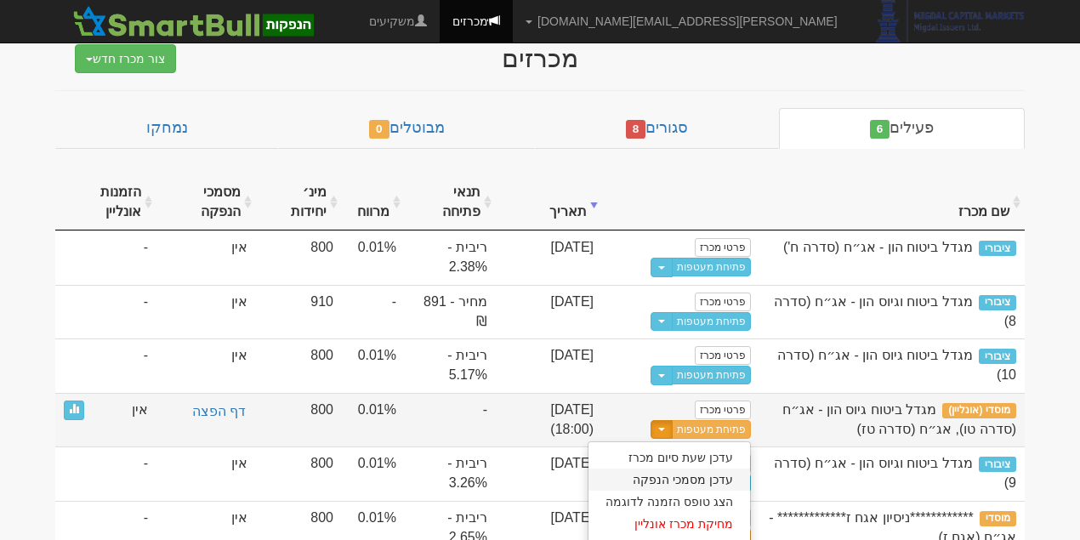
scroll to position [49, 0]
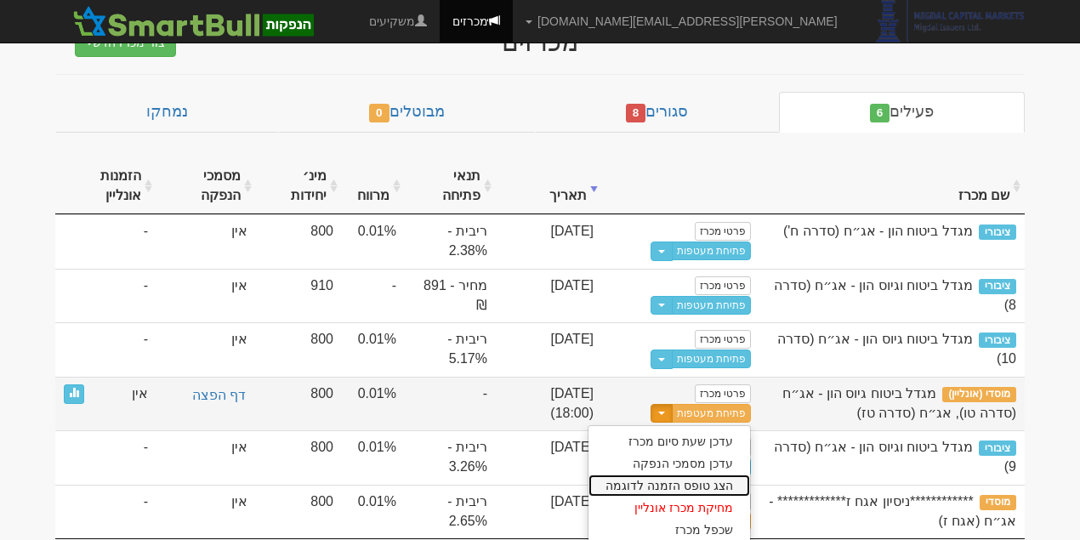
click at [735, 482] on link "הצג טופס הזמנה לדוגמה" at bounding box center [670, 486] width 162 height 22
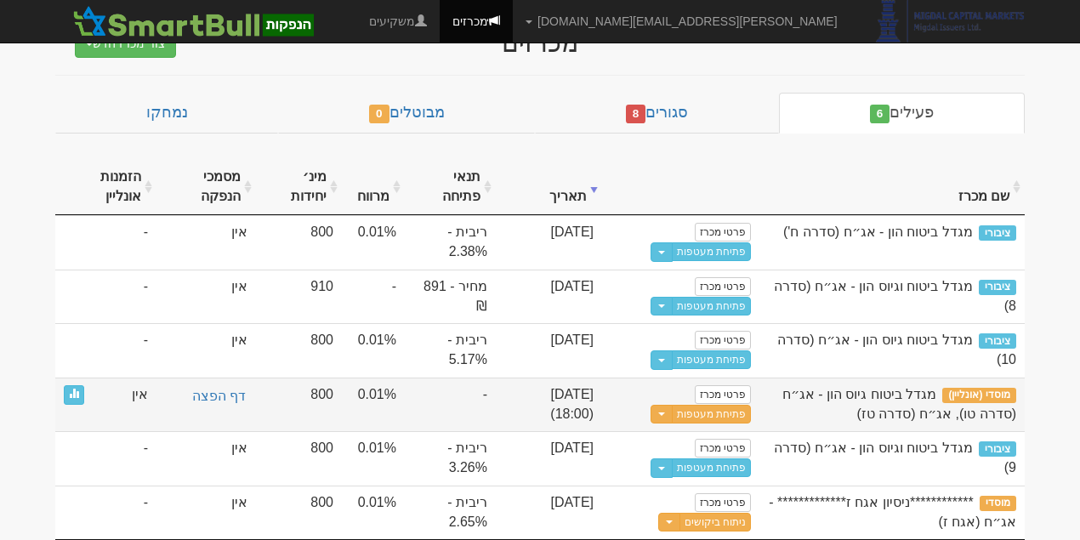
scroll to position [41, 0]
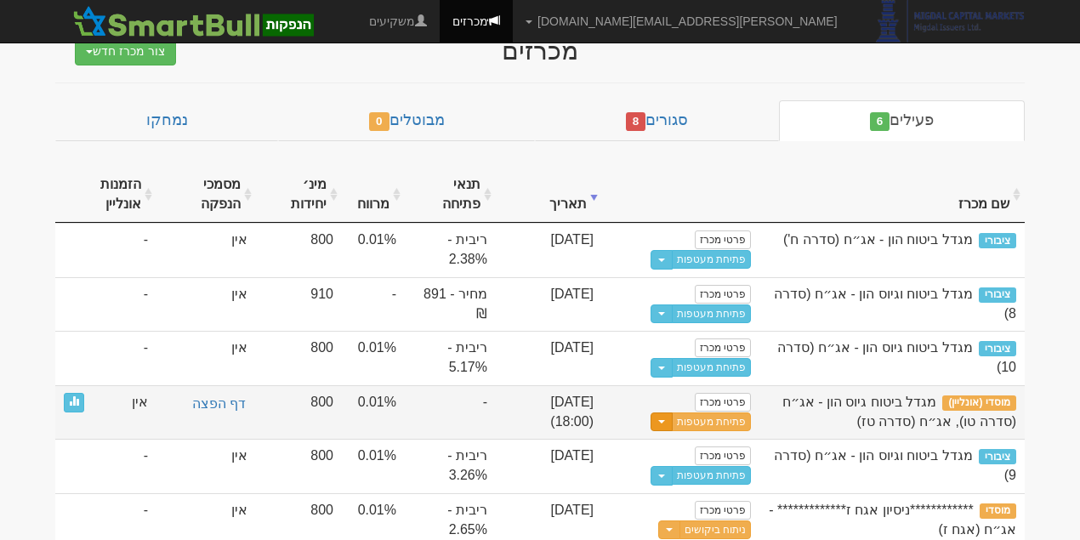
click at [673, 417] on button "Toggle Dropdown" at bounding box center [662, 423] width 22 height 20
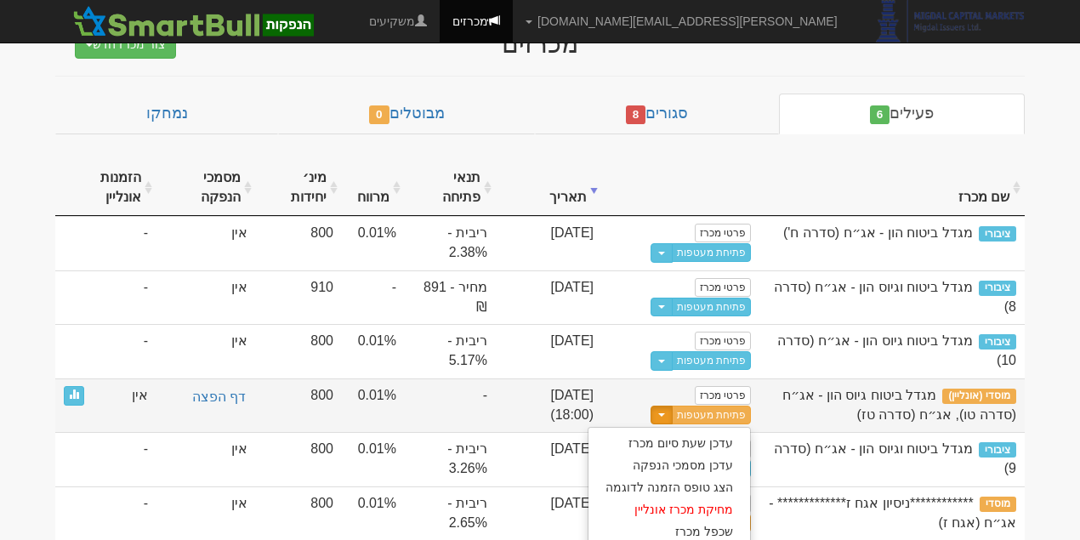
scroll to position [49, 0]
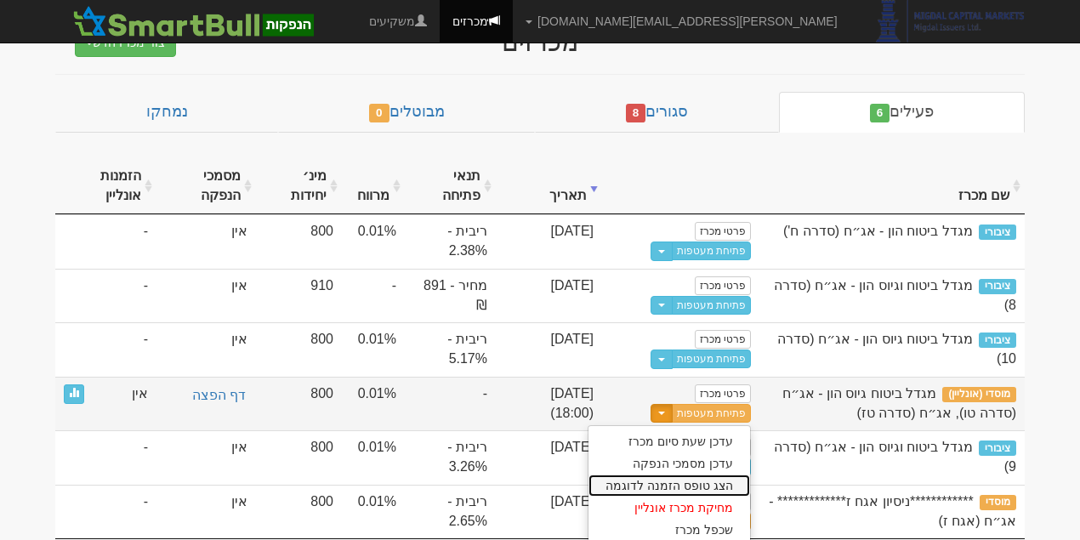
click at [715, 476] on link "הצג טופס הזמנה לדוגמה" at bounding box center [670, 486] width 162 height 22
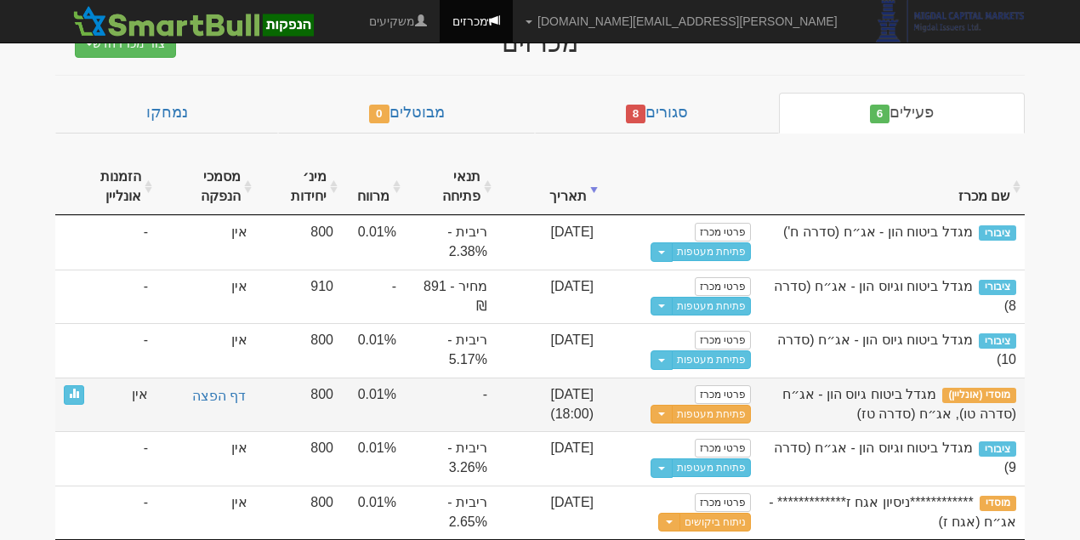
scroll to position [41, 0]
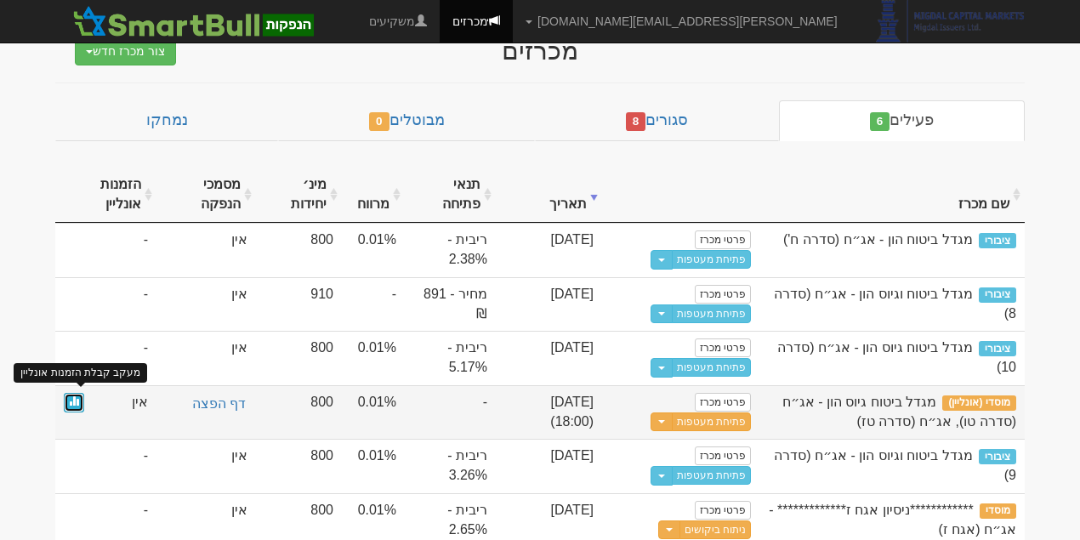
click at [77, 398] on span at bounding box center [74, 401] width 10 height 10
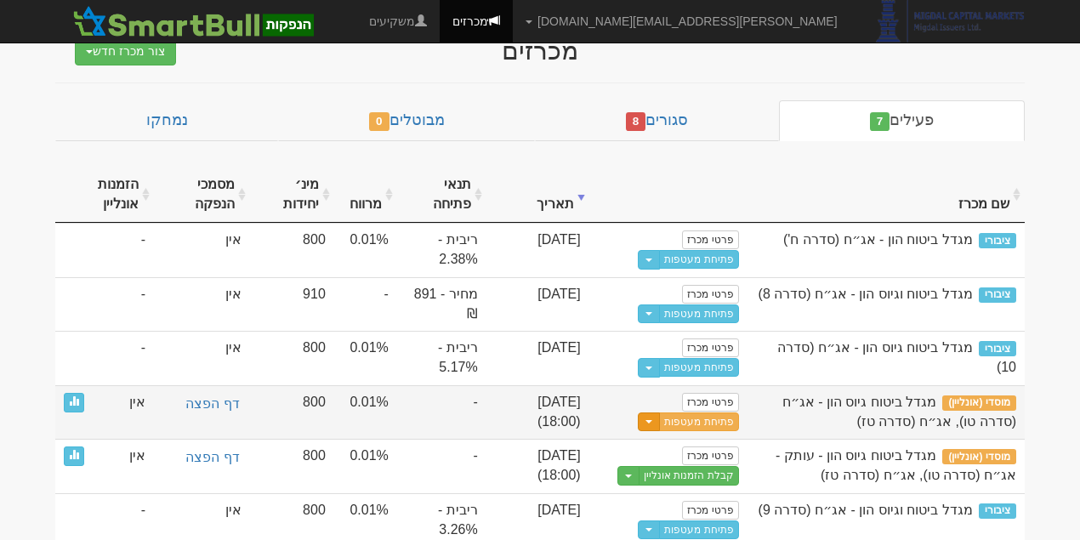
click at [653, 420] on span "button" at bounding box center [649, 421] width 7 height 3
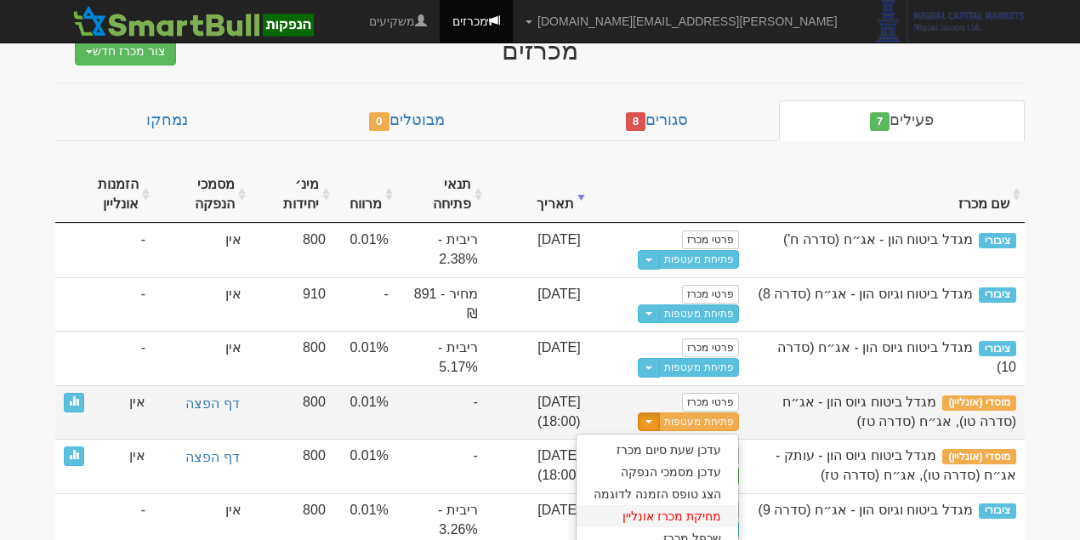
click at [703, 505] on link "מחיקת מכרז אונליין" at bounding box center [658, 516] width 162 height 22
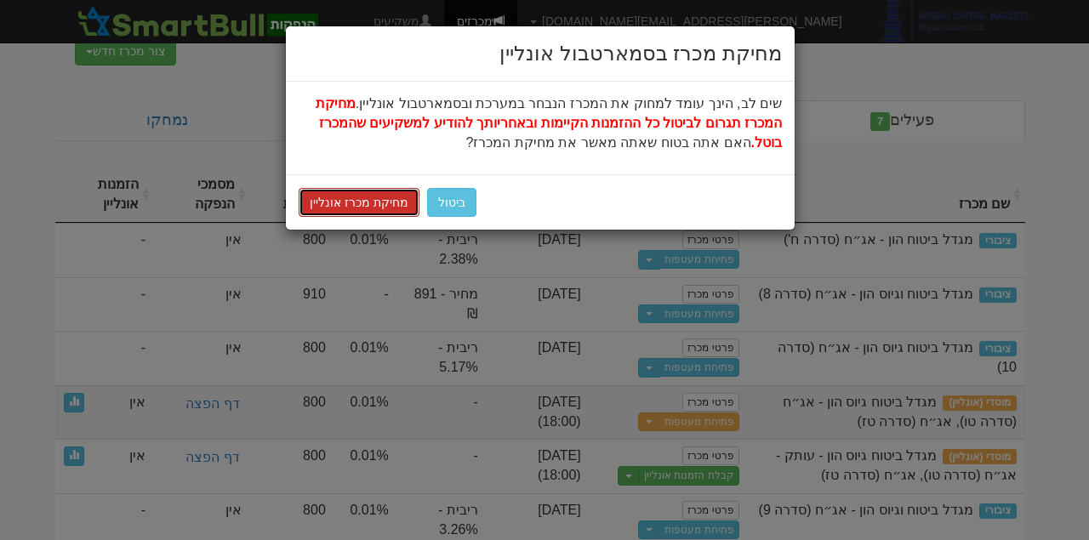
click at [387, 209] on button "מחיקת מכרז אונליין" at bounding box center [359, 202] width 121 height 29
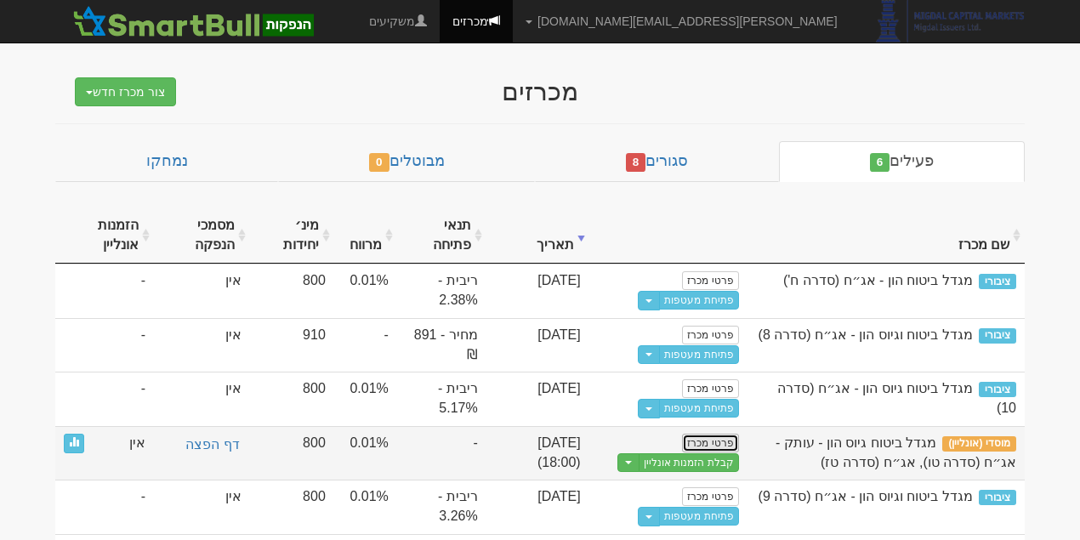
click at [720, 442] on link "פרטי מכרז" at bounding box center [710, 443] width 56 height 19
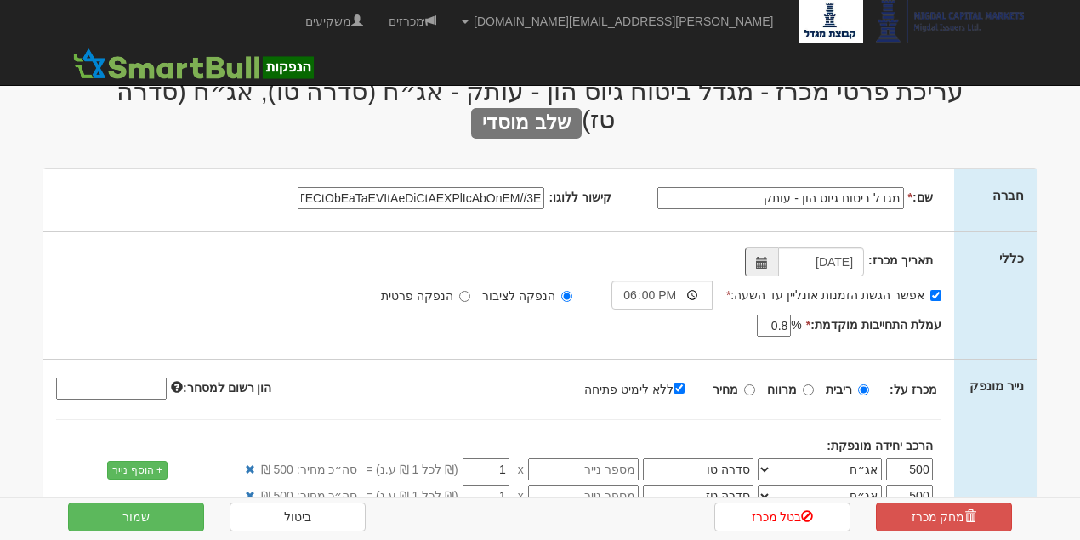
drag, startPoint x: 804, startPoint y: 170, endPoint x: 755, endPoint y: 169, distance: 49.4
click at [755, 187] on input "מגדל ביטוח גיוס הון - עותק" at bounding box center [781, 198] width 247 height 22
type input "מגדל ביטוח גיוס הון"
click at [681, 248] on div "אפשר הגשת הזמנות אונליין עד השעה: * 18:00 הנפקה לציבור הנפקה פרטית * % 0.8" at bounding box center [499, 279] width 886 height 62
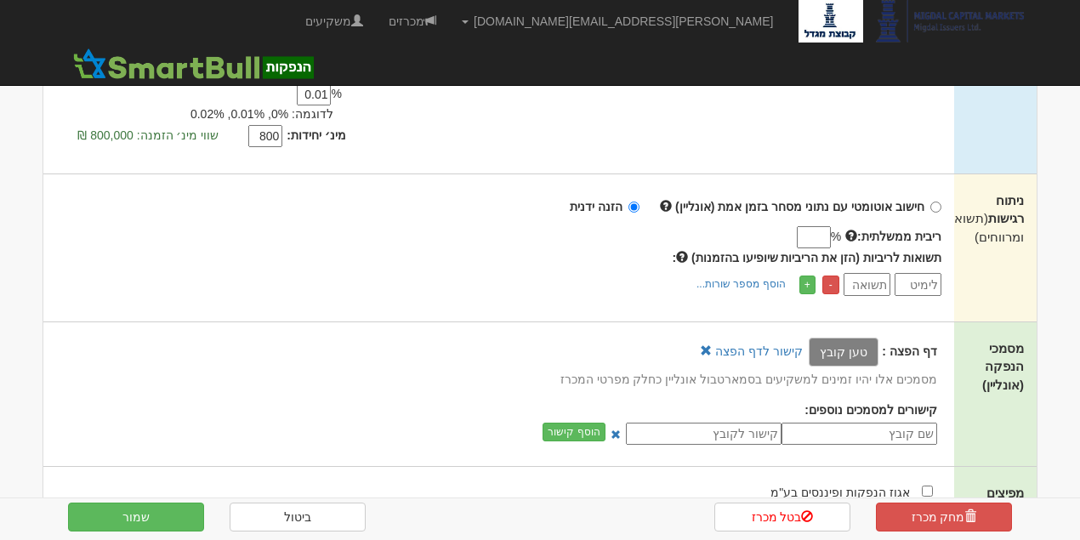
scroll to position [510, 0]
click at [835, 337] on label "טען קובץ" at bounding box center [844, 351] width 70 height 29
click at [807, 341] on input "טען קובץ" at bounding box center [807, 350] width 0 height 19
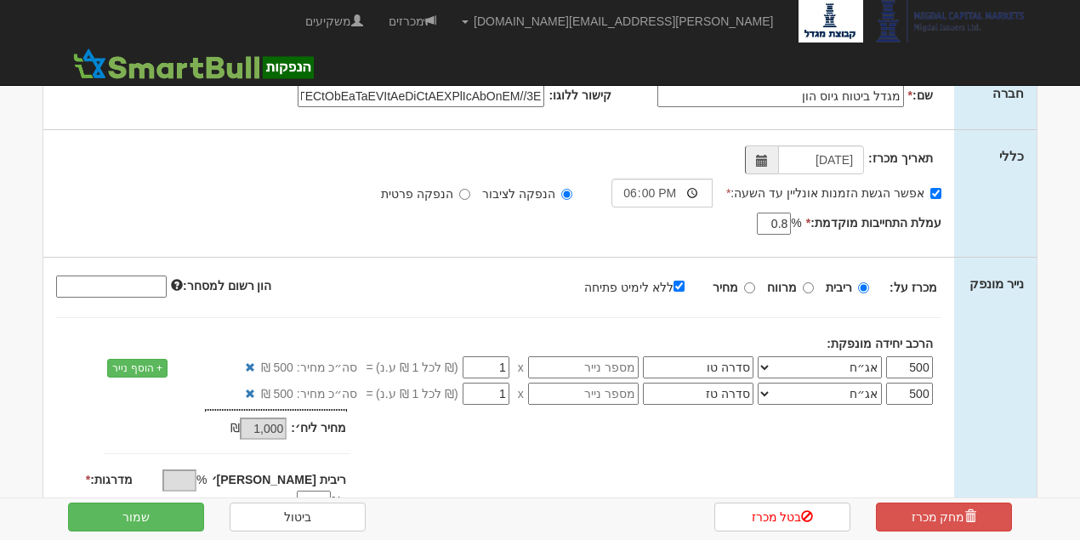
scroll to position [0, 0]
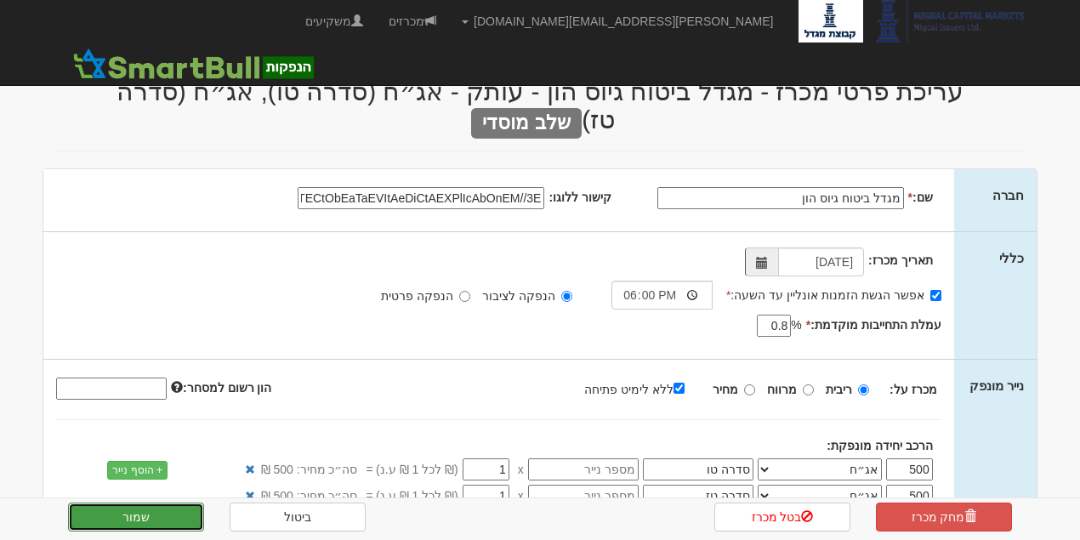
click at [123, 522] on button "שמור" at bounding box center [136, 517] width 136 height 29
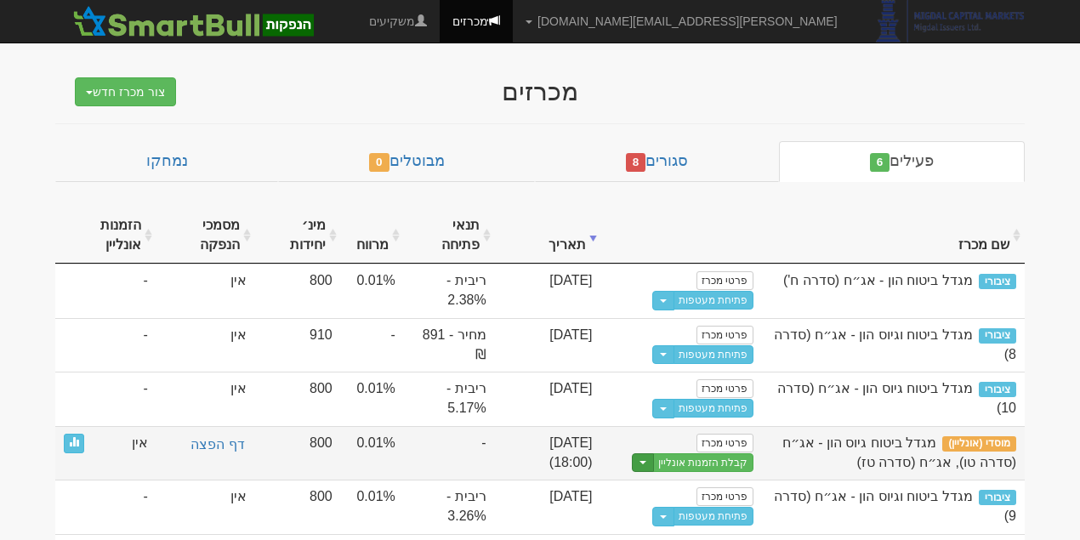
click at [653, 463] on button "Toggle Dropdown" at bounding box center [643, 463] width 22 height 20
click at [662, 502] on link "עריכת נוסח הזמנה" at bounding box center [672, 513] width 162 height 22
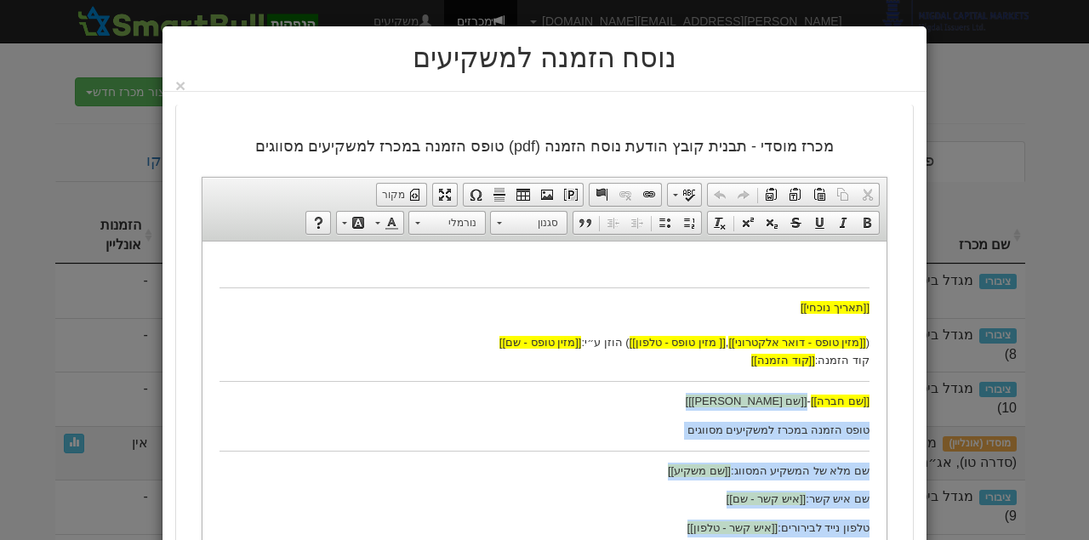
drag, startPoint x: 488, startPoint y: 388, endPoint x: 562, endPoint y: 388, distance: 73.2
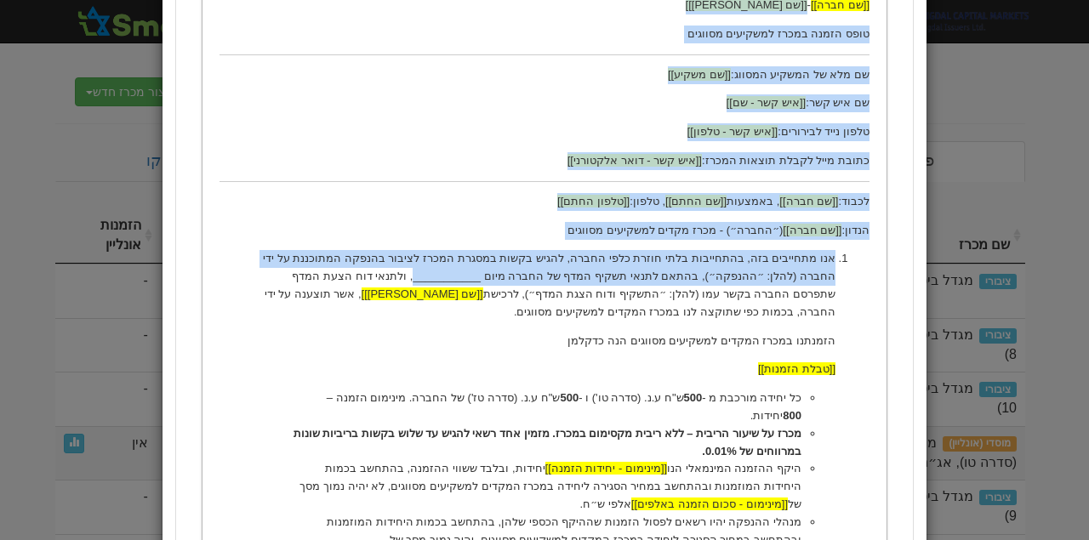
click at [500, 268] on p "אנו מתחייבים בזה, בהתחייבות בלתי חוזרת כלפי החברה, להגיש בקשות במסגרת המכרז לצי…" at bounding box center [545, 285] width 582 height 71
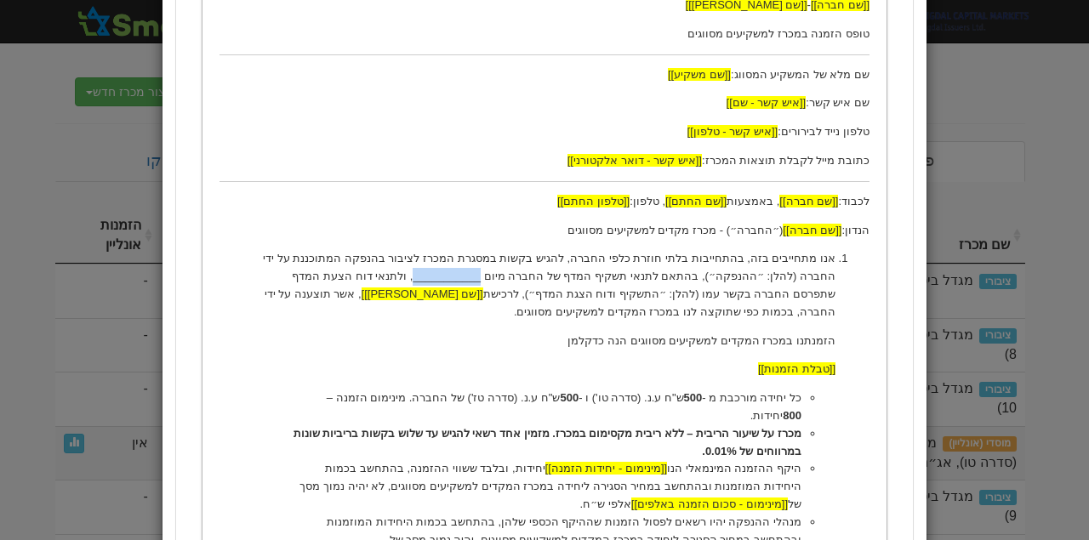
drag, startPoint x: 488, startPoint y: 276, endPoint x: 556, endPoint y: 275, distance: 68.1
click at [556, 275] on p "אנו מתחייבים בזה, בהתחייבות בלתי חוזרת כלפי החברה, להגיש בקשות במסגרת המכרז לצי…" at bounding box center [545, 285] width 582 height 71
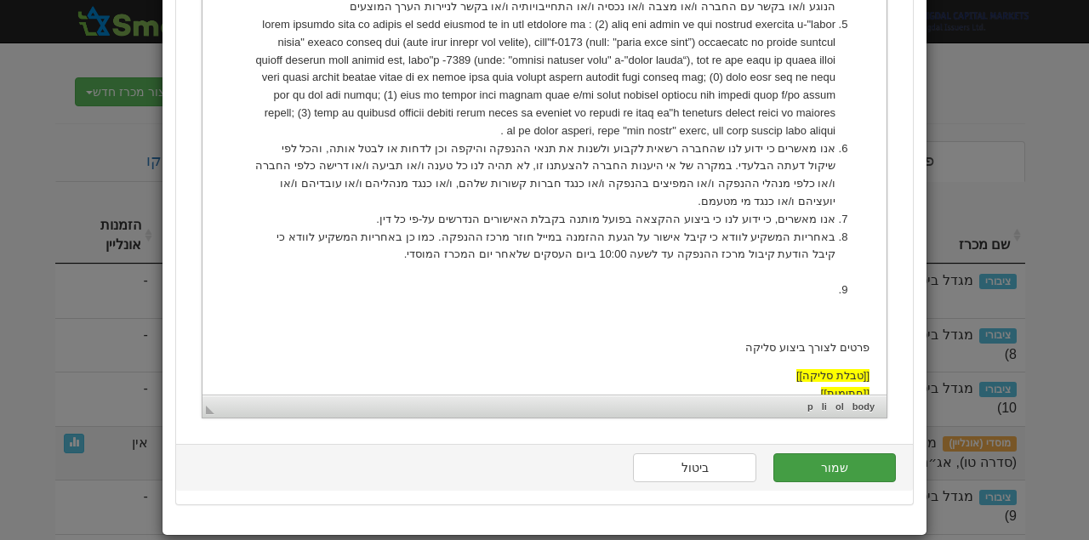
scroll to position [1186, 0]
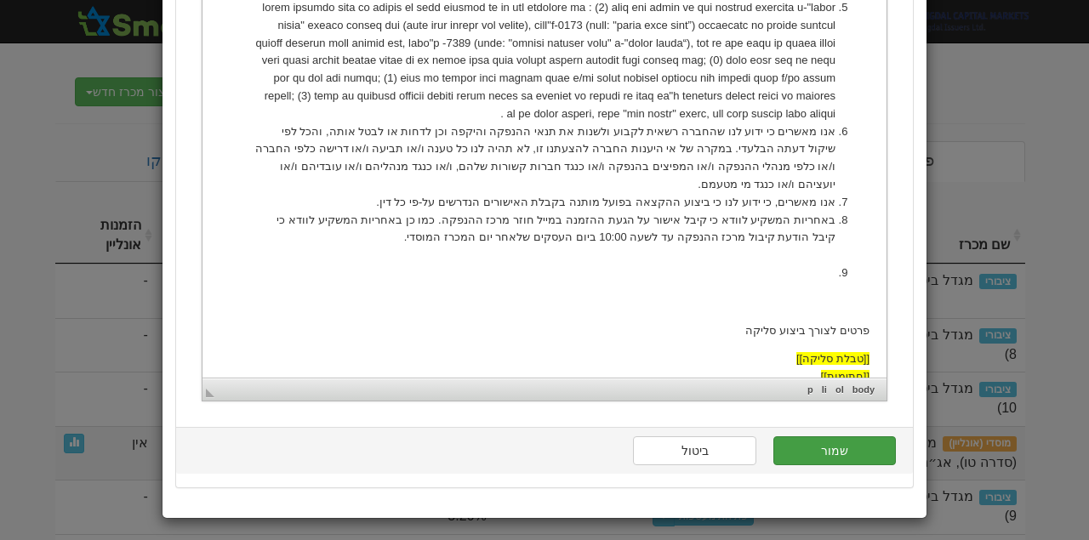
click at [857, 458] on button "שמור" at bounding box center [834, 450] width 123 height 29
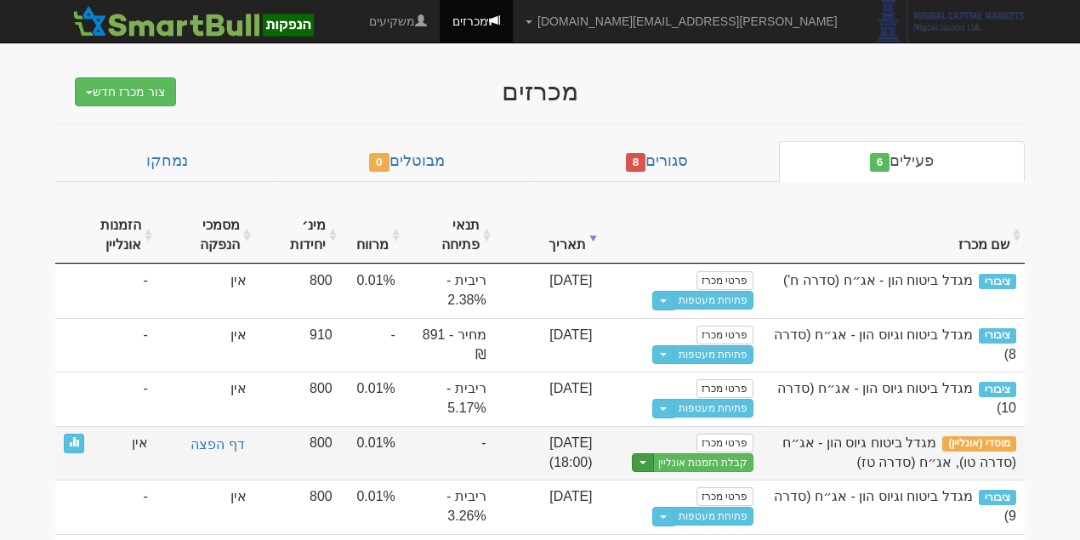
click at [648, 457] on button "Toggle Dropdown" at bounding box center [643, 463] width 22 height 20
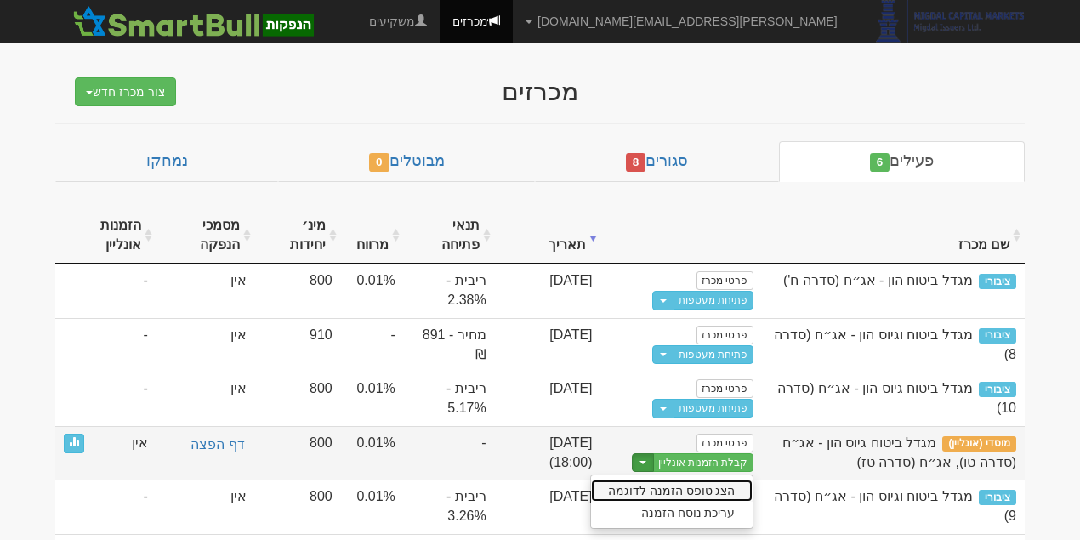
click at [709, 484] on link "הצג טופס הזמנה לדוגמה" at bounding box center [672, 491] width 162 height 22
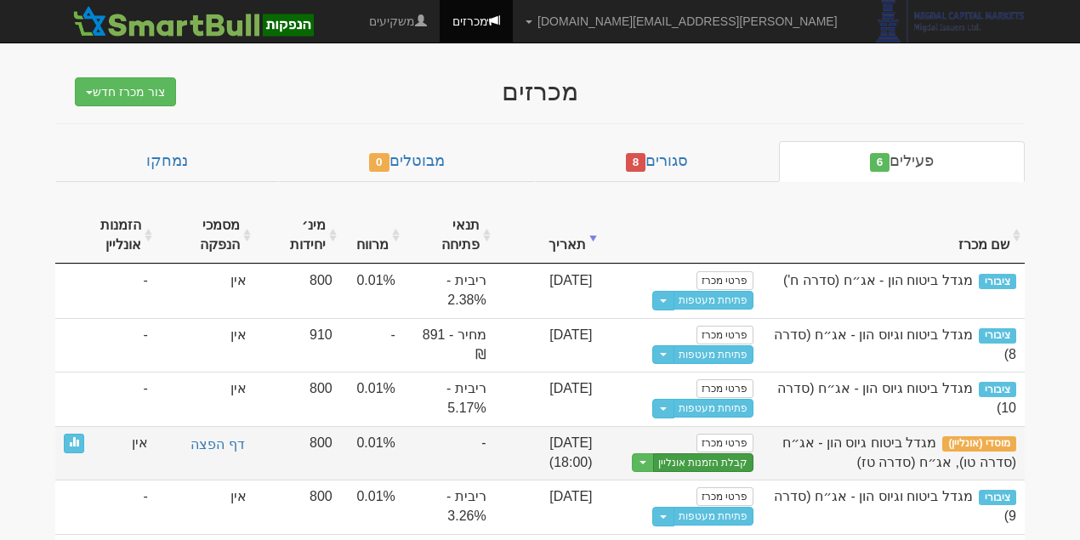
click at [682, 453] on link "קבלת הזמנות אונליין" at bounding box center [703, 463] width 100 height 20
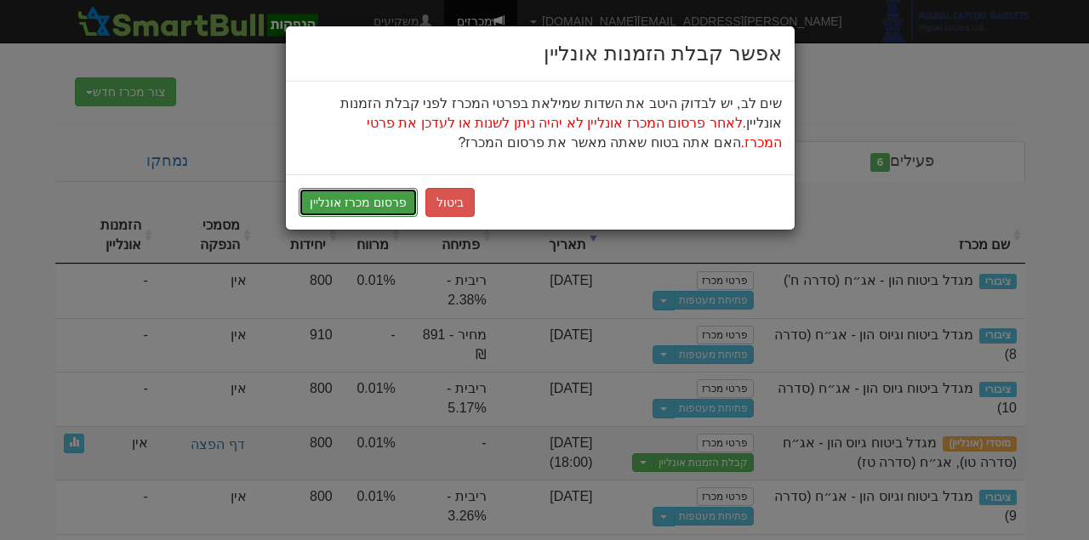
click at [350, 197] on button "פרסום מכרז אונליין" at bounding box center [358, 202] width 119 height 29
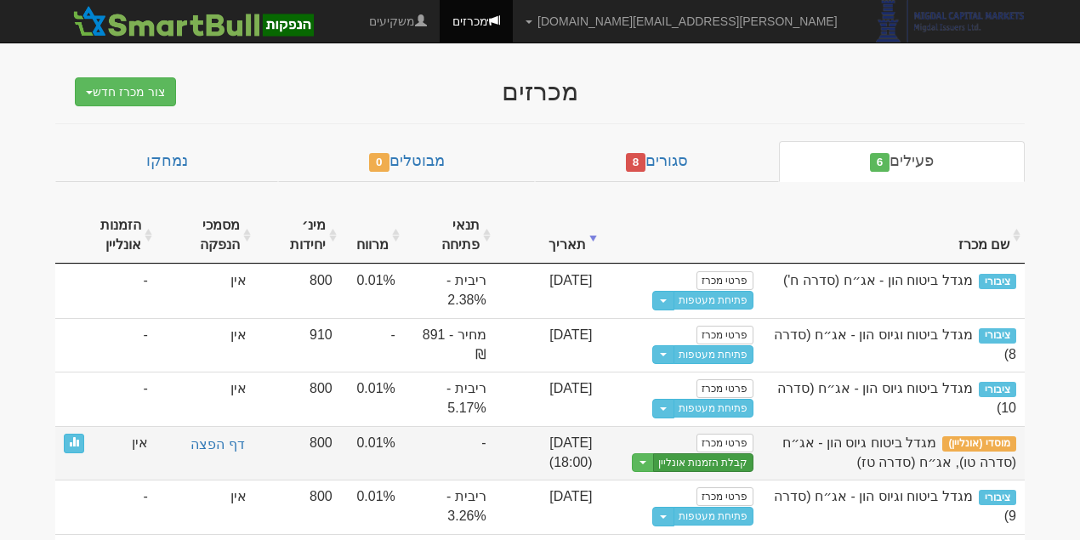
click at [712, 458] on link "קבלת הזמנות אונליין" at bounding box center [703, 463] width 100 height 20
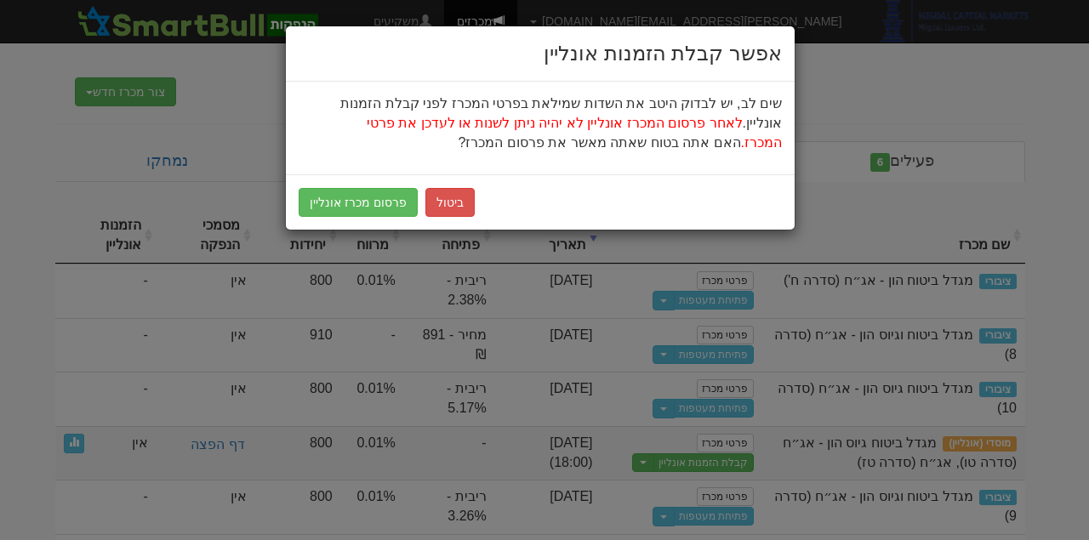
click at [995, 121] on div "אפשר קבלת הזמנות אונליין שים לב, יש לבדוק היטב את השדות שמילאת בפרטי המכרז לפני…" at bounding box center [544, 270] width 1089 height 540
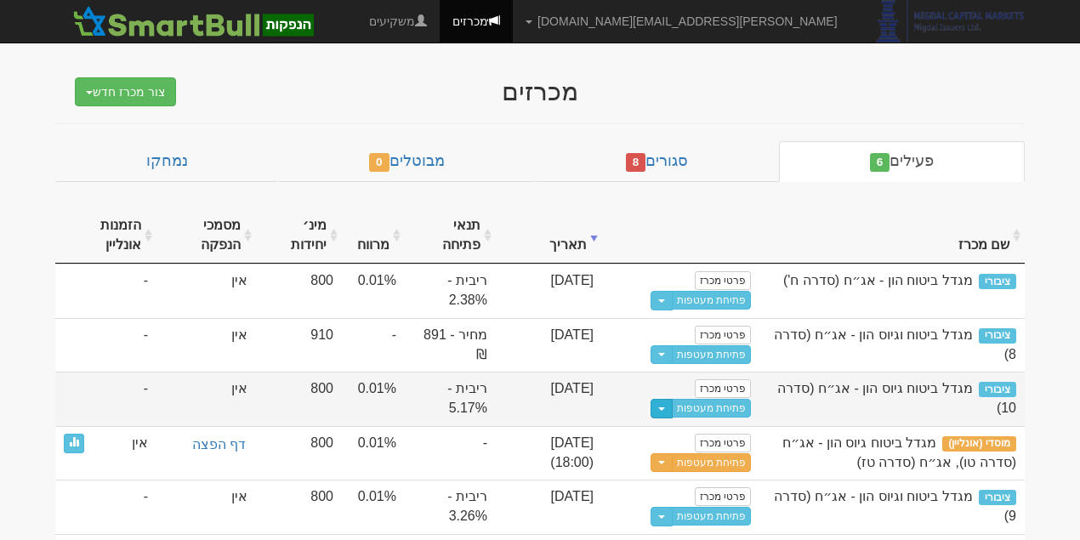
click at [670, 407] on button "Toggle Dropdown" at bounding box center [662, 409] width 22 height 20
click at [793, 418] on td "ציבורי מגדל ביטוח גיוס הון - אג״ח (סדרה 10)" at bounding box center [892, 399] width 265 height 54
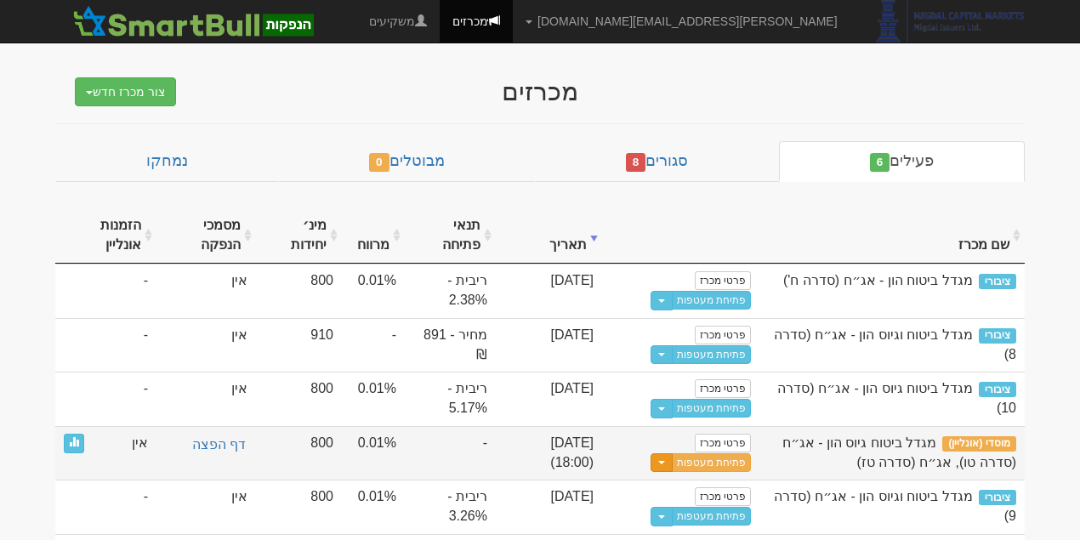
click at [665, 461] on span "button" at bounding box center [661, 462] width 7 height 3
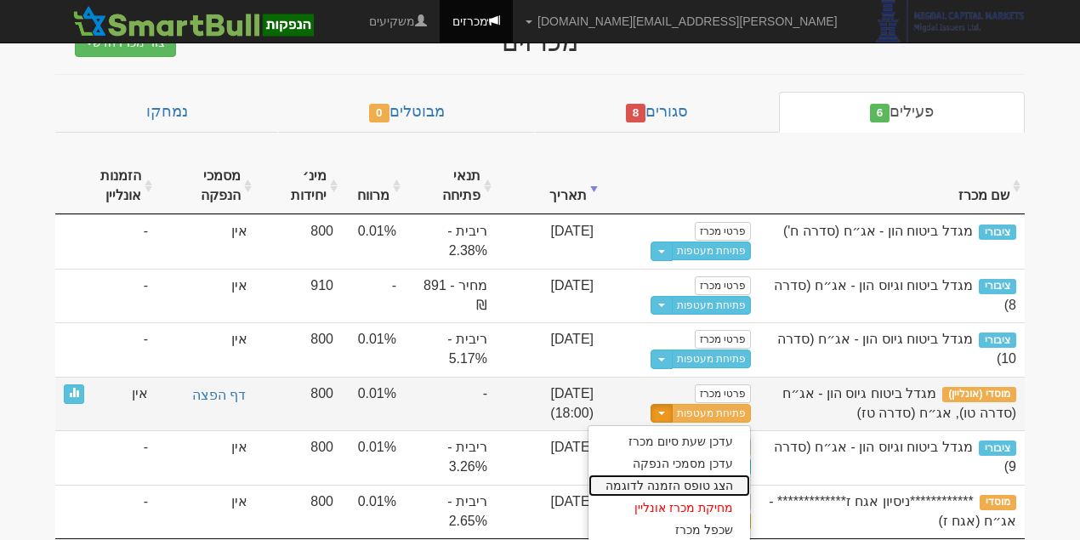
click at [723, 478] on link "הצג טופס הזמנה לדוגמה" at bounding box center [670, 486] width 162 height 22
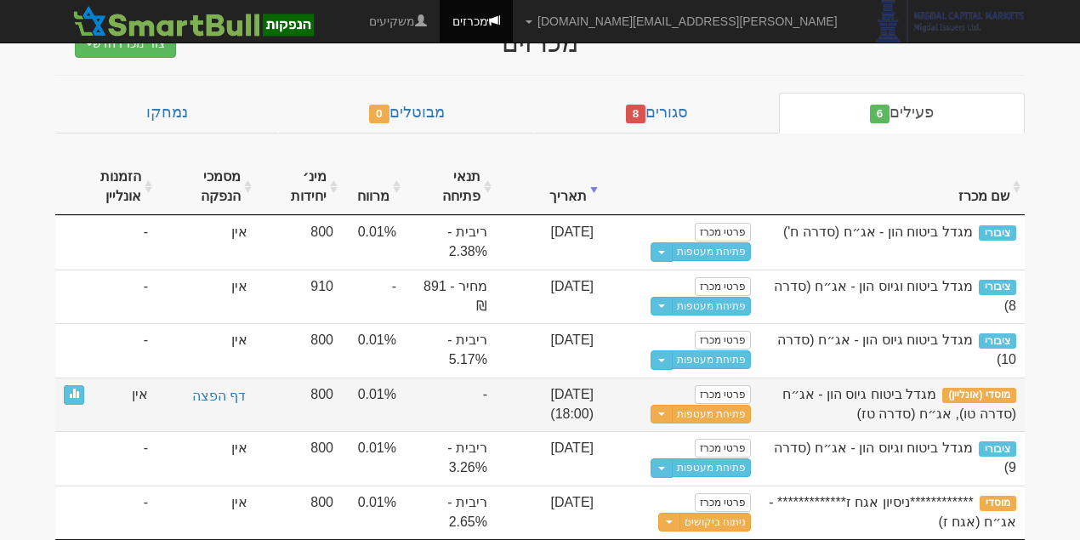
scroll to position [41, 0]
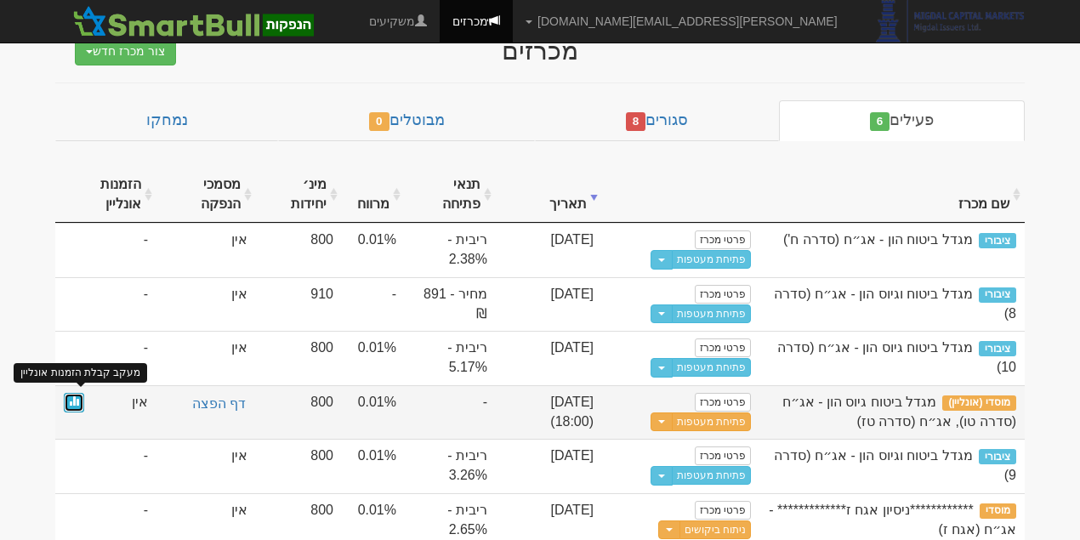
click at [73, 396] on span at bounding box center [74, 401] width 10 height 10
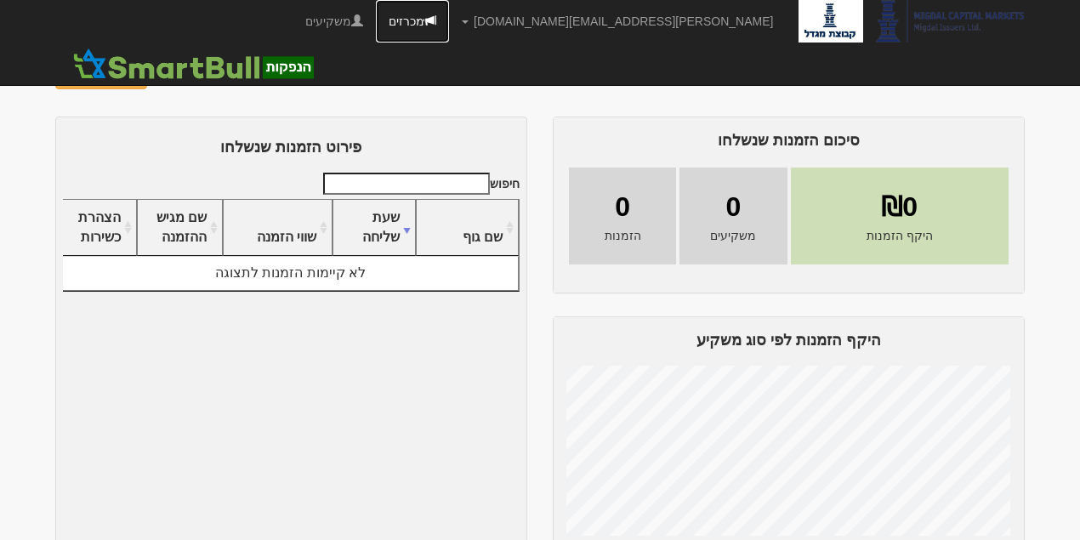
click at [449, 16] on link "מכרזים" at bounding box center [412, 21] width 73 height 43
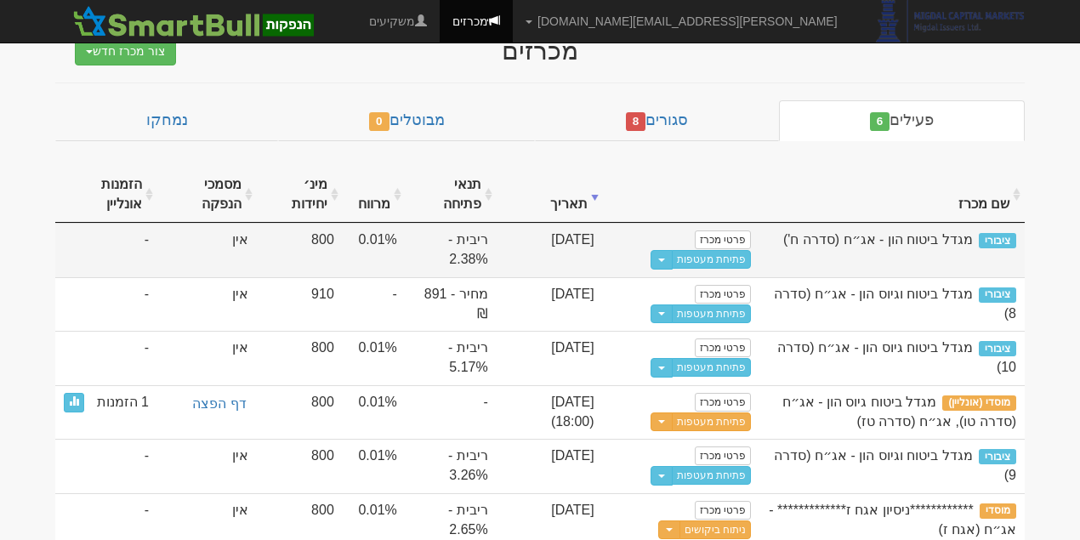
scroll to position [41, 0]
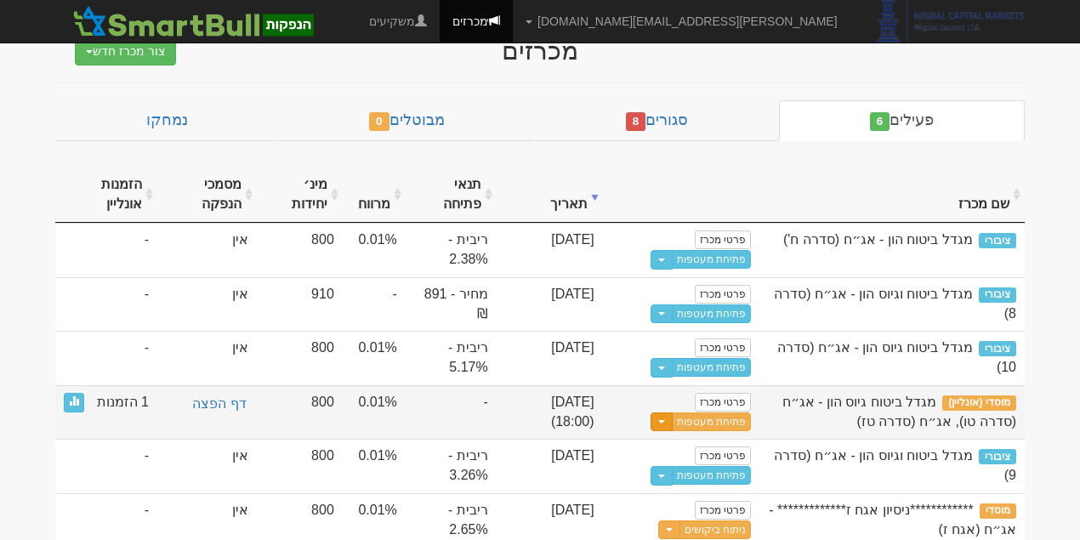
click at [665, 420] on span "button" at bounding box center [661, 421] width 7 height 3
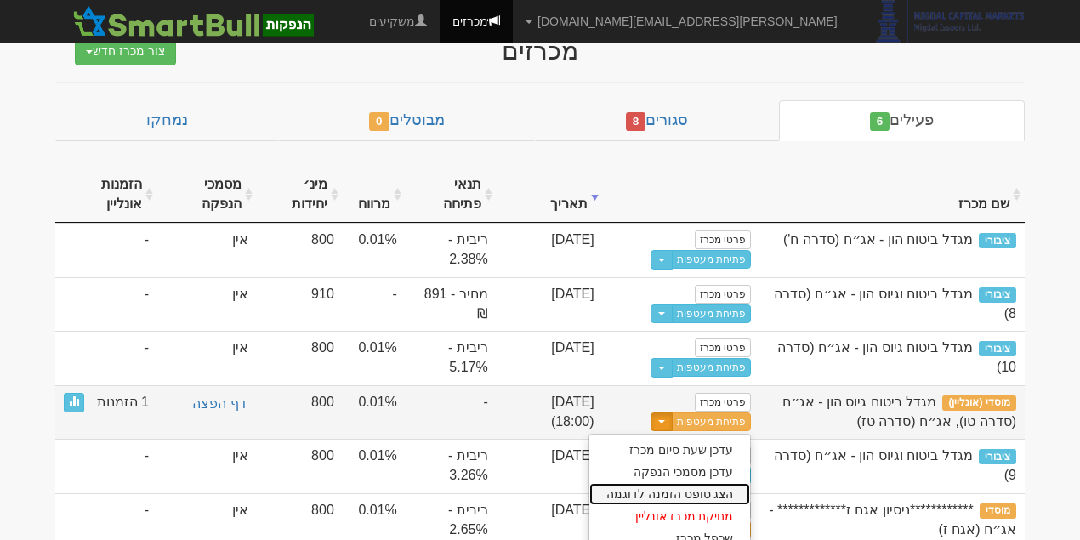
click at [735, 488] on link "הצג טופס הזמנה לדוגמה" at bounding box center [671, 494] width 162 height 22
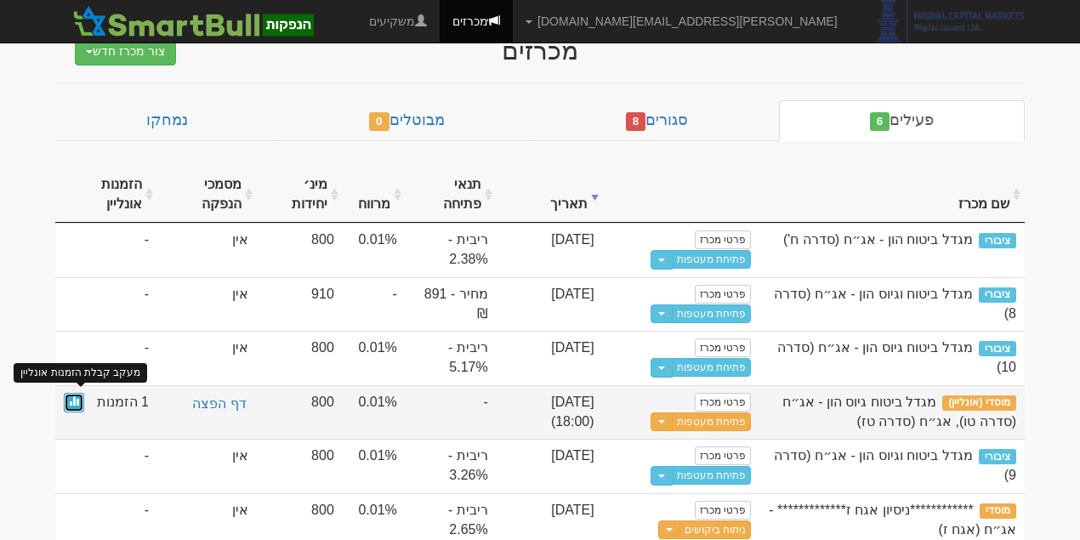
click at [78, 397] on link at bounding box center [74, 403] width 20 height 20
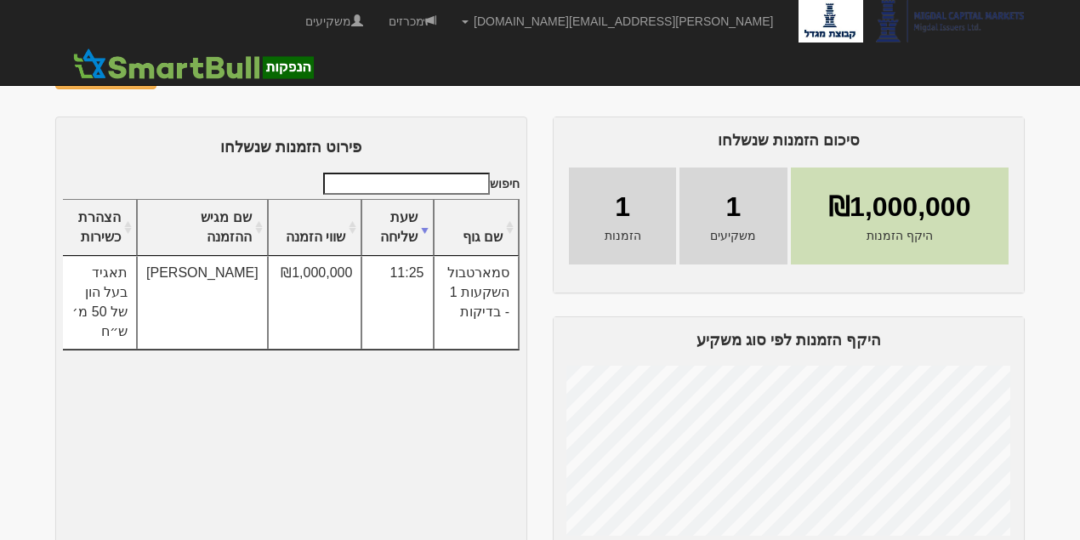
click at [109, 278] on span "תאגיד בעל הון של 50 מ׳ ש״ח" at bounding box center [99, 301] width 55 height 73
drag, startPoint x: 115, startPoint y: 265, endPoint x: 107, endPoint y: 351, distance: 85.4
click at [107, 351] on div "חיפוש שם גוף שעת שליחה שווי הזמנה שם מגיש ההזמנה הצהרת כשירות" at bounding box center [291, 362] width 457 height 379
click at [121, 301] on td "תאגיד בעל הון של 50 מ׳ ש״ח" at bounding box center [99, 302] width 75 height 93
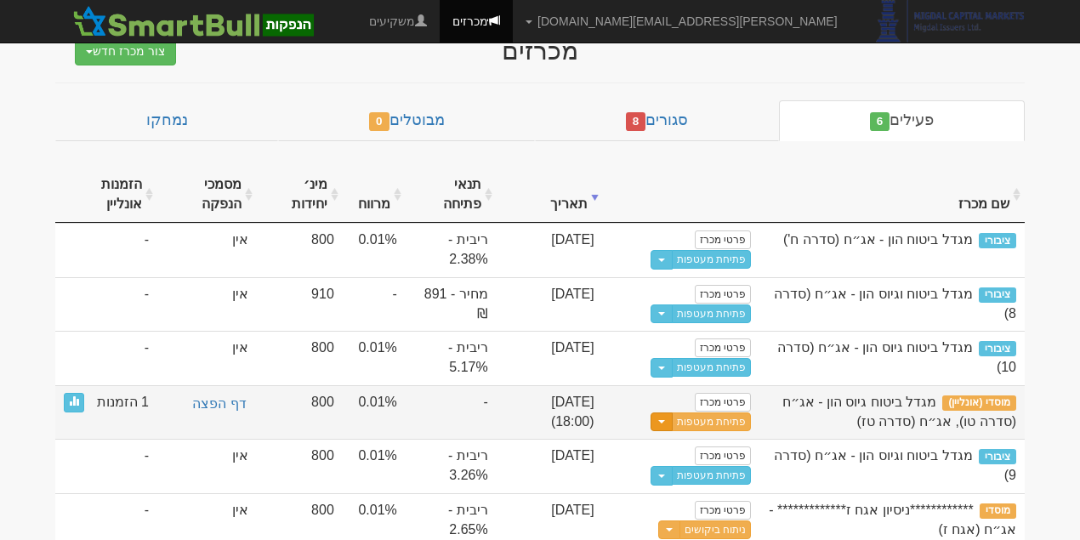
click at [670, 413] on button "Toggle Dropdown" at bounding box center [662, 423] width 22 height 20
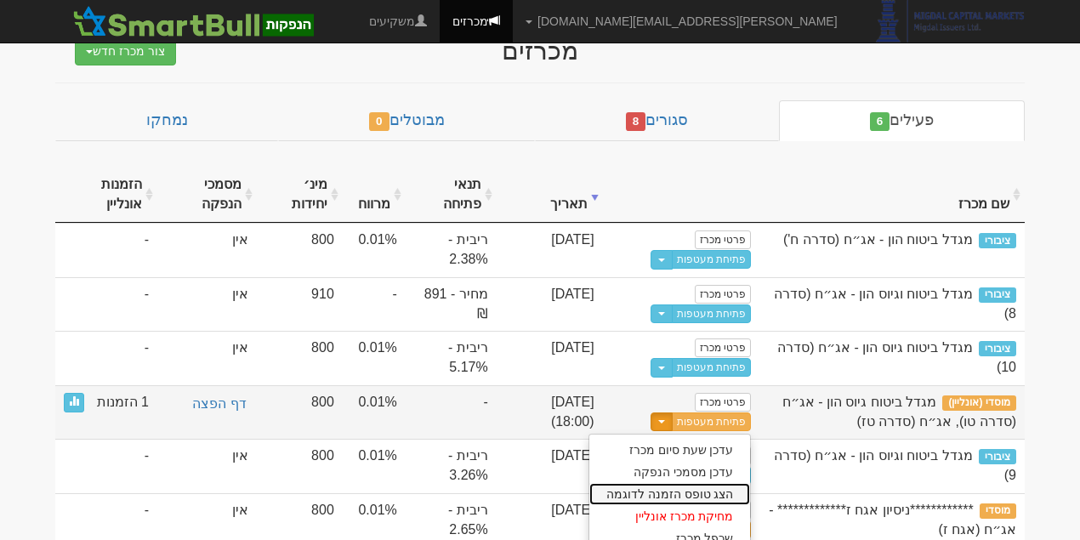
click at [728, 493] on link "הצג טופס הזמנה לדוגמה" at bounding box center [671, 494] width 162 height 22
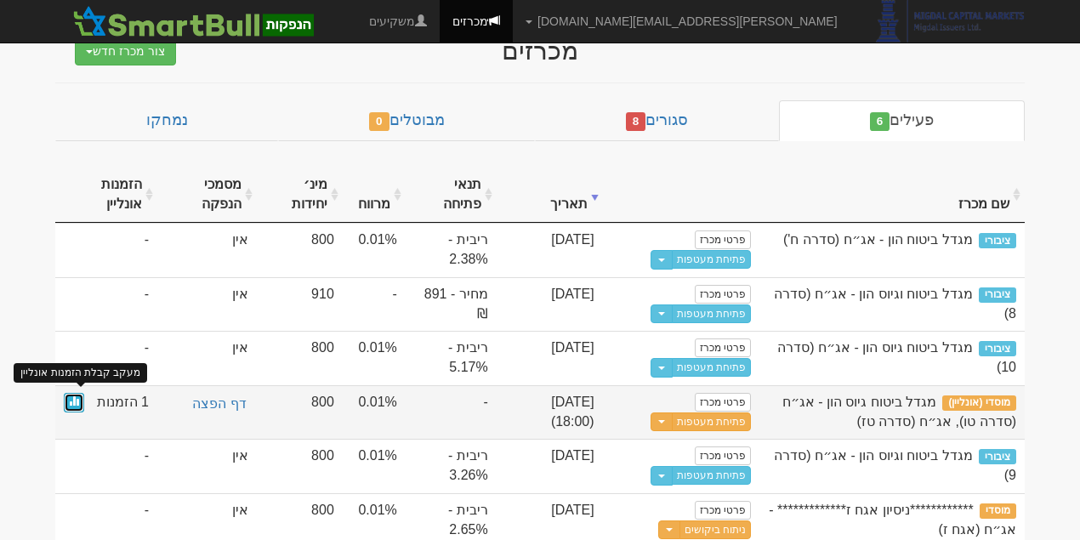
click at [77, 397] on span at bounding box center [74, 401] width 10 height 10
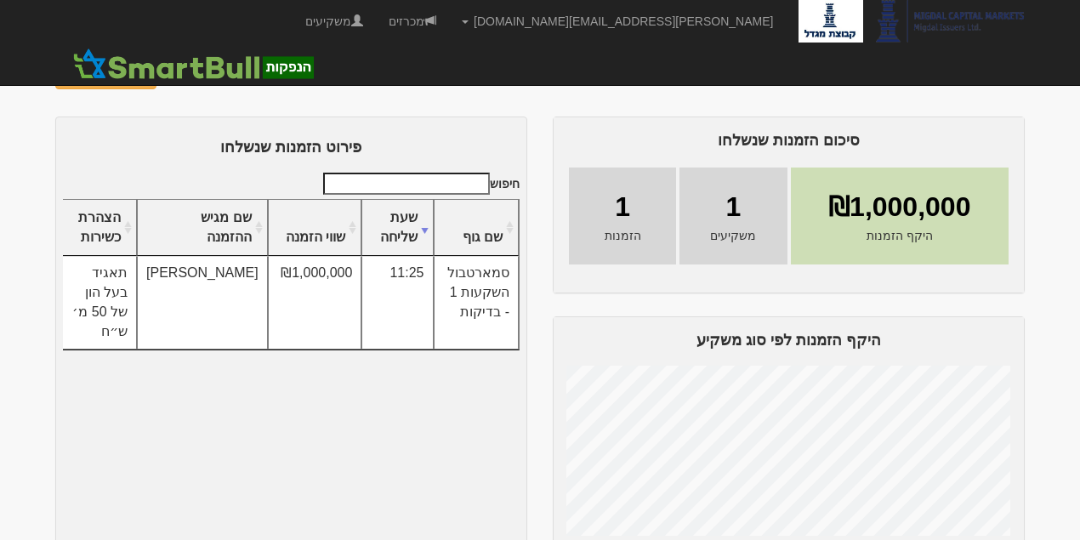
click at [170, 71] on img at bounding box center [180, 75] width 20 height 20
click at [174, 73] on img at bounding box center [180, 75] width 20 height 20
click at [178, 78] on img at bounding box center [180, 75] width 20 height 20
click at [174, 73] on img at bounding box center [180, 75] width 20 height 20
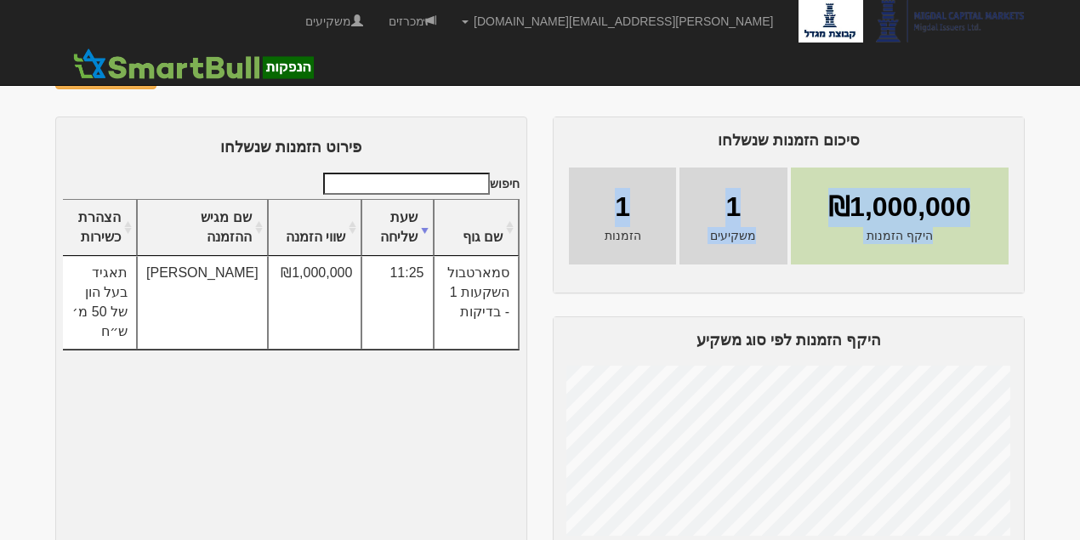
drag, startPoint x: 969, startPoint y: 204, endPoint x: 611, endPoint y: 208, distance: 358.2
click at [611, 208] on main "₪1,000,000 היקף הזמנות 1 משקיעים 1 הזמנות" at bounding box center [789, 216] width 470 height 128
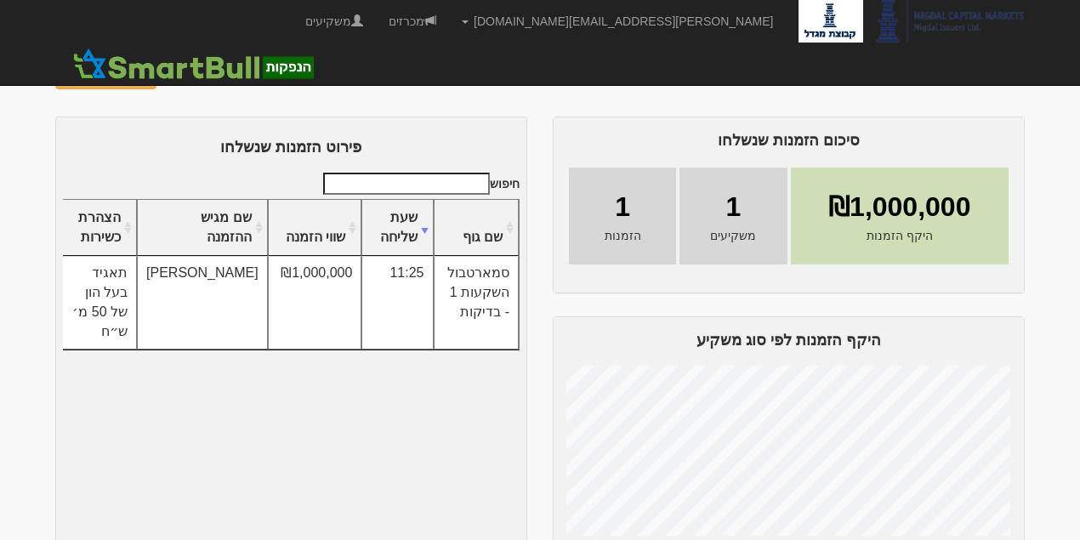
click at [606, 236] on div "1 הזמנות" at bounding box center [622, 216] width 107 height 97
drag, startPoint x: 607, startPoint y: 233, endPoint x: 831, endPoint y: 199, distance: 227.2
click at [831, 199] on main "₪1,000,000 היקף הזמנות 1 משקיעים 1 הזמנות" at bounding box center [789, 216] width 470 height 128
click at [71, 60] on div at bounding box center [540, 52] width 995 height 18
click at [174, 71] on img at bounding box center [180, 75] width 20 height 20
